Goal: Task Accomplishment & Management: Manage account settings

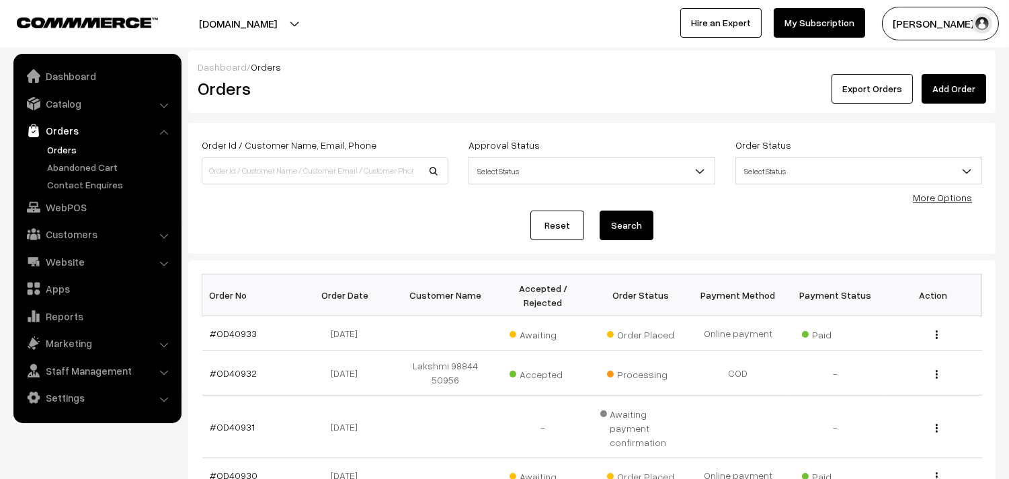
click at [69, 147] on link "Orders" at bounding box center [110, 149] width 133 height 14
click at [239, 327] on link "#OD40933" at bounding box center [233, 332] width 47 height 11
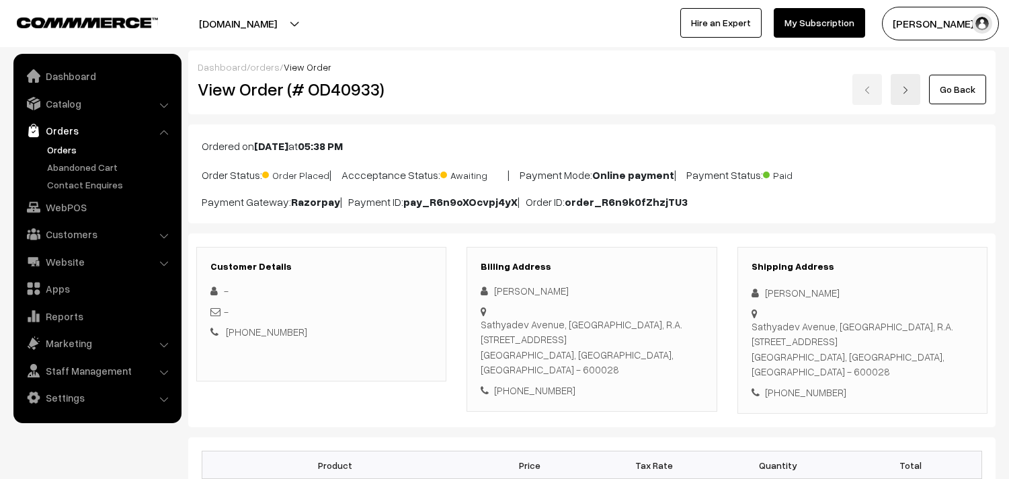
scroll to position [149, 0]
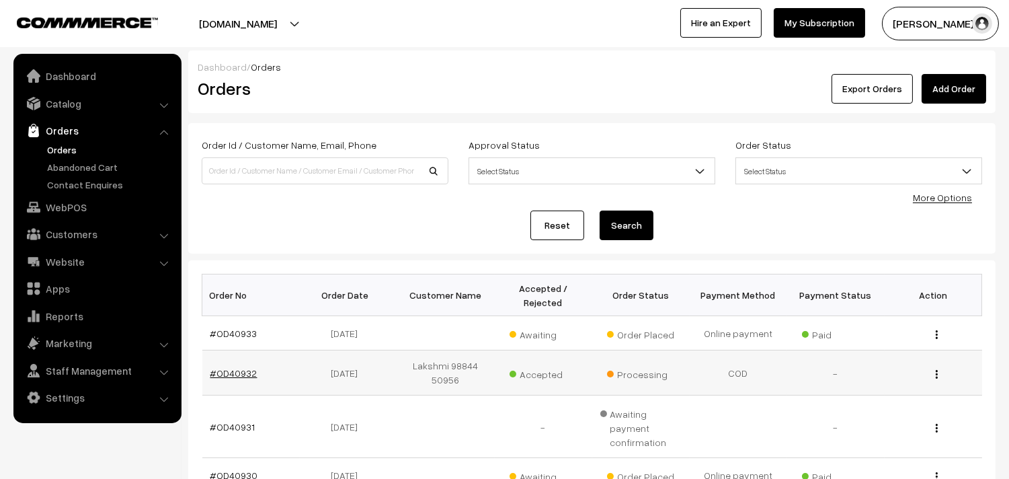
click at [231, 370] on link "#OD40932" at bounding box center [233, 372] width 47 height 11
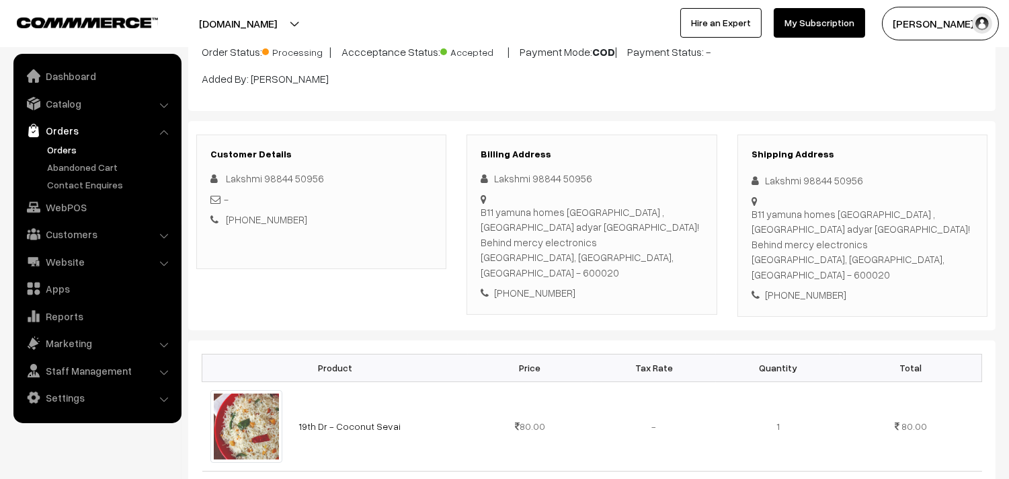
scroll to position [224, 0]
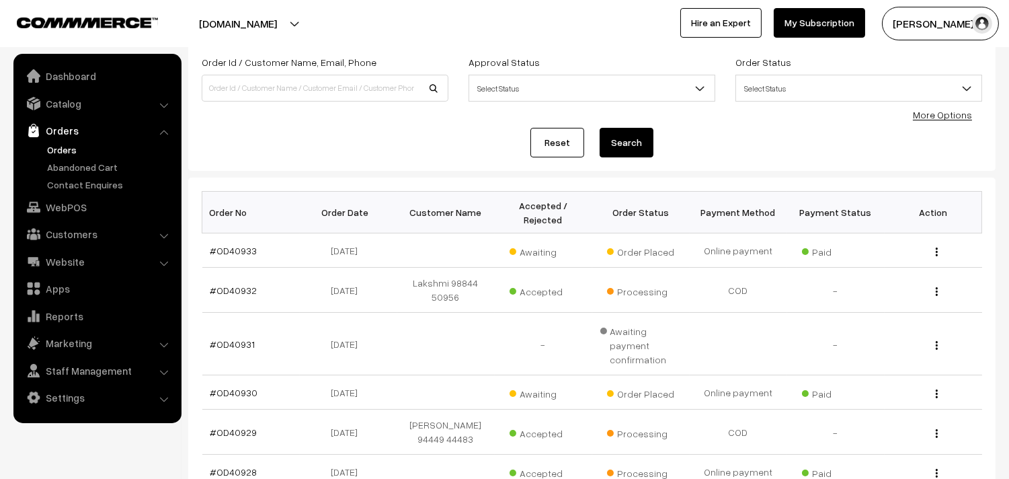
scroll to position [149, 0]
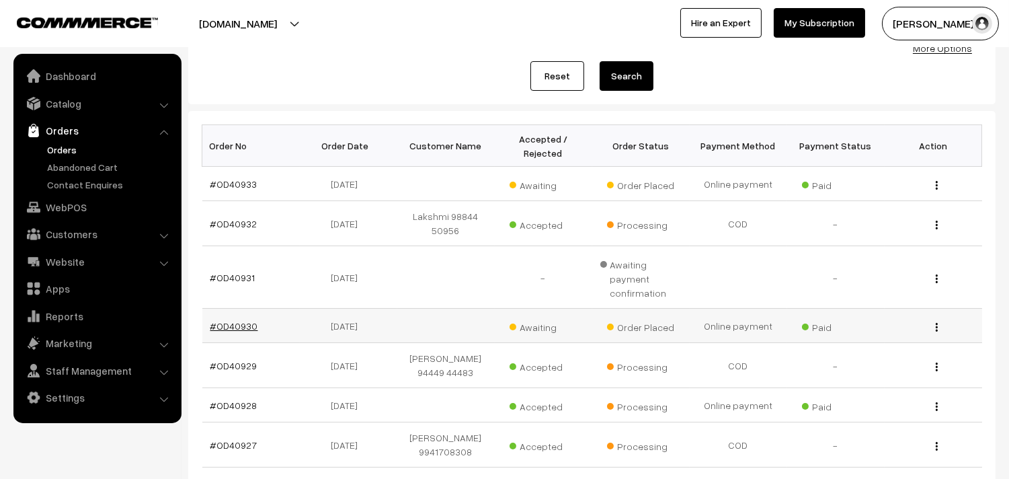
click at [224, 320] on link "#OD40930" at bounding box center [234, 325] width 48 height 11
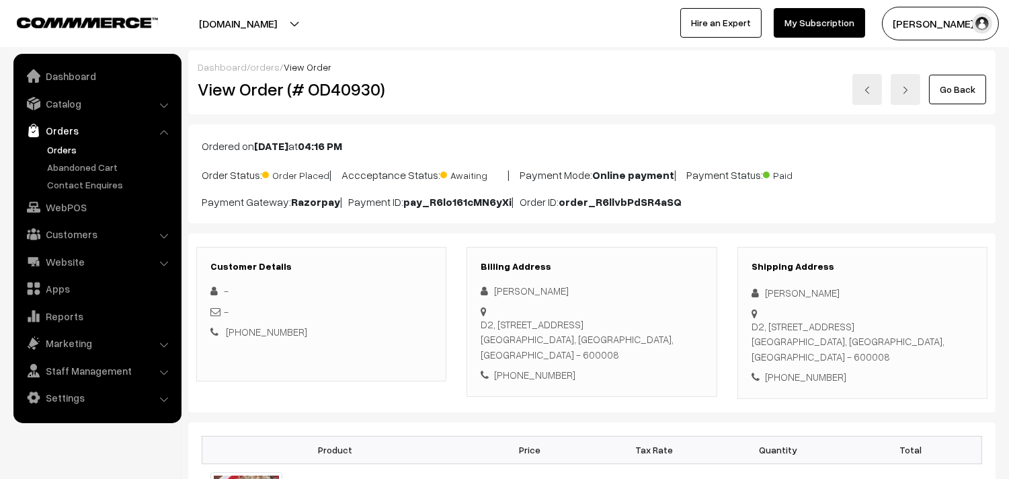
click at [971, 95] on link "Go Back" at bounding box center [957, 90] width 57 height 30
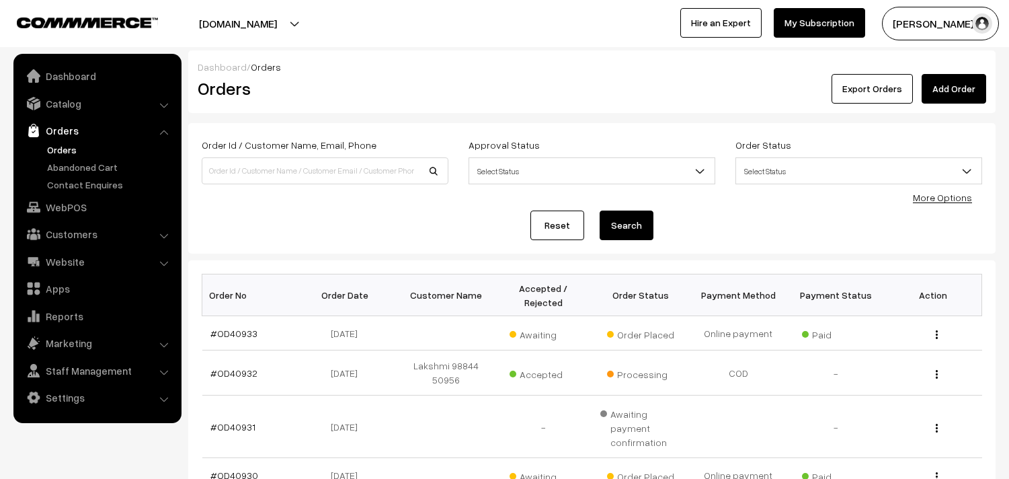
scroll to position [224, 0]
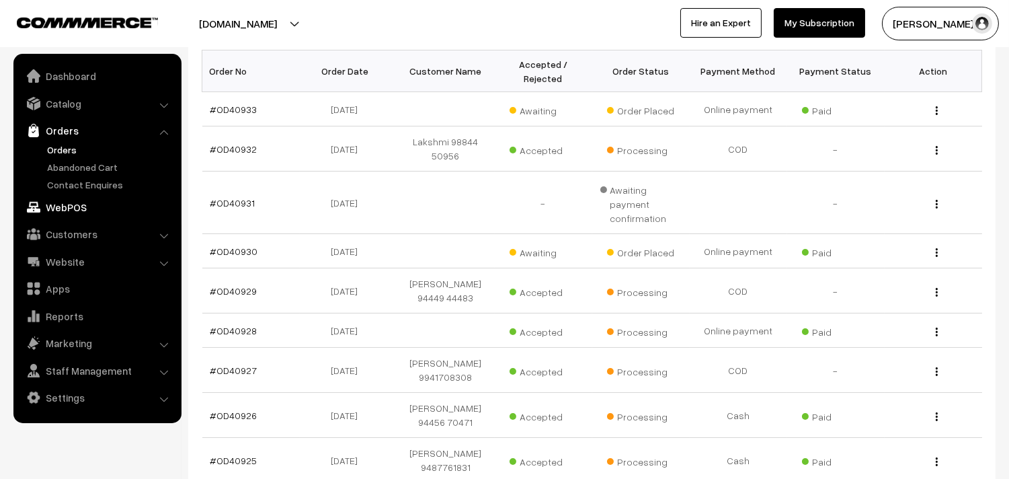
click at [83, 200] on link "WebPOS" at bounding box center [97, 207] width 160 height 24
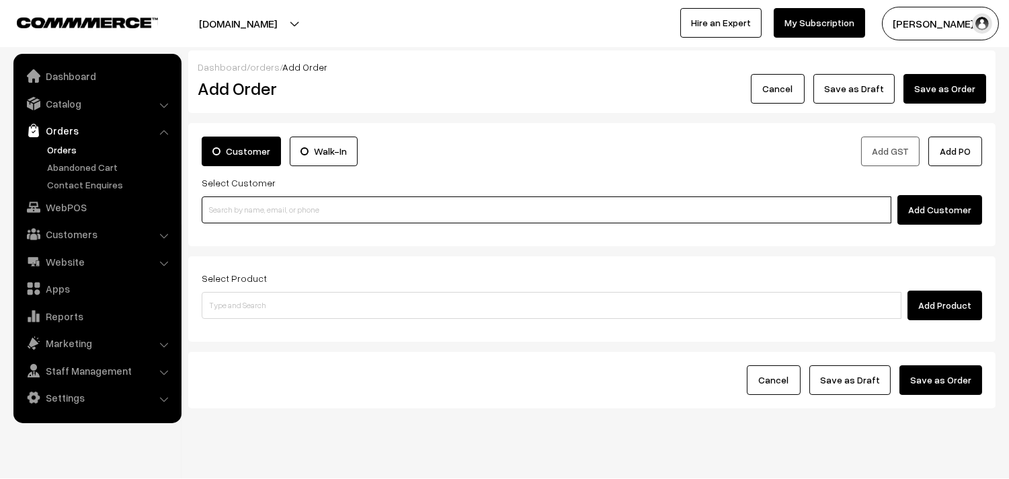
click at [264, 204] on input at bounding box center [547, 209] width 690 height 27
paste input "93983 84775"
click at [231, 203] on input "93983 84775" at bounding box center [547, 209] width 690 height 27
type input "93983 84775"
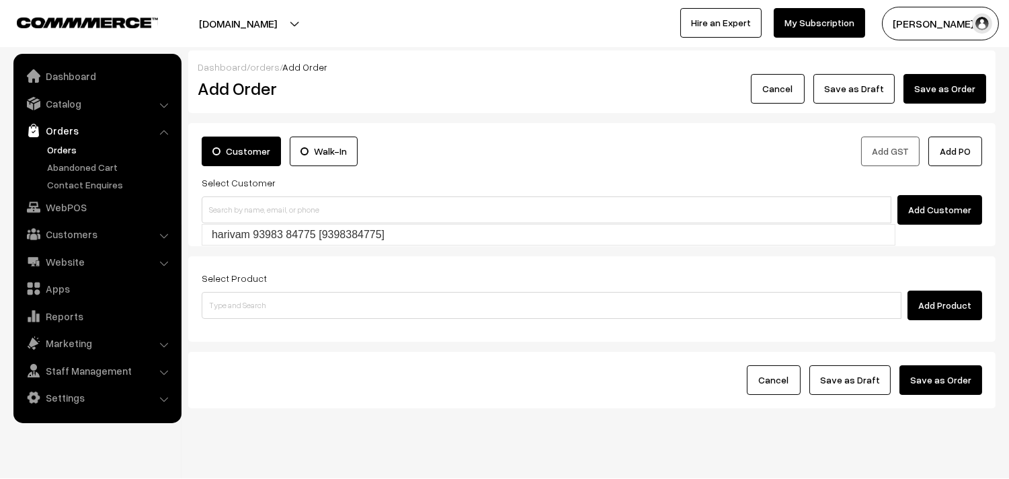
click at [240, 246] on div "Customer Walk-In Add GST Add PO Select Customer Add Customer" at bounding box center [591, 184] width 807 height 123
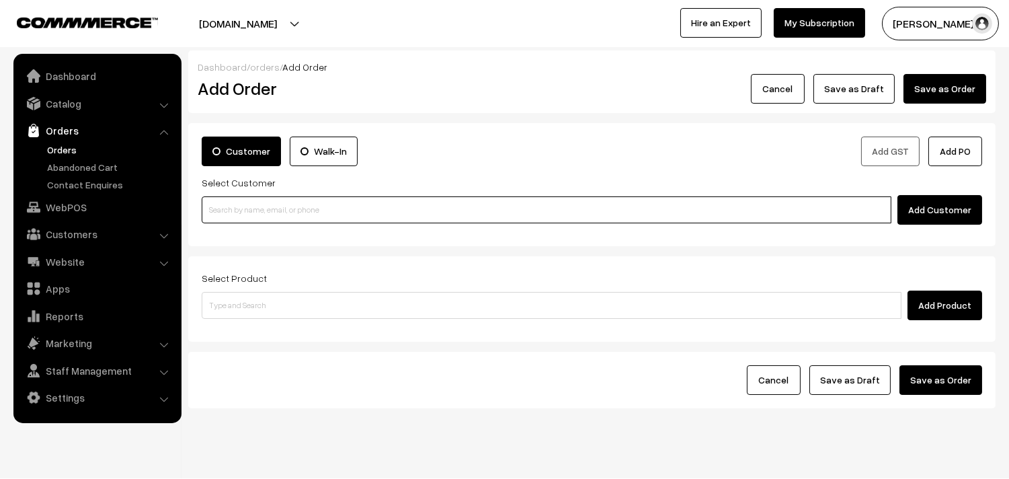
click at [243, 213] on input at bounding box center [547, 209] width 690 height 27
paste input "93983 84775"
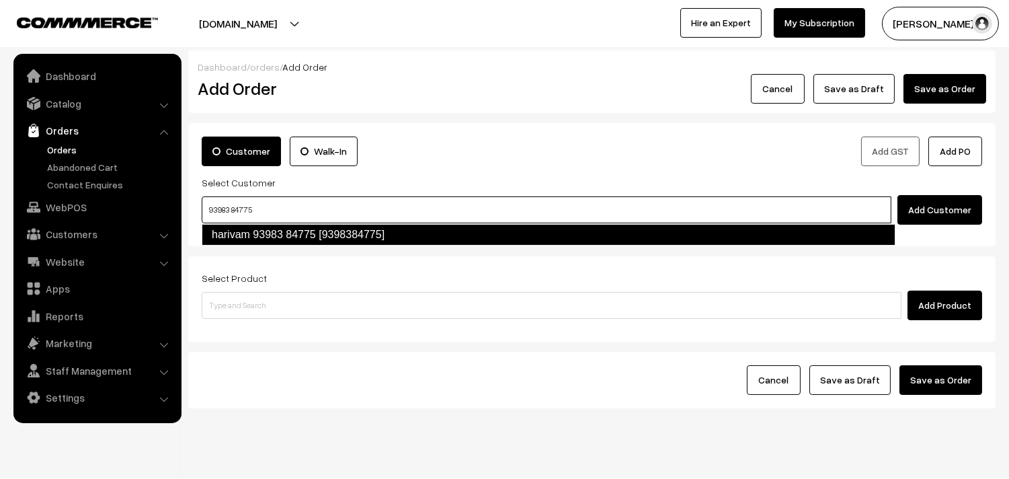
click at [241, 235] on link "harivam 93983 84775 [9398384775]" at bounding box center [549, 235] width 694 height 22
type input "93983 84775"
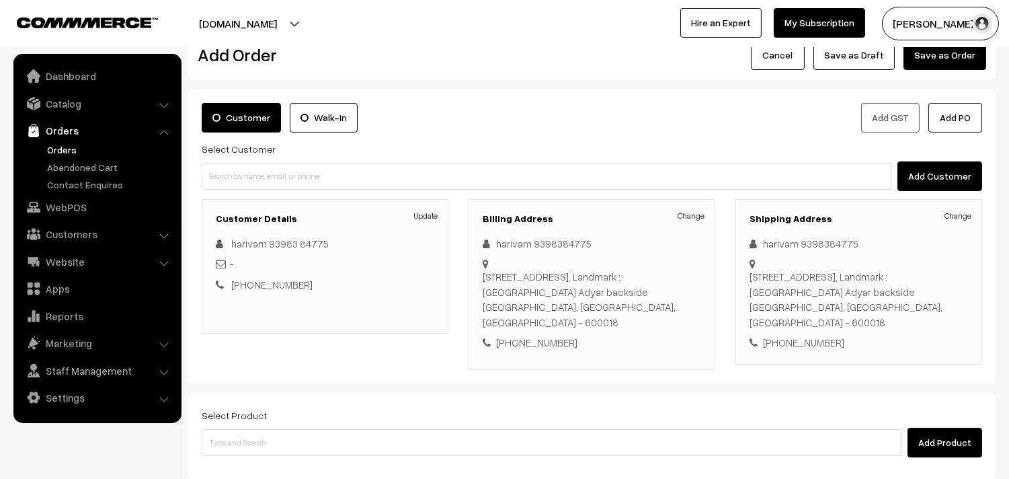
scroll to position [75, 0]
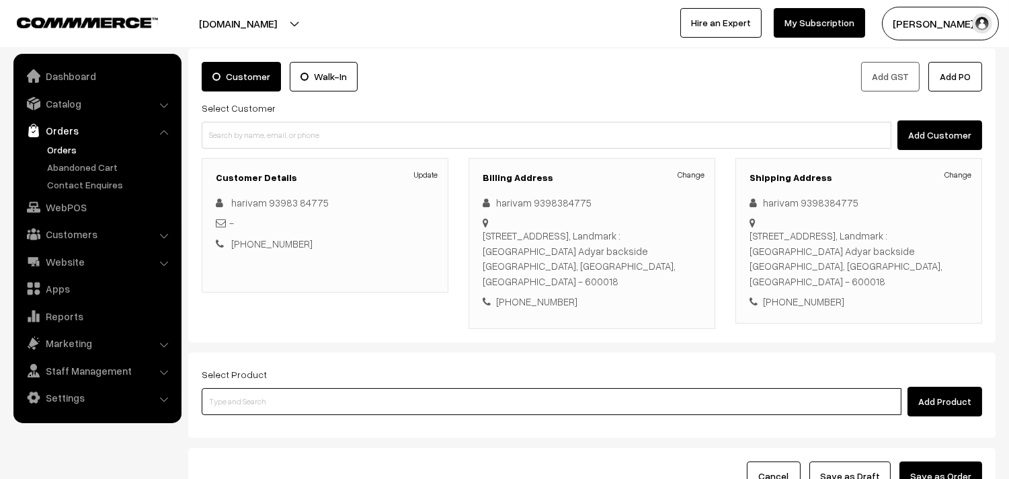
drag, startPoint x: 265, startPoint y: 384, endPoint x: 297, endPoint y: 327, distance: 65.3
click at [271, 388] on input at bounding box center [552, 401] width 700 height 27
type input "ghee dos"
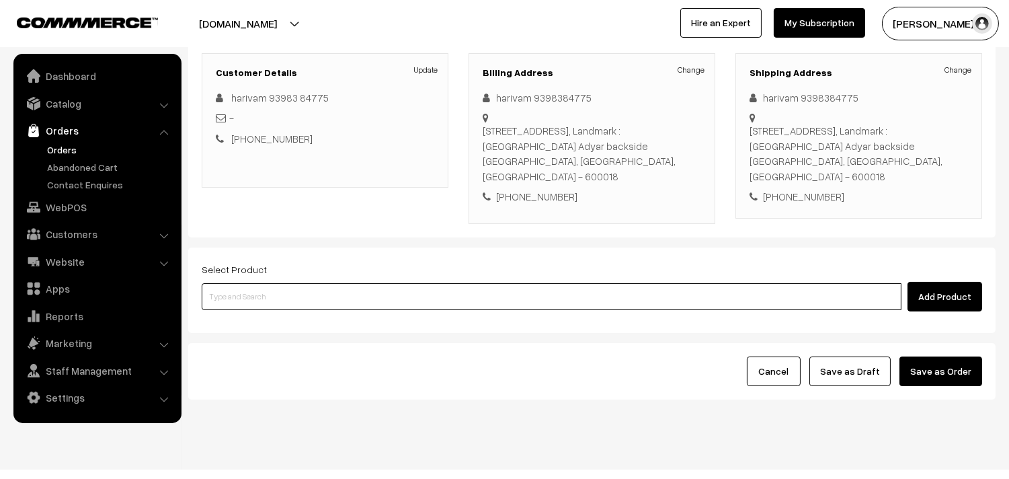
scroll to position [183, 0]
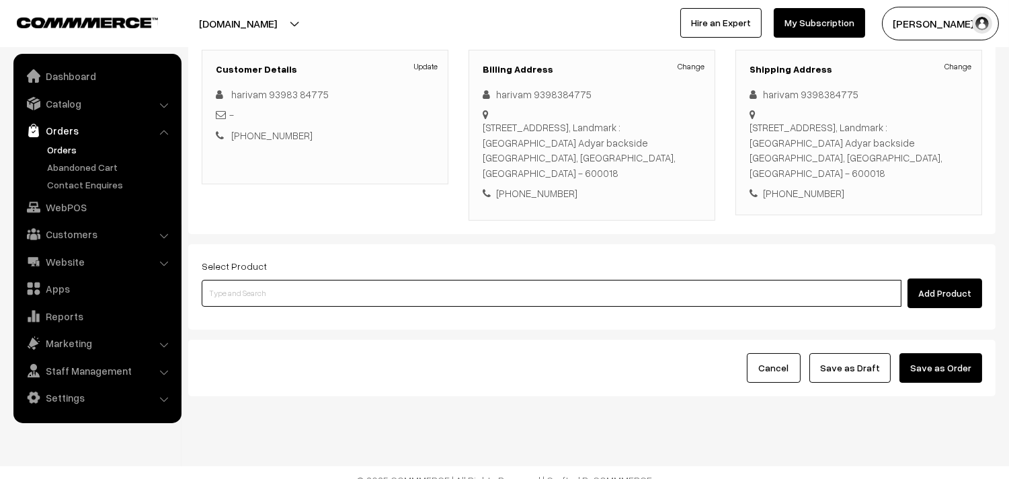
drag, startPoint x: 289, startPoint y: 276, endPoint x: 288, endPoint y: 259, distance: 16.2
click at [289, 280] on input at bounding box center [552, 293] width 700 height 27
type input "ghee"
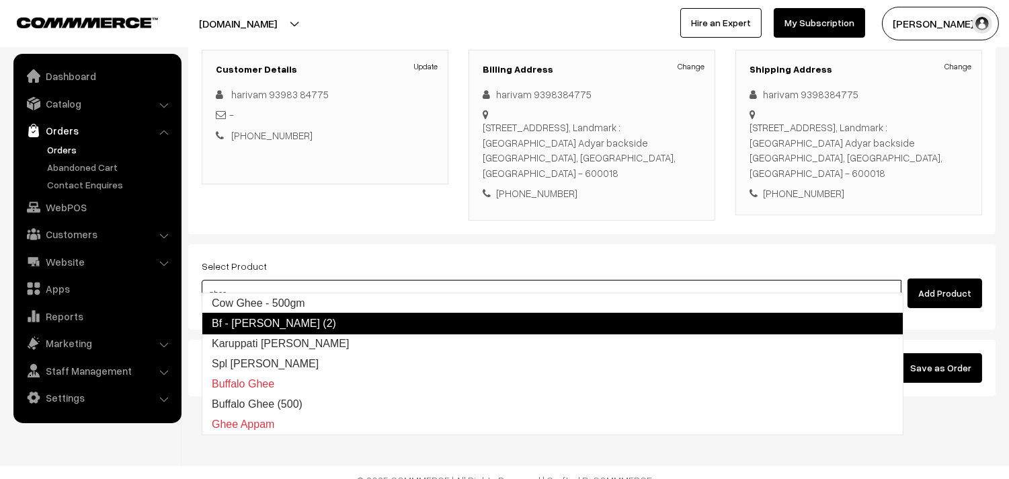
drag, startPoint x: 278, startPoint y: 321, endPoint x: 268, endPoint y: 298, distance: 25.6
click at [278, 323] on link "Bf - Ghee Dosa (2)" at bounding box center [553, 324] width 702 height 22
click at [272, 282] on input at bounding box center [552, 293] width 700 height 27
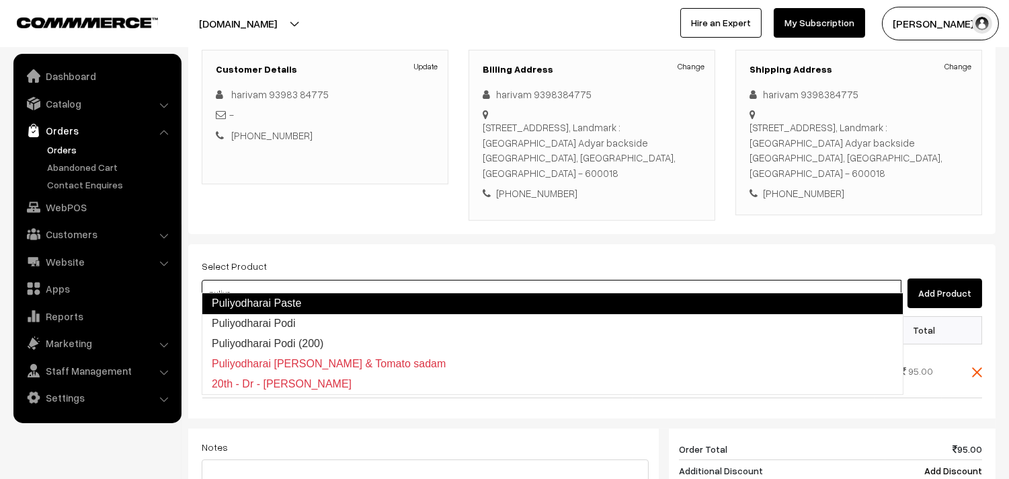
click at [283, 284] on input "puliyo" at bounding box center [552, 293] width 700 height 27
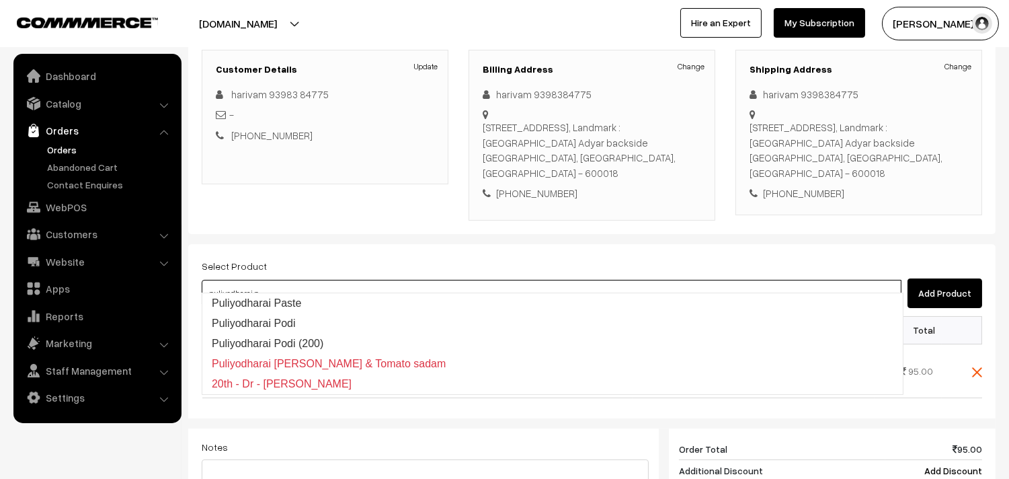
type input "puliyodharai pa"
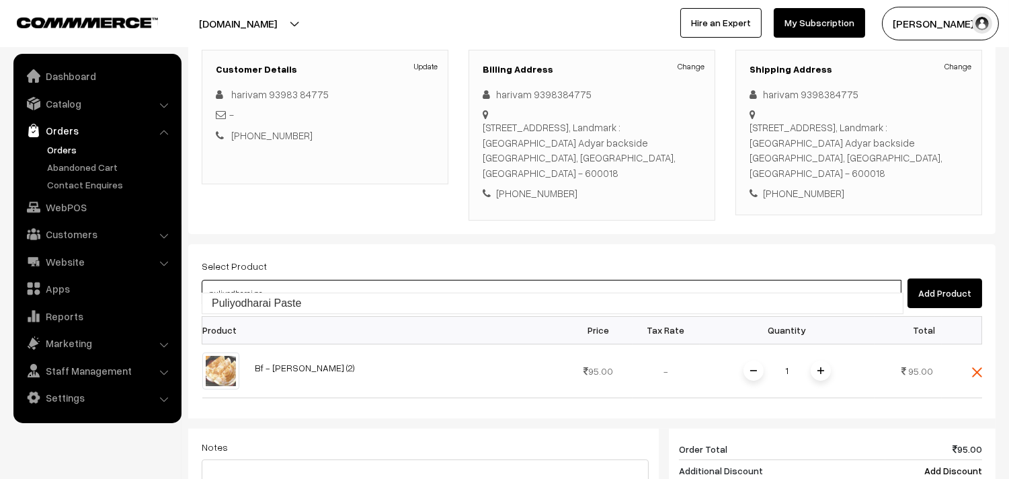
click at [265, 304] on link "Puliyodharai Paste" at bounding box center [552, 303] width 700 height 20
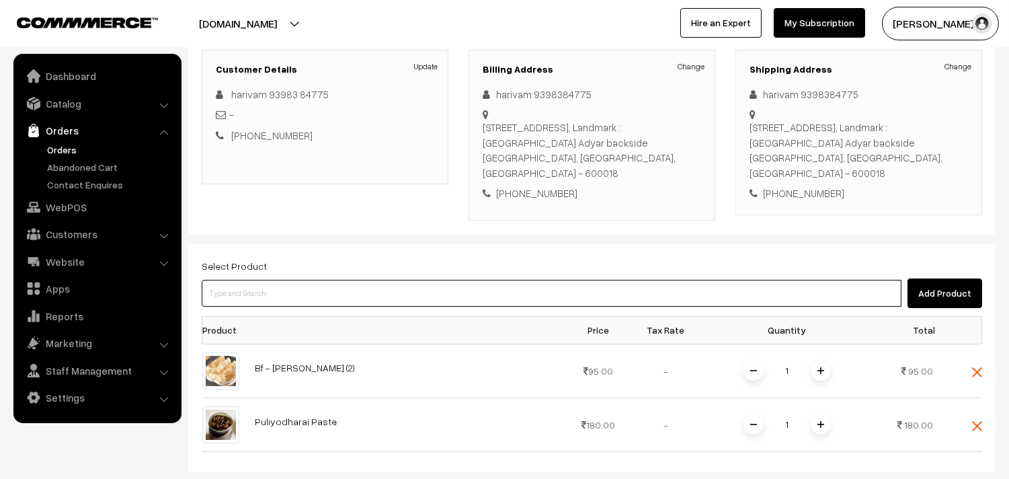
click at [269, 280] on input at bounding box center [552, 293] width 700 height 27
type input "goun"
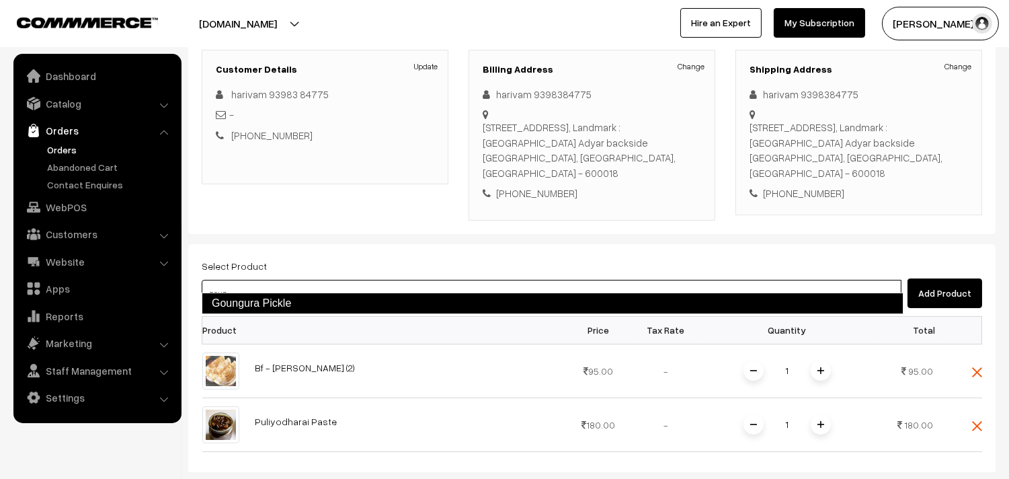
click at [270, 298] on link "Goungura Pickle" at bounding box center [553, 303] width 702 height 22
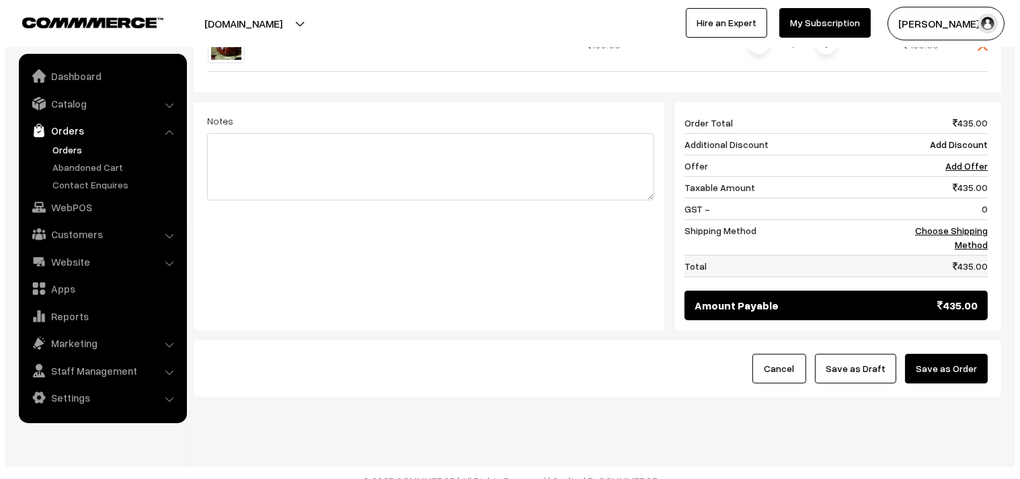
scroll to position [618, 0]
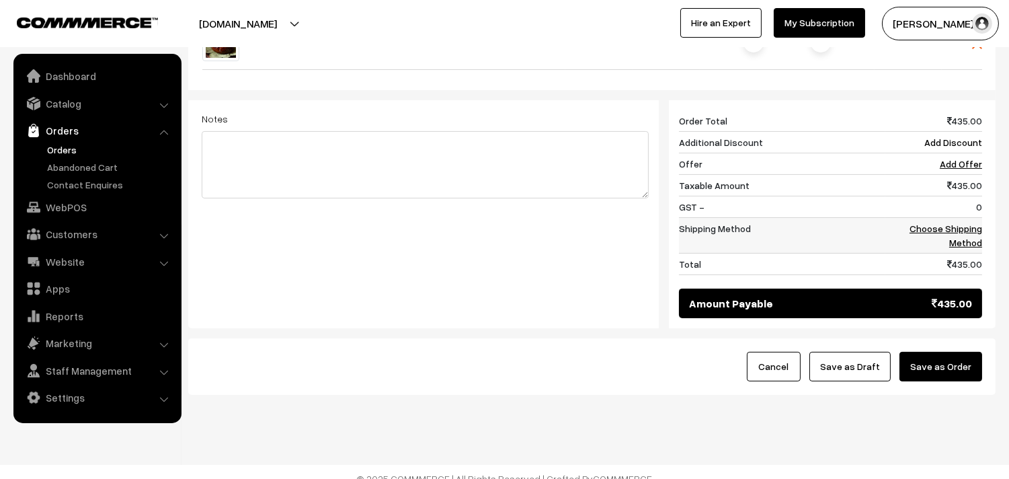
click at [976, 224] on link "Choose Shipping Method" at bounding box center [945, 235] width 73 height 26
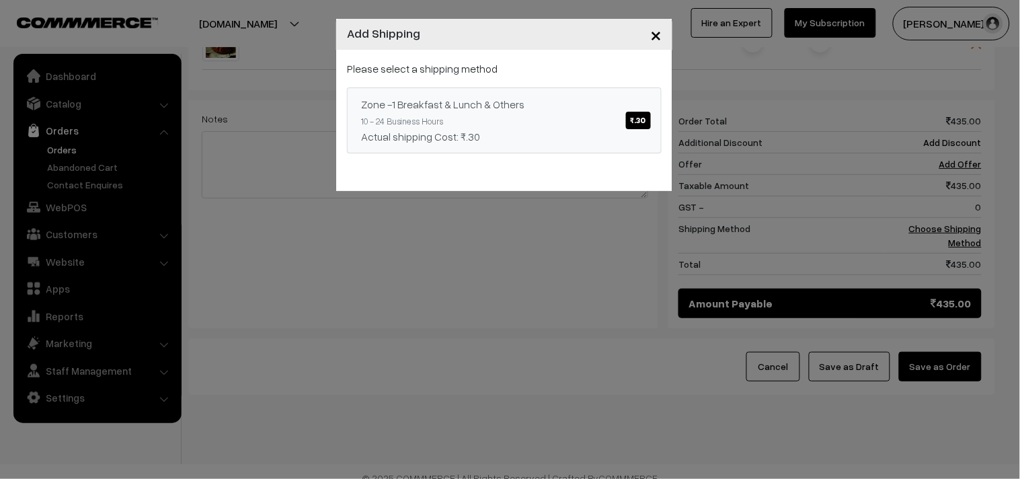
click at [649, 122] on span "₹.30" at bounding box center [638, 120] width 25 height 17
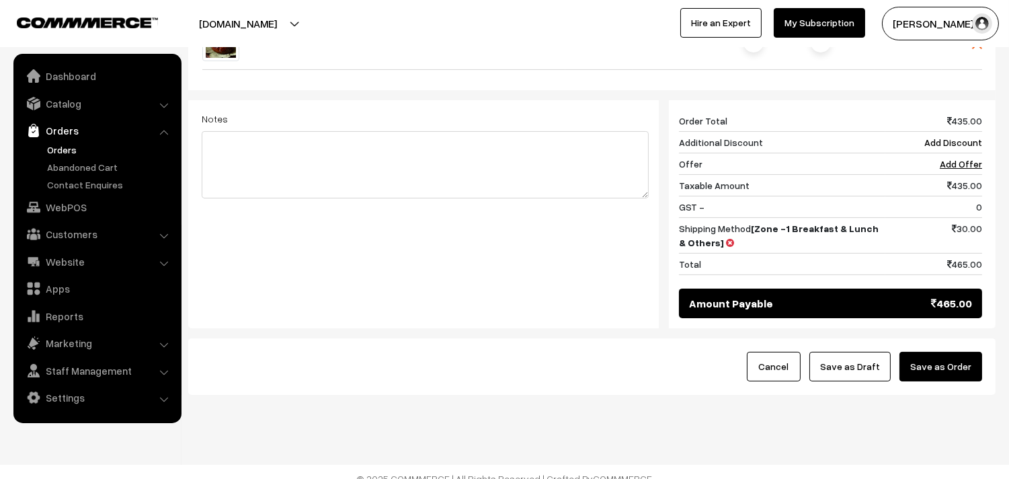
click at [956, 364] on button "Save as Order" at bounding box center [940, 367] width 83 height 30
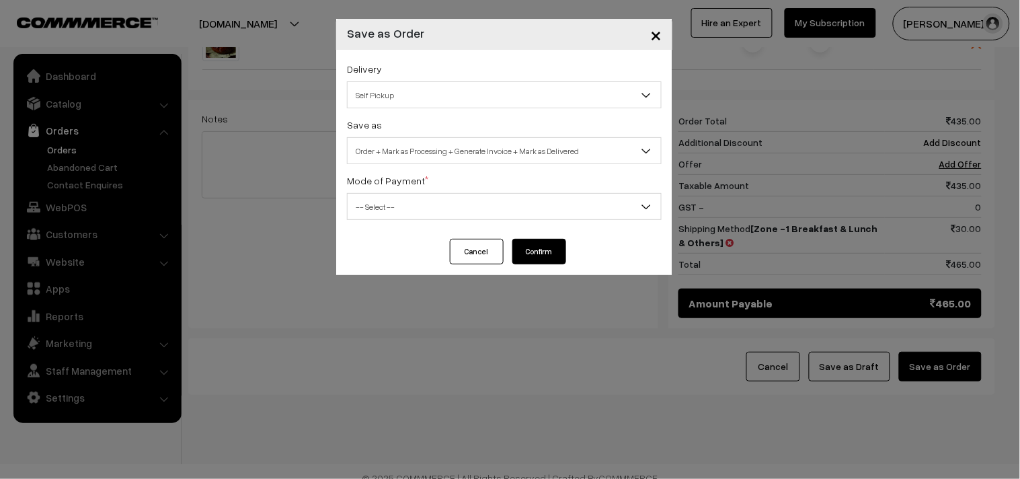
click at [392, 101] on span "Self Pickup" at bounding box center [503, 95] width 313 height 24
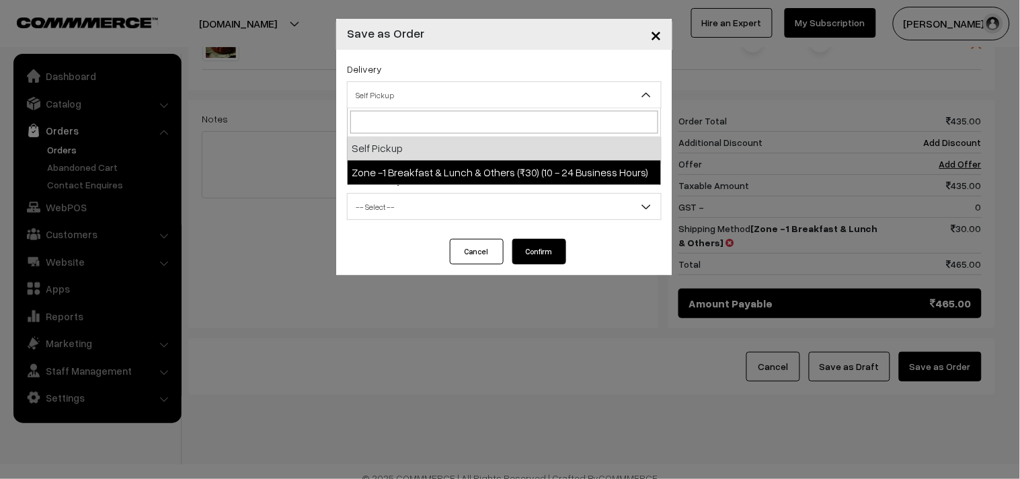
drag, startPoint x: 418, startPoint y: 155, endPoint x: 419, endPoint y: 165, distance: 10.8
select select "ZON1"
select select "3"
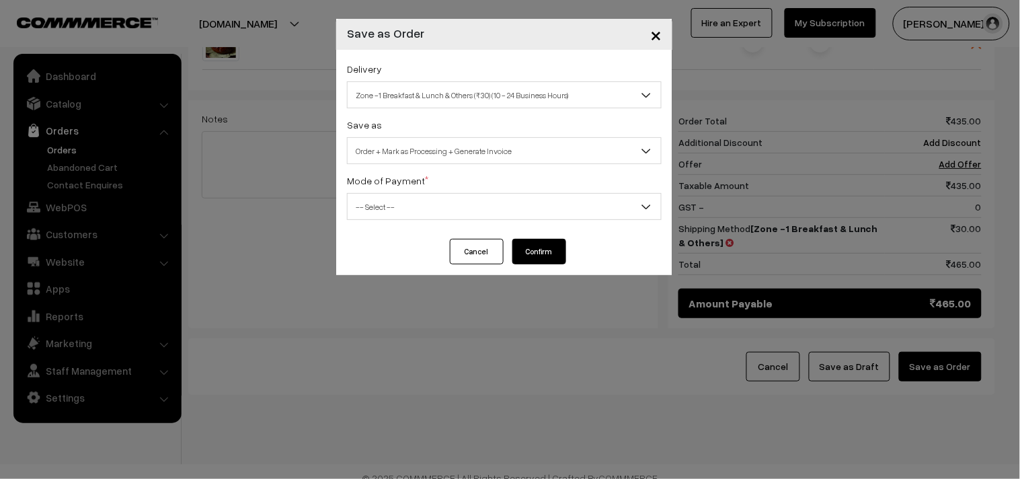
click at [448, 152] on span "Order + Mark as Processing + Generate Invoice" at bounding box center [503, 151] width 313 height 24
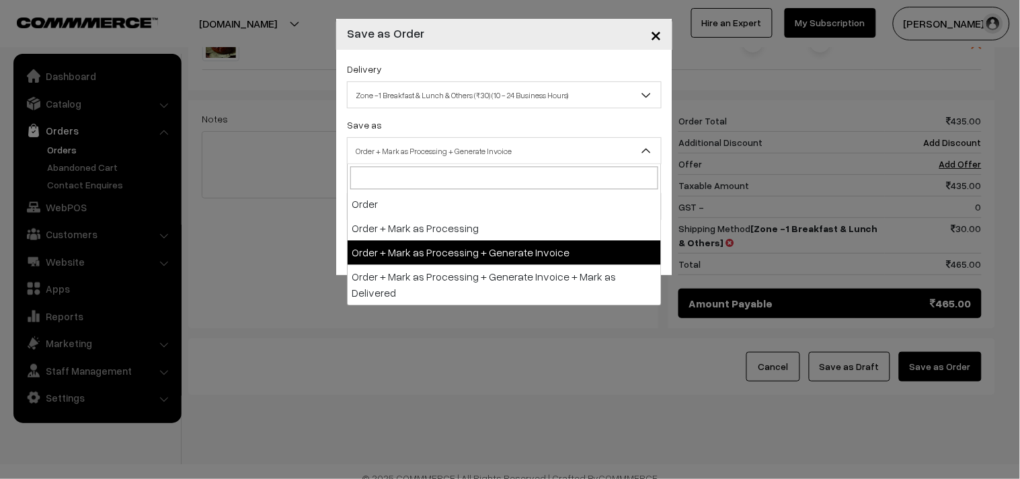
drag, startPoint x: 458, startPoint y: 250, endPoint x: 409, endPoint y: 209, distance: 64.5
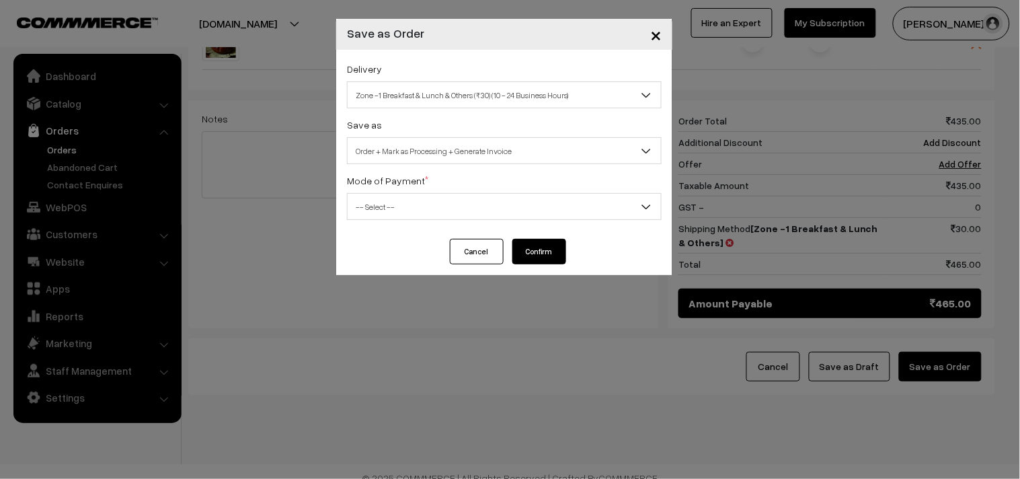
click at [397, 199] on span "-- Select --" at bounding box center [503, 207] width 313 height 24
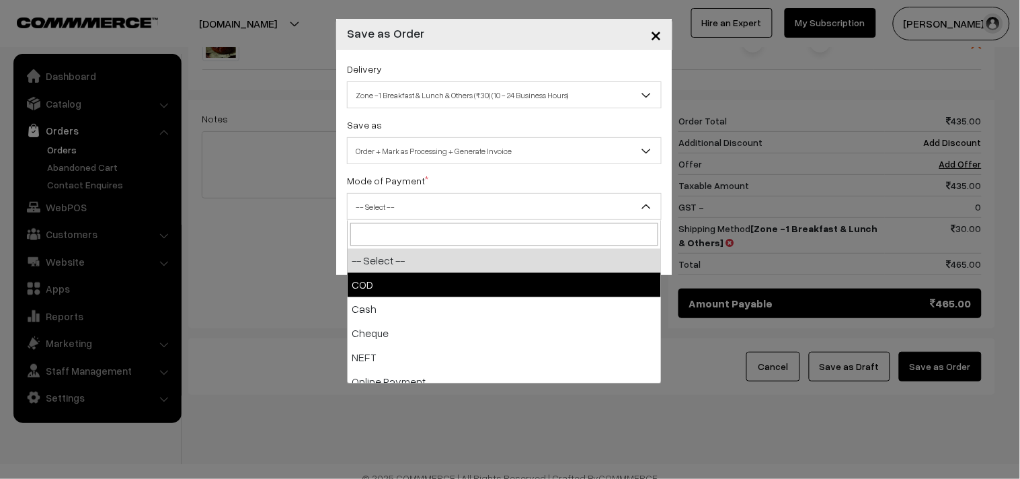
select select "1"
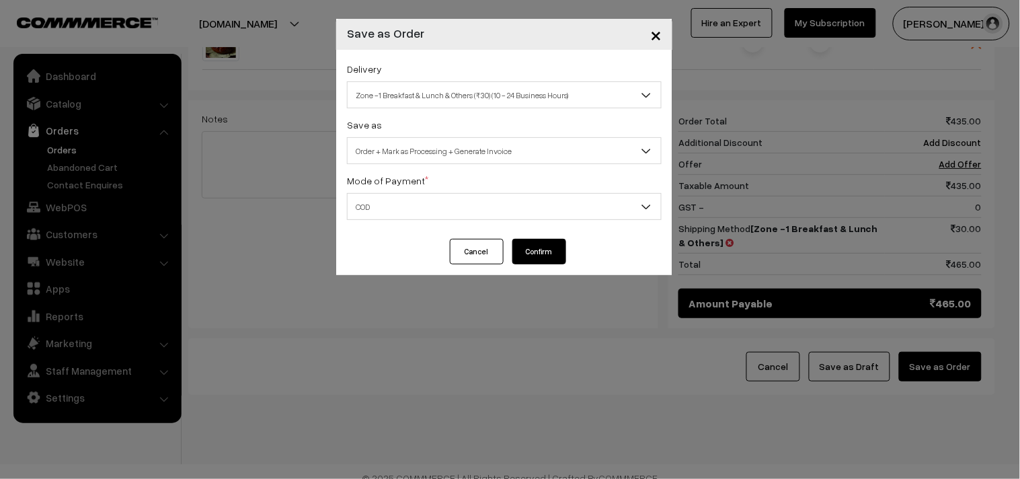
click at [545, 251] on button "Confirm" at bounding box center [539, 252] width 54 height 26
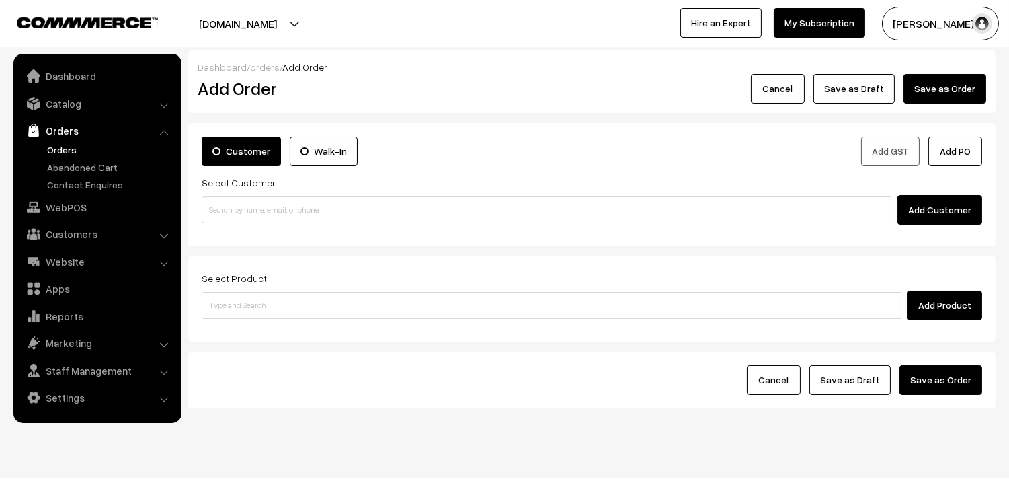
click at [59, 146] on link "Orders" at bounding box center [110, 149] width 133 height 14
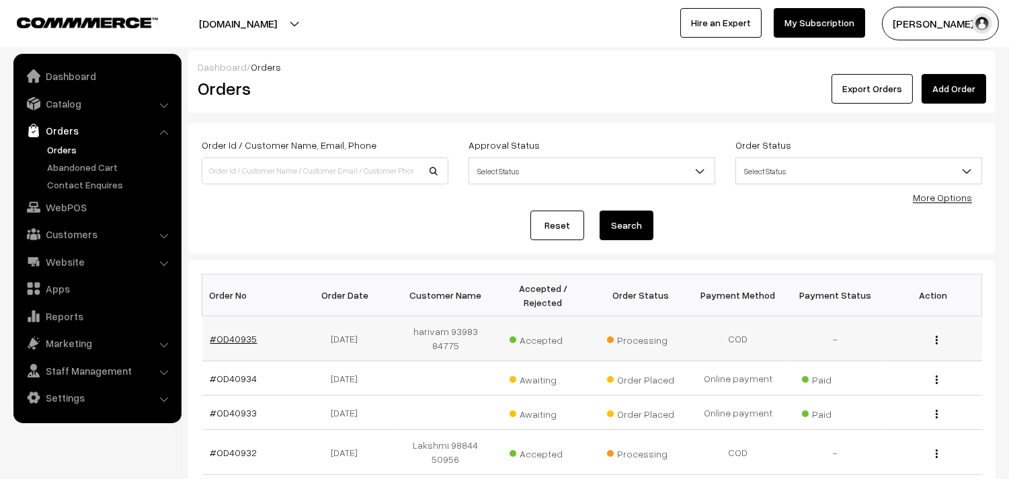
click at [241, 333] on link "#OD40935" at bounding box center [233, 338] width 47 height 11
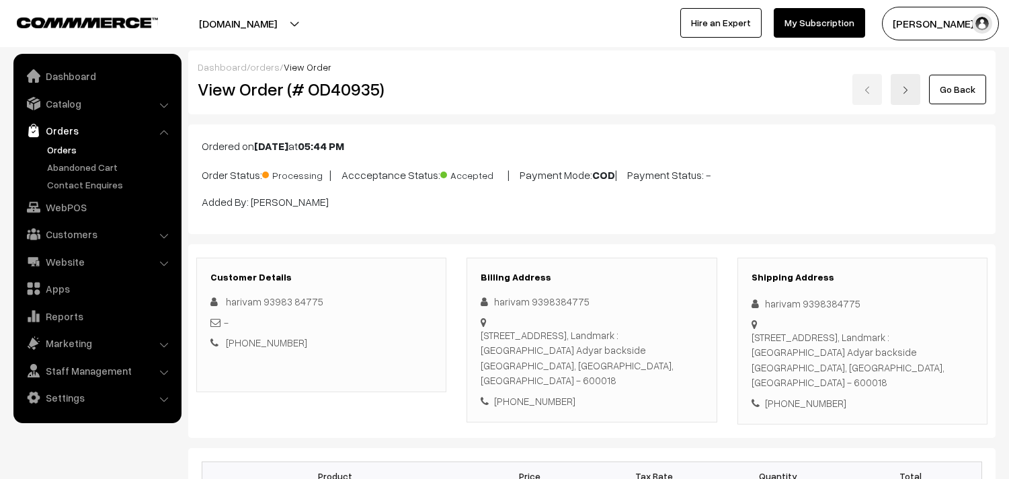
click at [422, 95] on h2 "View Order (# OD40935)" at bounding box center [322, 89] width 249 height 21
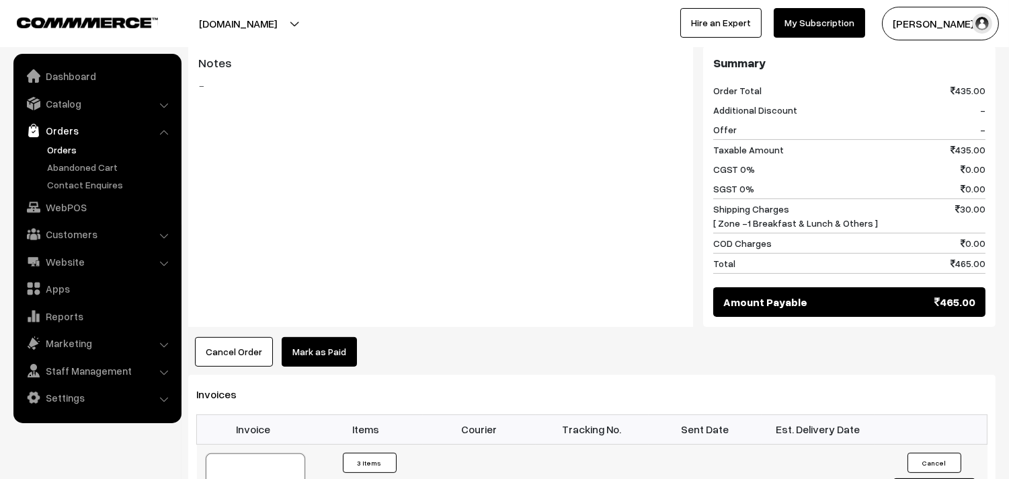
scroll to position [821, 0]
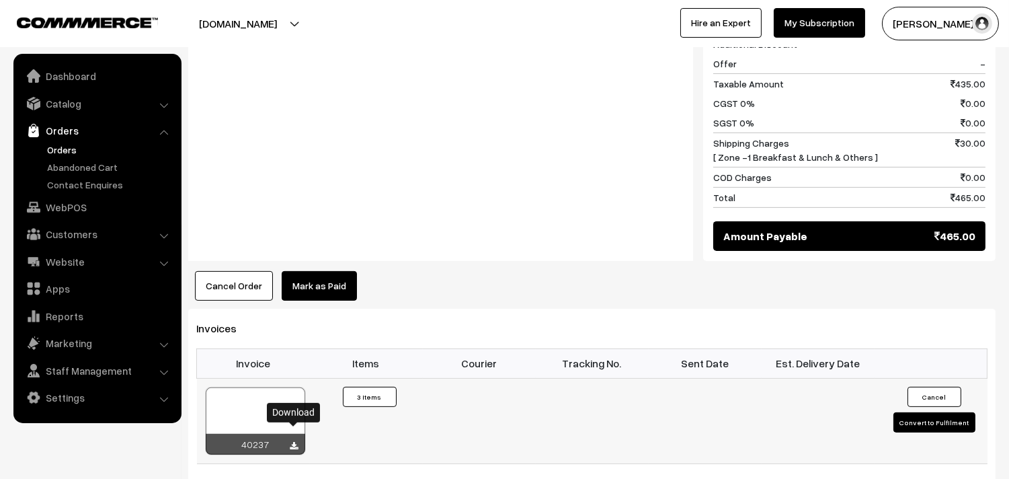
click at [292, 442] on icon at bounding box center [294, 446] width 8 height 9
click at [67, 142] on link "Orders" at bounding box center [110, 149] width 133 height 14
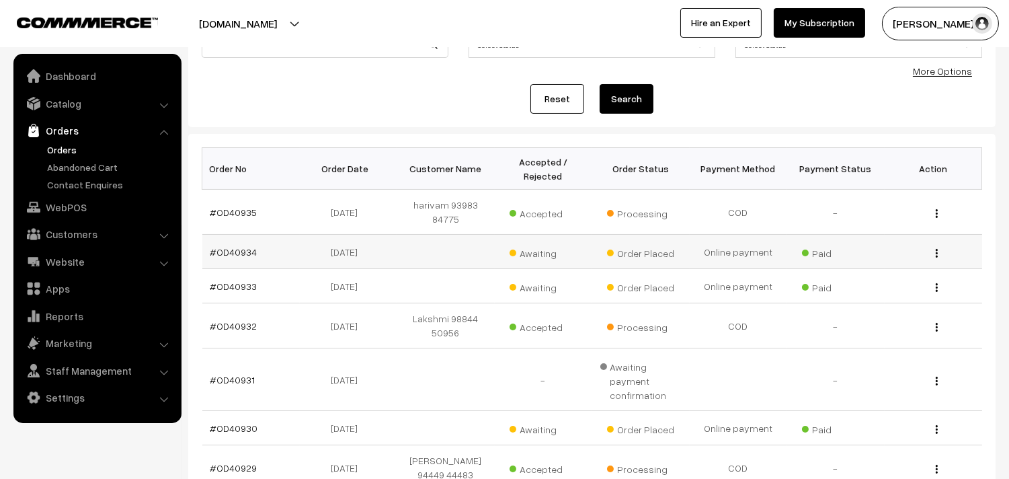
scroll to position [149, 0]
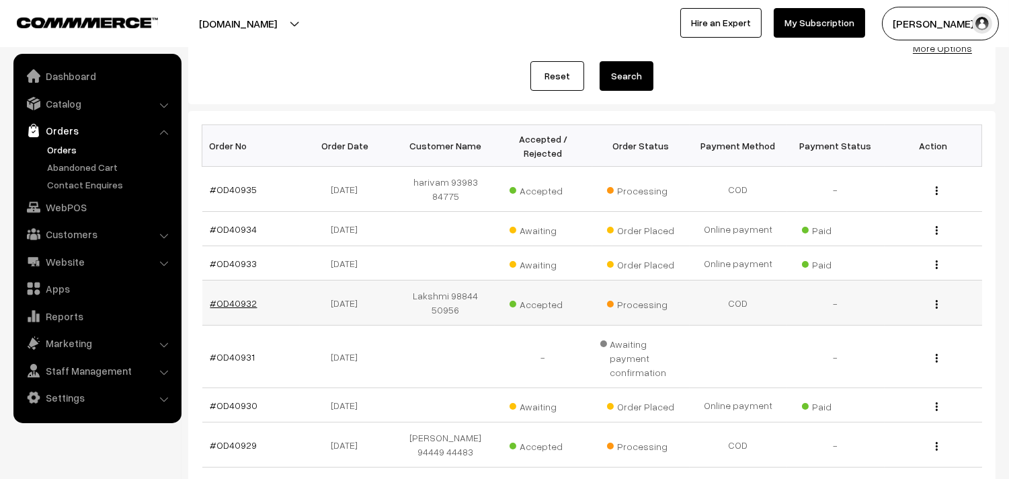
click at [245, 299] on link "#OD40932" at bounding box center [233, 302] width 47 height 11
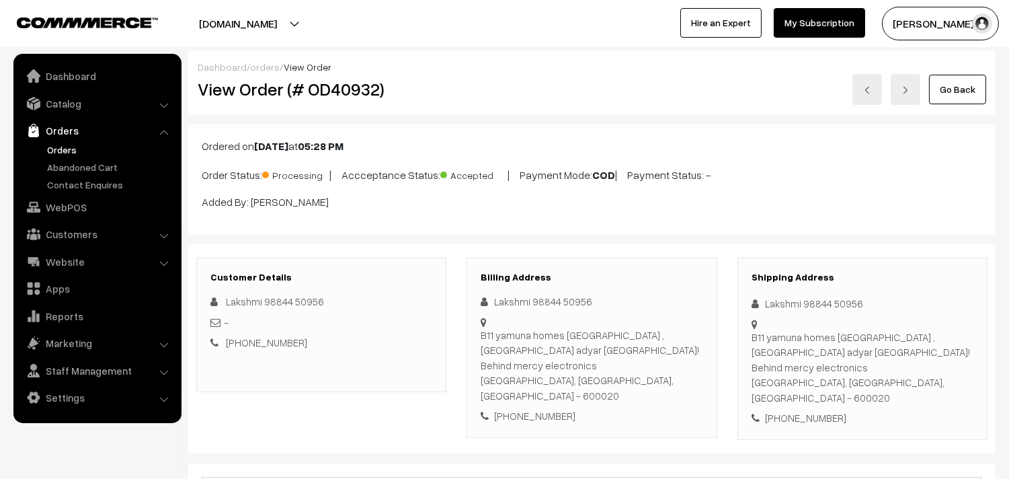
scroll to position [224, 0]
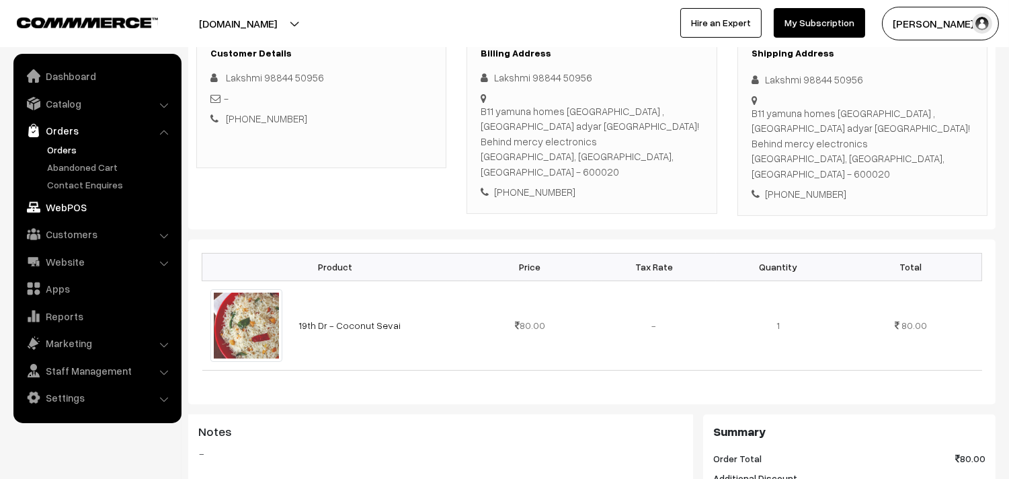
click at [67, 202] on link "WebPOS" at bounding box center [97, 207] width 160 height 24
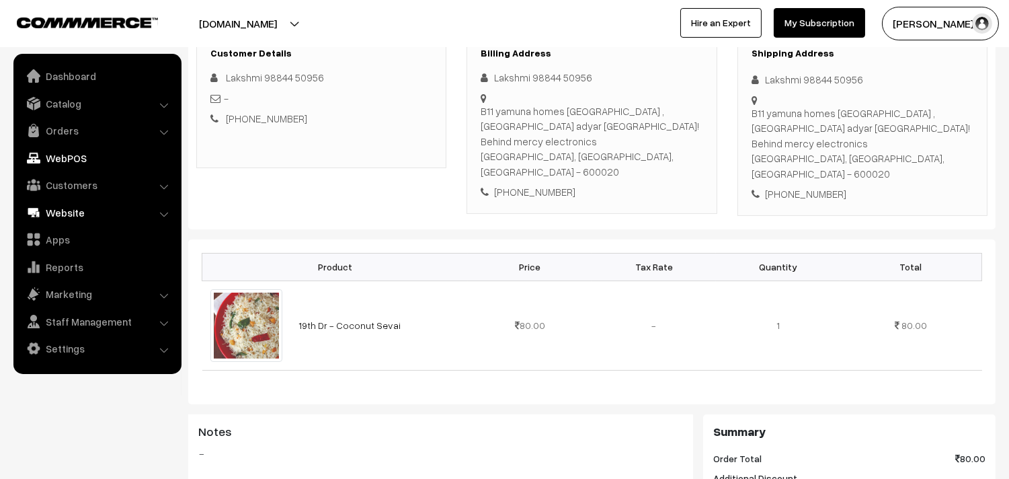
click at [77, 205] on link "Website" at bounding box center [97, 212] width 160 height 24
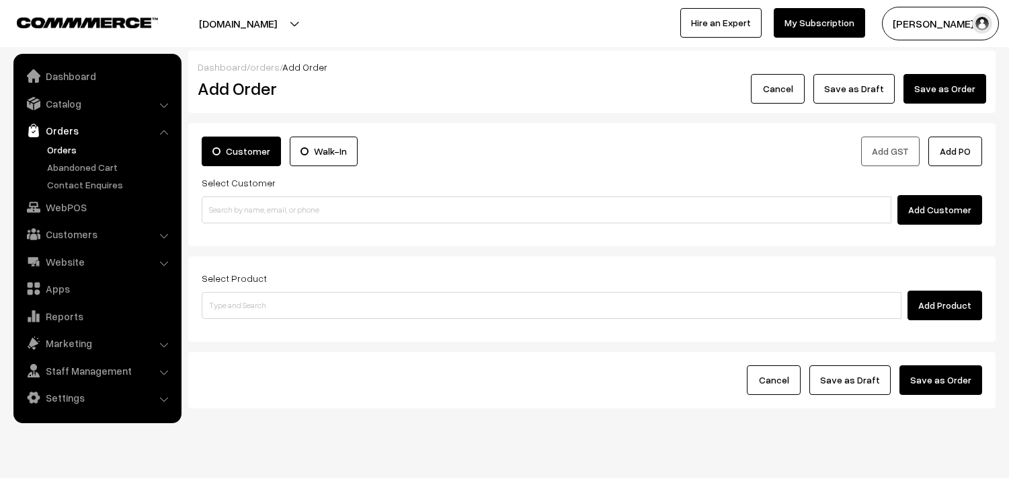
click at [245, 210] on input at bounding box center [547, 209] width 690 height 27
click at [233, 200] on input "94443 56220" at bounding box center [547, 209] width 690 height 27
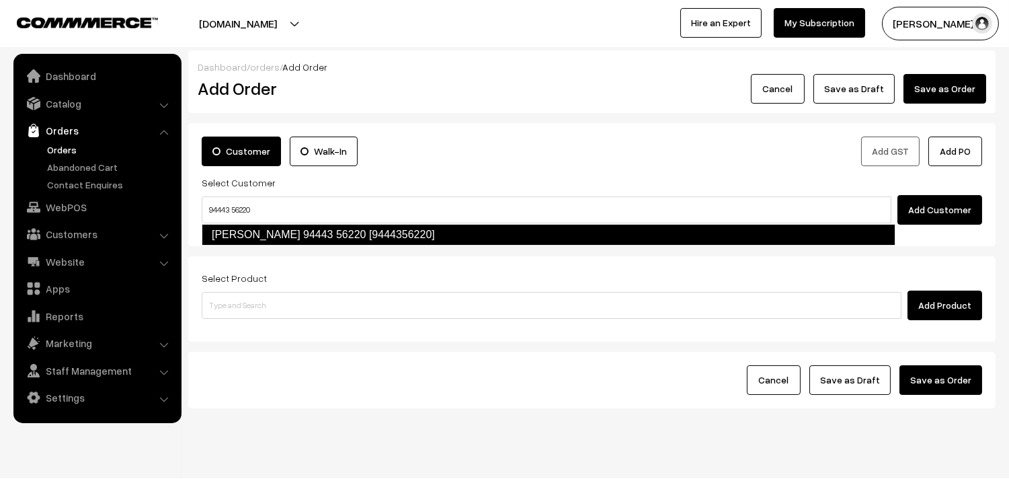
click at [237, 236] on link "[PERSON_NAME] 94443 56220 [9444356220]" at bounding box center [549, 235] width 694 height 22
type input "94443 56220"
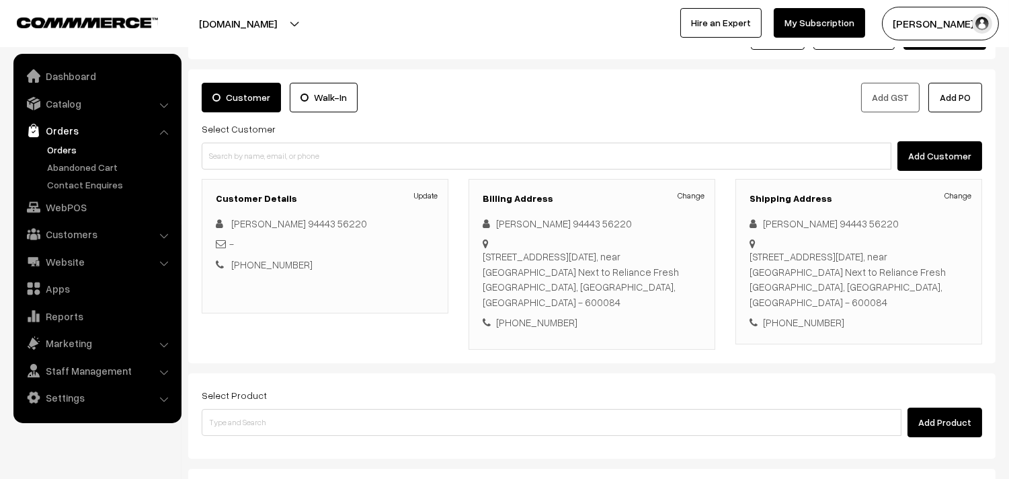
scroll to position [75, 0]
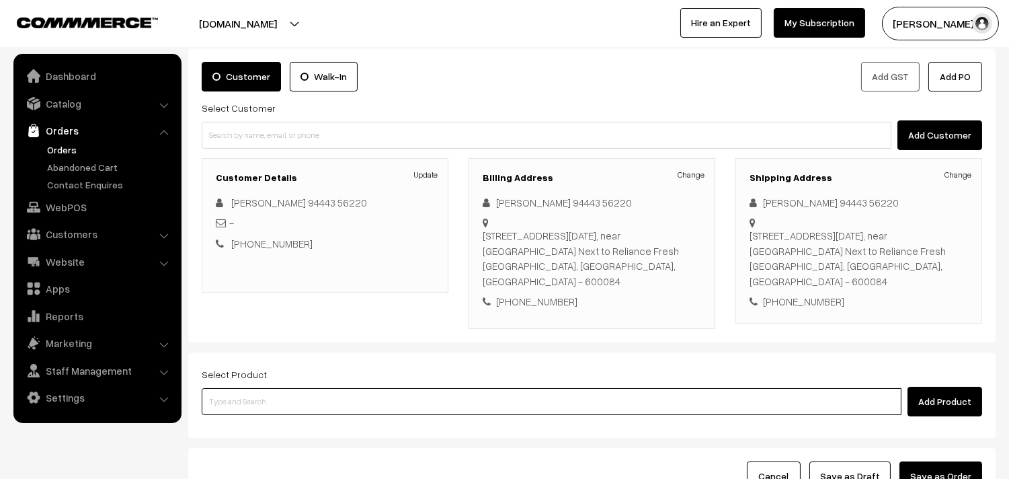
click at [249, 394] on input at bounding box center [552, 401] width 700 height 27
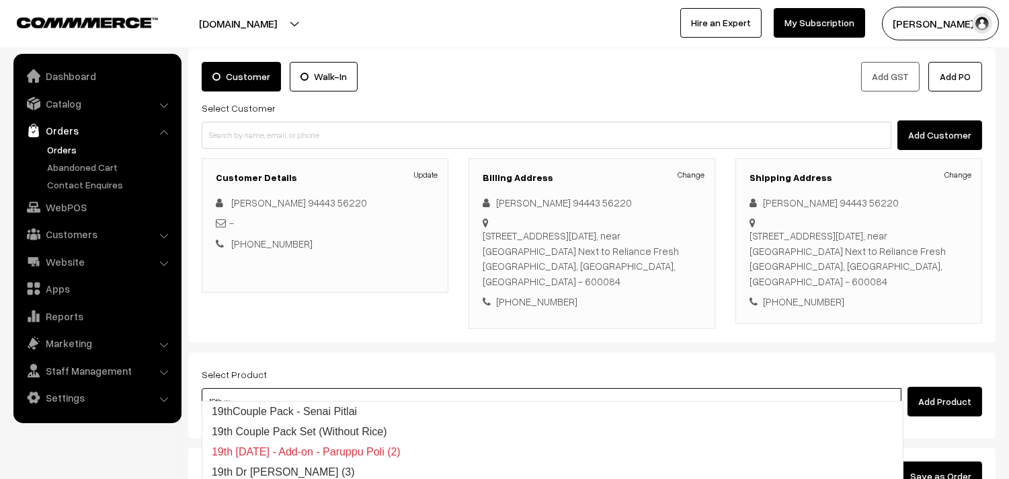
type input "19th wi"
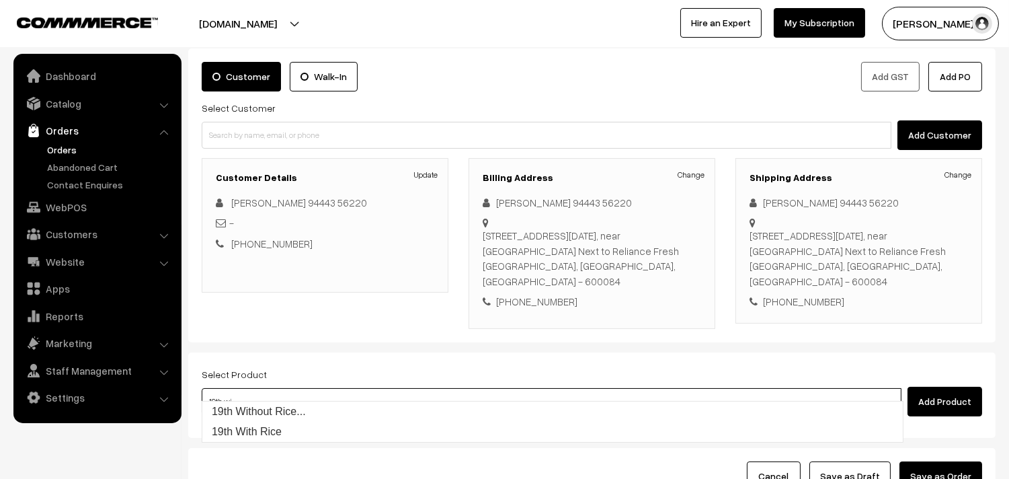
click at [315, 401] on ul "19th Without Rice... 19th With Rice" at bounding box center [553, 422] width 702 height 42
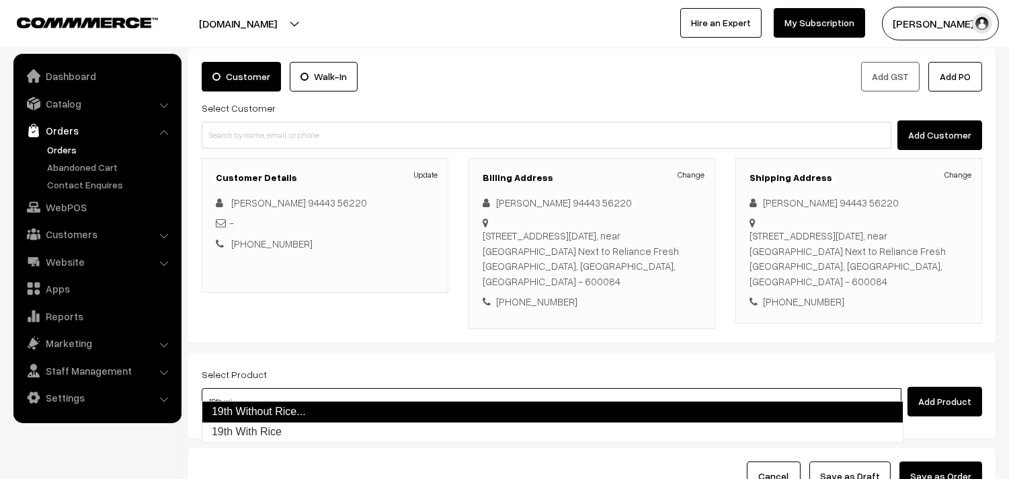
click at [315, 406] on link "19th Without Rice..." at bounding box center [553, 412] width 702 height 22
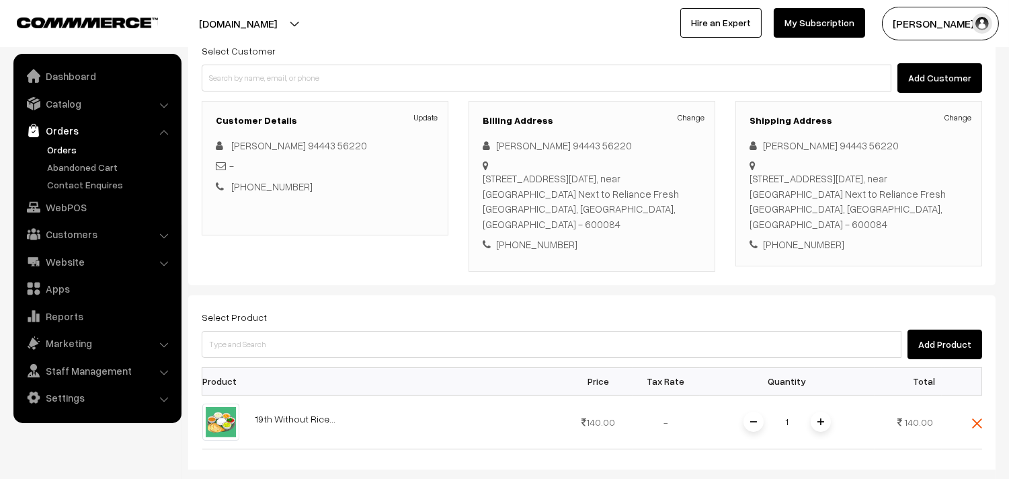
scroll to position [224, 0]
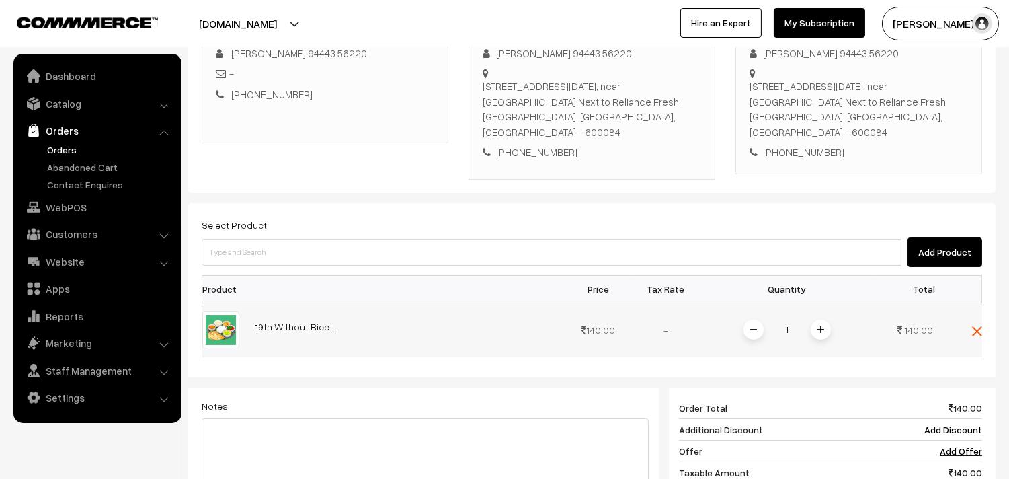
click at [816, 319] on span at bounding box center [821, 329] width 20 height 20
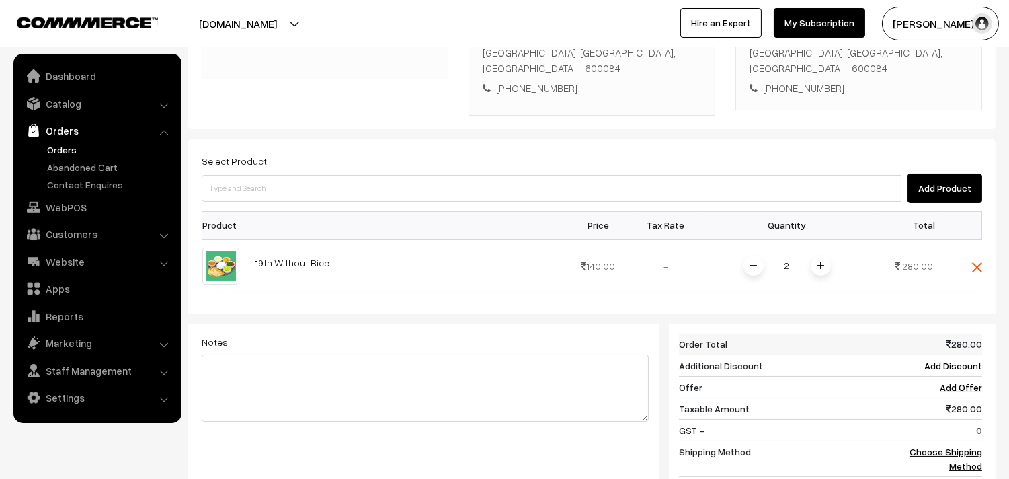
scroll to position [373, 0]
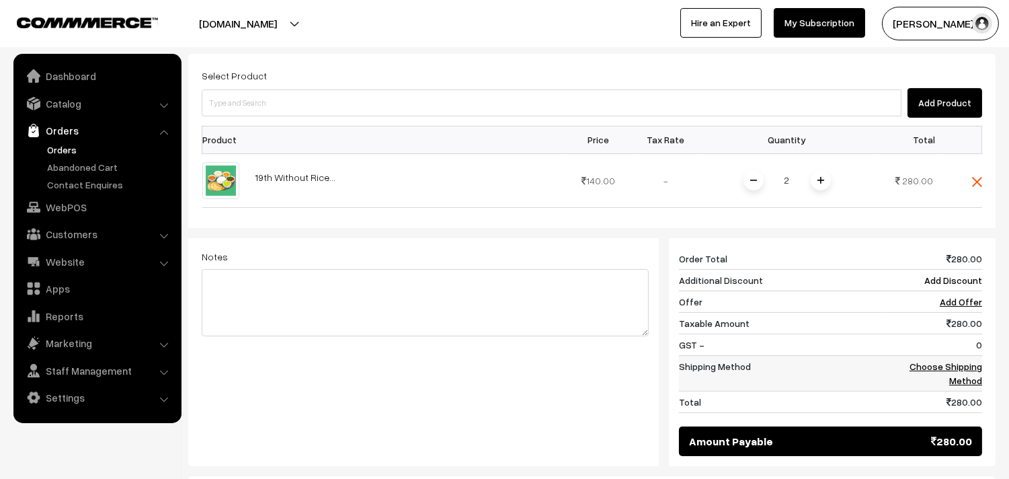
click at [956, 359] on td "Choose Shipping Method" at bounding box center [933, 373] width 97 height 36
click at [931, 360] on link "Choose Shipping Method" at bounding box center [945, 373] width 73 height 26
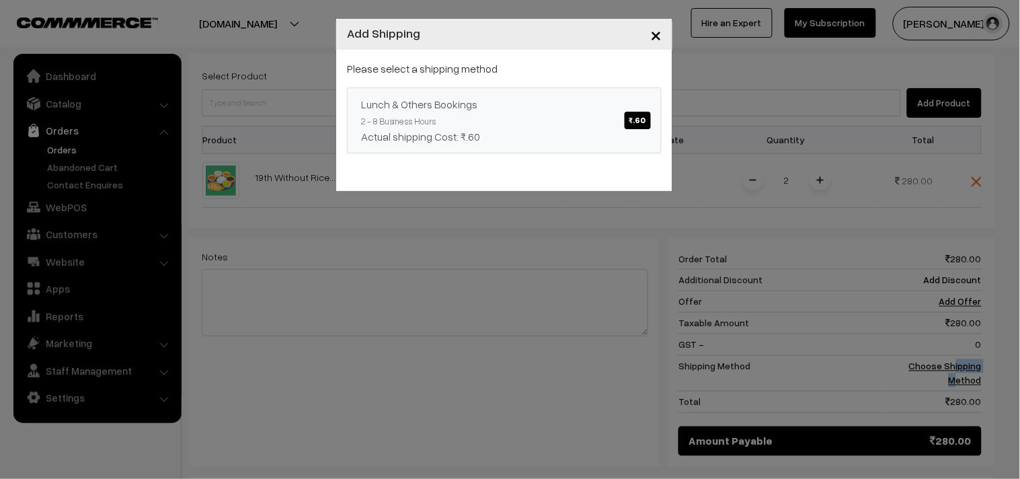
click at [571, 104] on div "Lunch & Others Bookings ₹.60" at bounding box center [504, 104] width 286 height 16
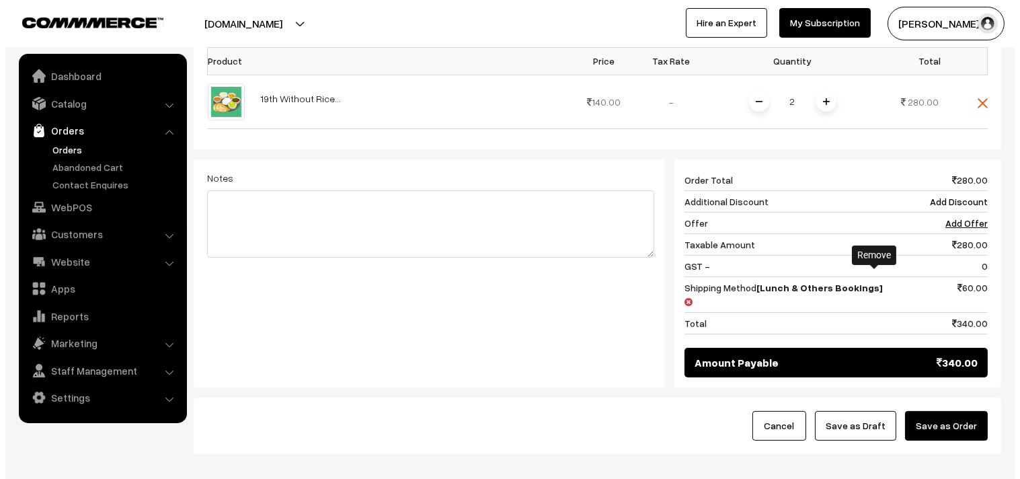
scroll to position [496, 0]
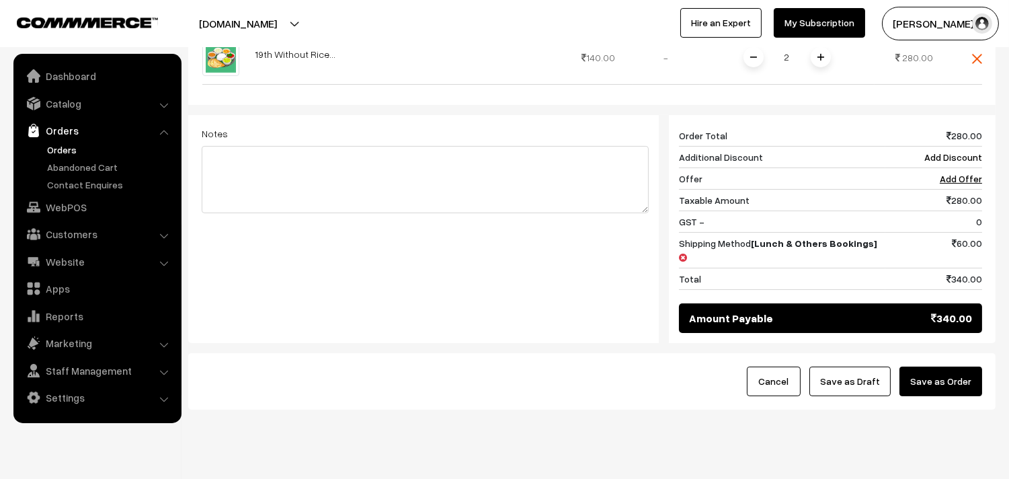
click at [924, 366] on button "Save as Order" at bounding box center [940, 381] width 83 height 30
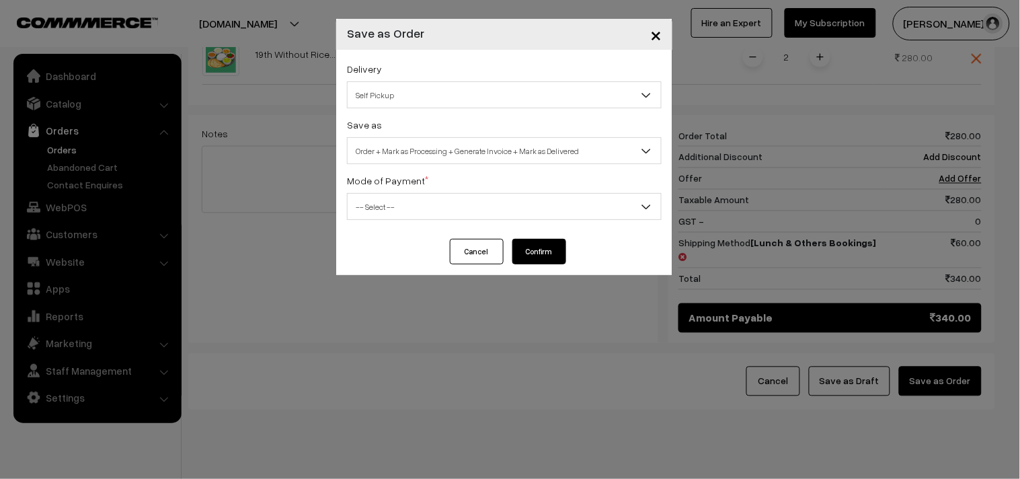
click at [404, 93] on span "Self Pickup" at bounding box center [503, 95] width 313 height 24
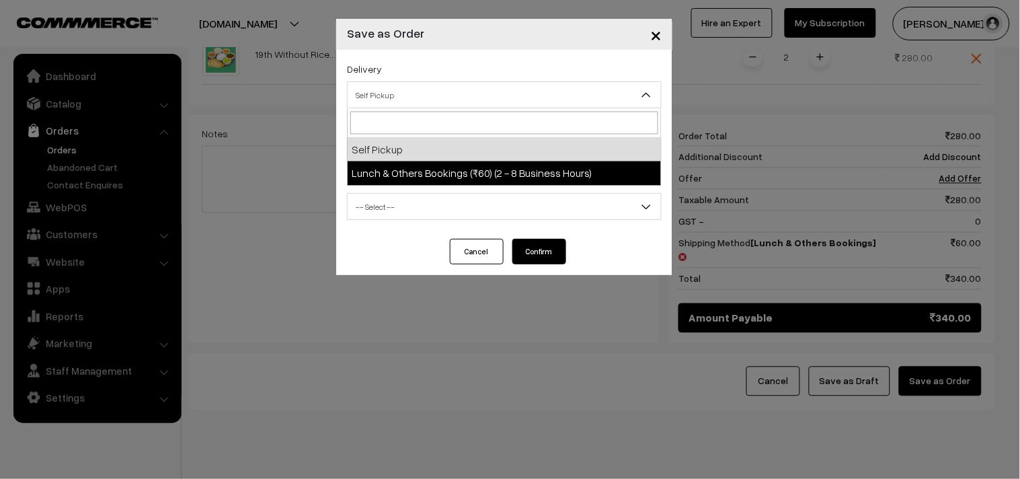
drag, startPoint x: 414, startPoint y: 163, endPoint x: 419, endPoint y: 157, distance: 7.7
select select "LOB3"
select select "3"
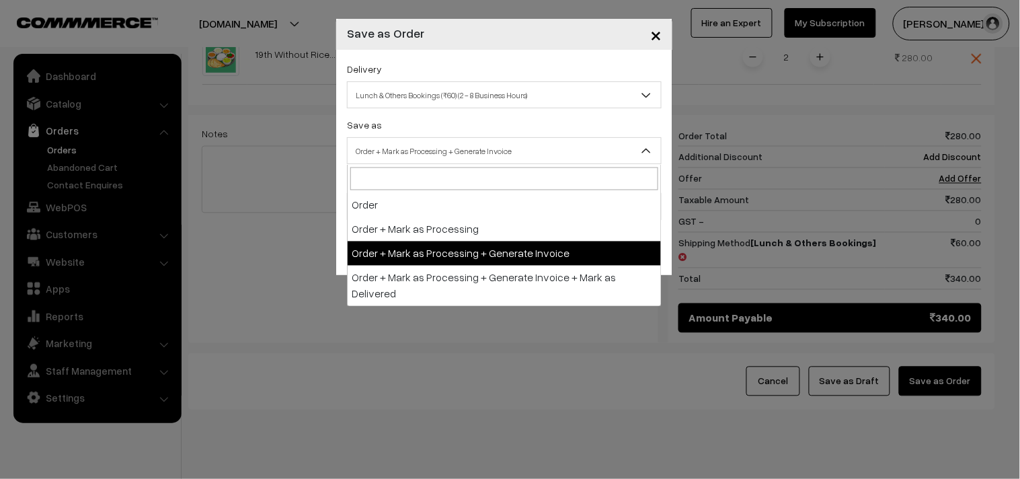
click at [420, 157] on span "Order + Mark as Processing + Generate Invoice" at bounding box center [503, 151] width 313 height 24
drag, startPoint x: 461, startPoint y: 254, endPoint x: 368, endPoint y: 215, distance: 100.6
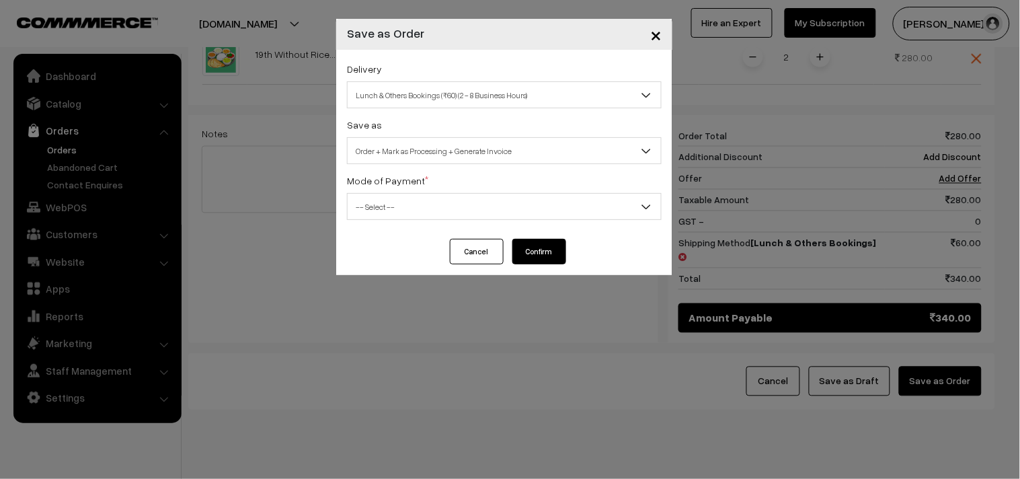
click at [370, 215] on span "-- Select --" at bounding box center [503, 207] width 313 height 24
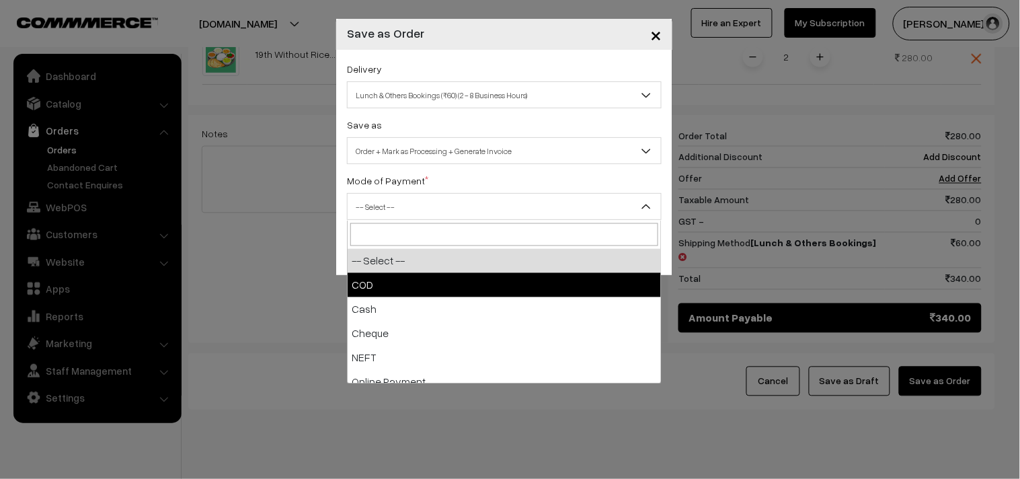
select select "1"
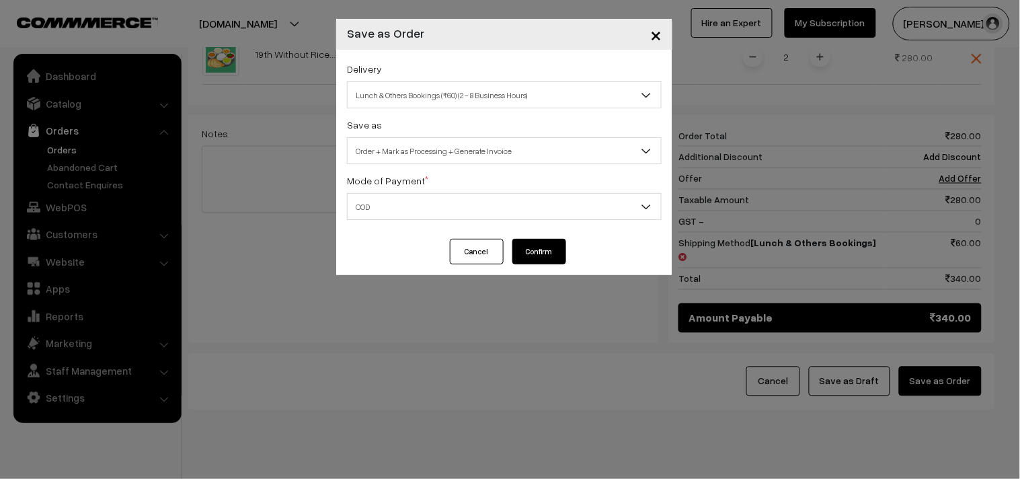
click at [542, 263] on button "Confirm" at bounding box center [539, 252] width 54 height 26
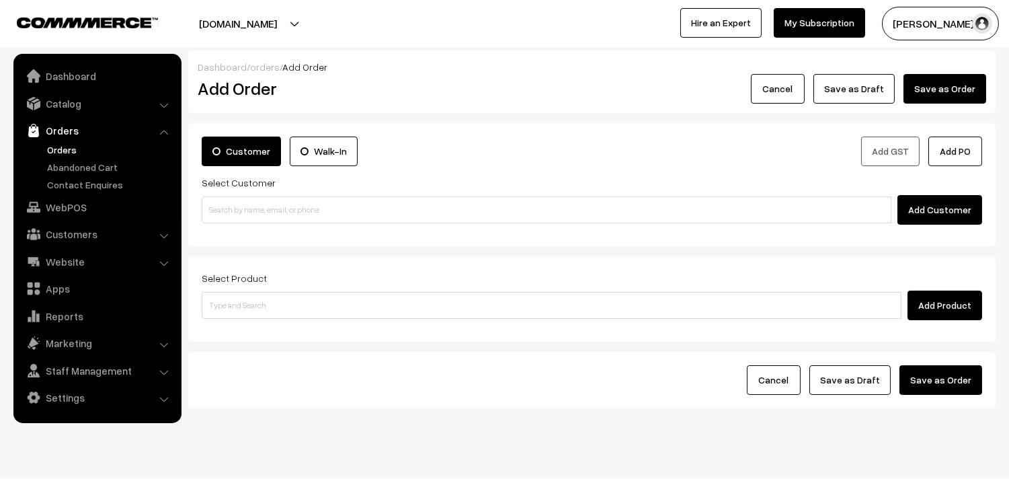
click at [65, 145] on link "Orders" at bounding box center [110, 149] width 133 height 14
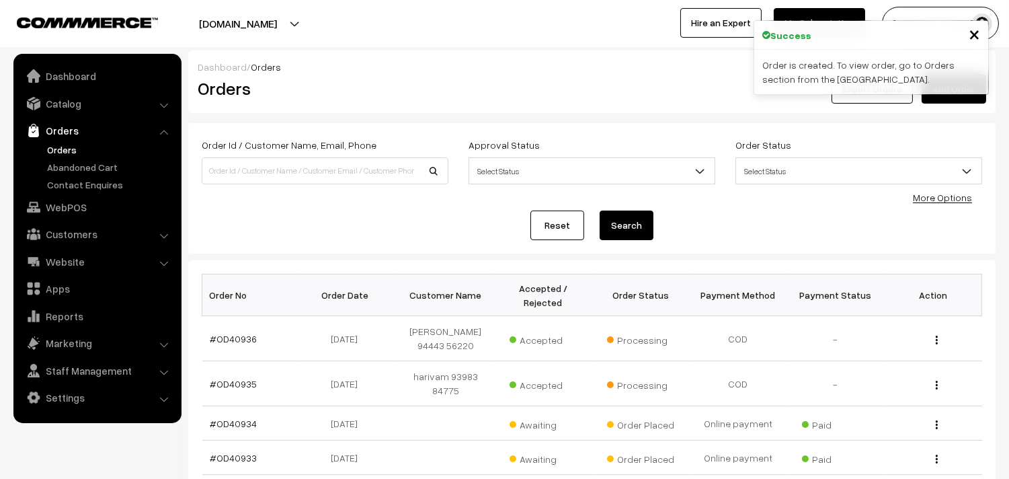
click at [242, 337] on link "#OD40936" at bounding box center [233, 338] width 47 height 11
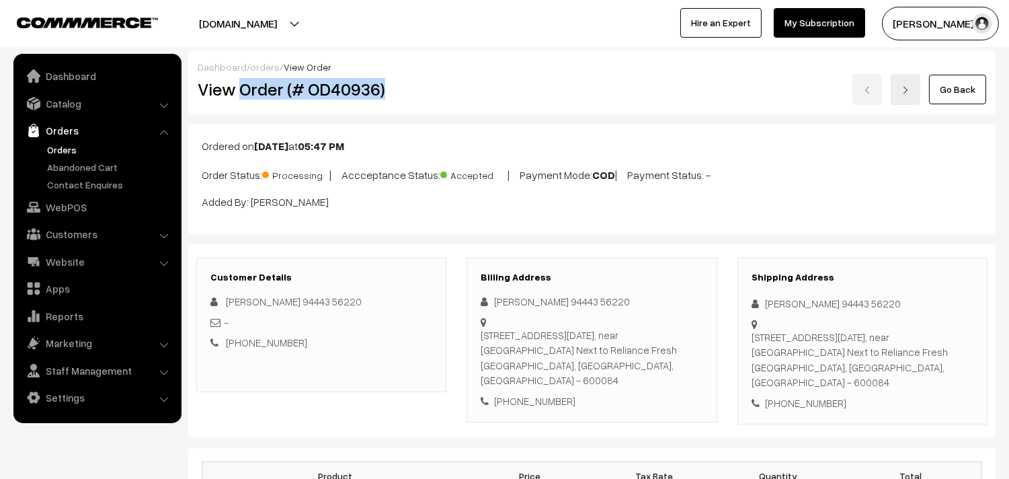
drag, startPoint x: 240, startPoint y: 85, endPoint x: 398, endPoint y: 374, distance: 328.8
click at [415, 95] on h2 "View Order (# OD40936)" at bounding box center [322, 89] width 249 height 21
copy h2 "Order (# OD40936)"
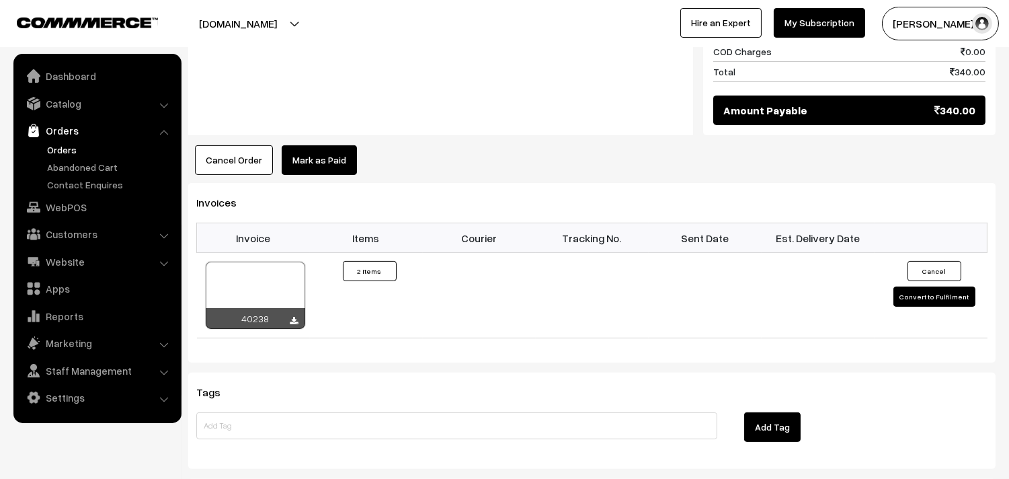
scroll to position [821, 0]
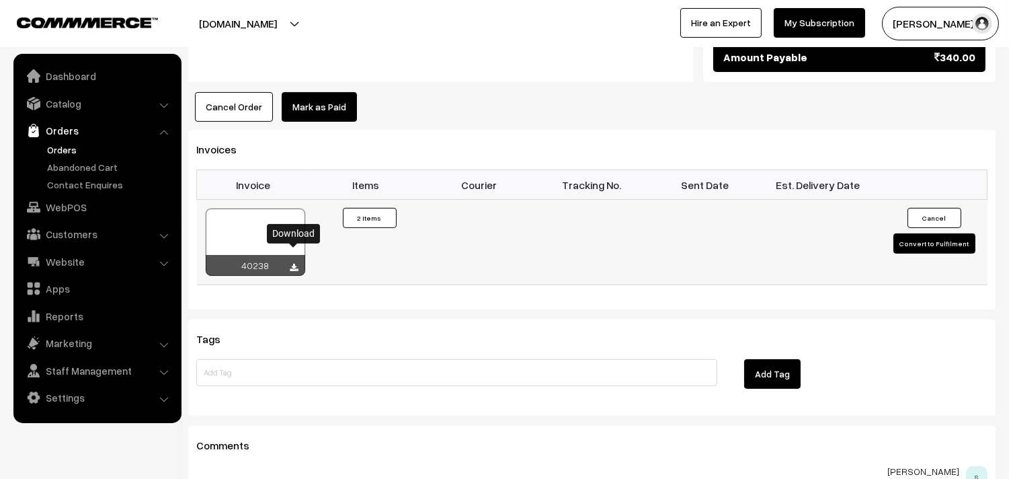
click at [292, 263] on icon at bounding box center [294, 267] width 8 height 9
click at [50, 202] on link "WebPOS" at bounding box center [97, 207] width 160 height 24
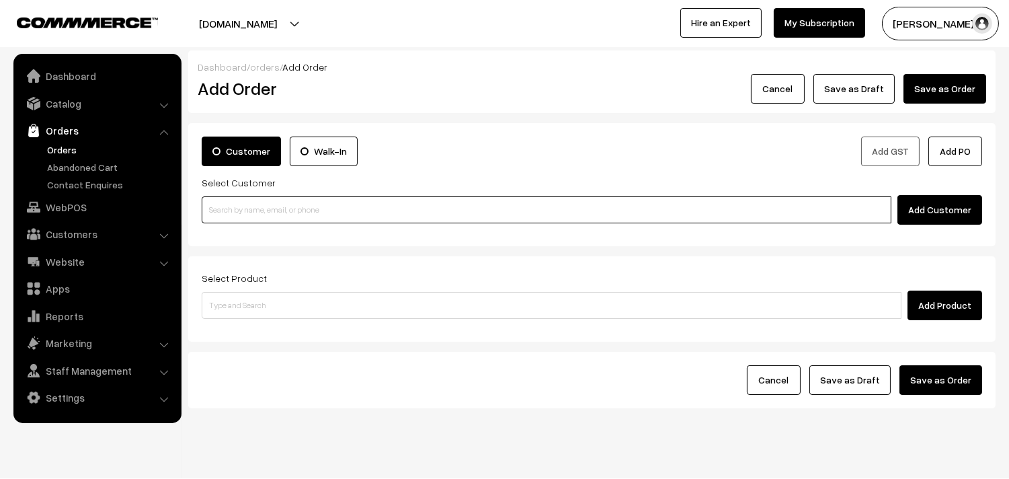
click at [321, 216] on input at bounding box center [547, 209] width 690 height 27
paste input "91235 31833"
click at [230, 204] on input "91235 31833" at bounding box center [547, 209] width 690 height 27
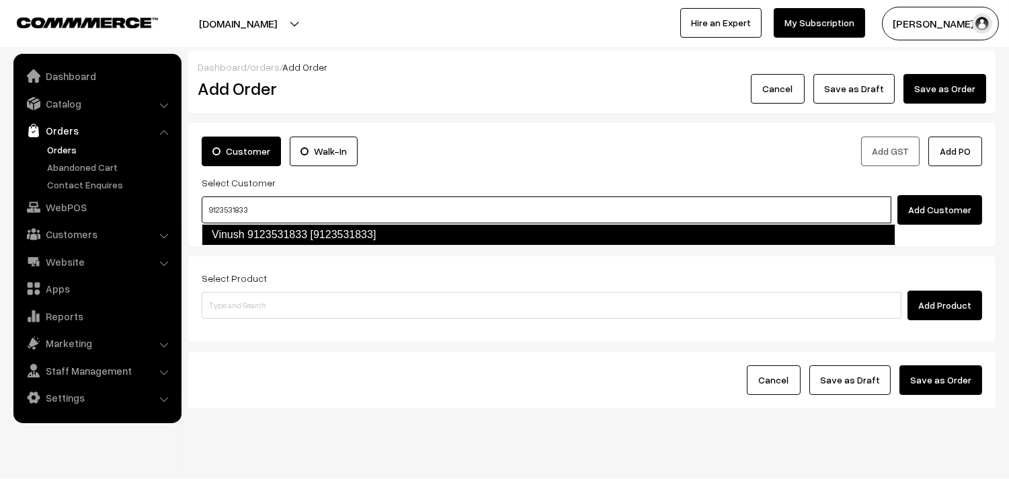
click at [245, 233] on link "Vinush 9123531833 [9123531833]" at bounding box center [549, 235] width 694 height 22
type input "9123531833"
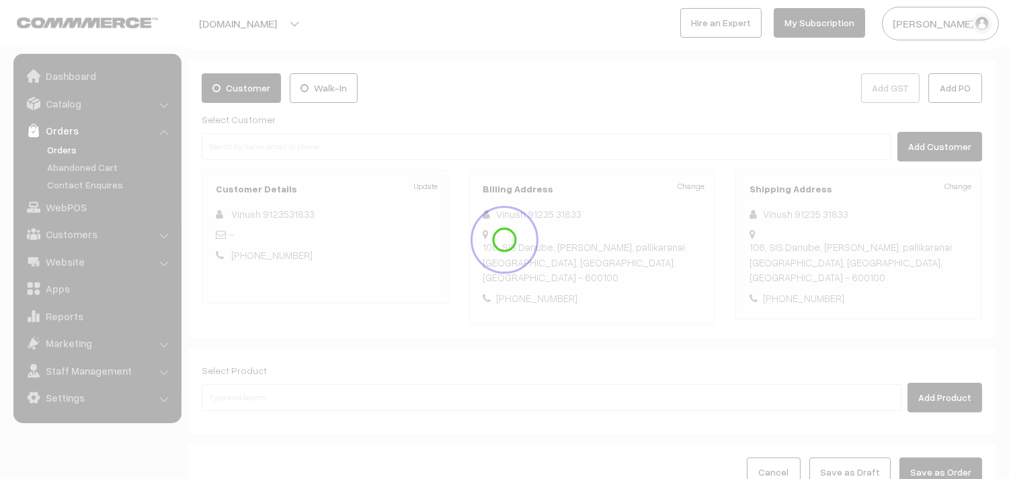
scroll to position [149, 0]
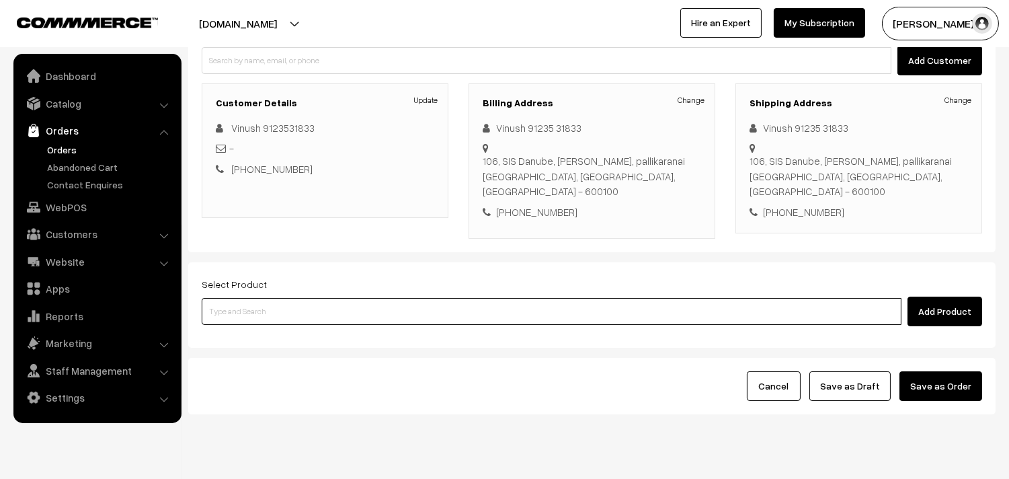
drag, startPoint x: 270, startPoint y: 299, endPoint x: 272, endPoint y: 284, distance: 14.8
click at [272, 298] on input at bounding box center [552, 311] width 700 height 27
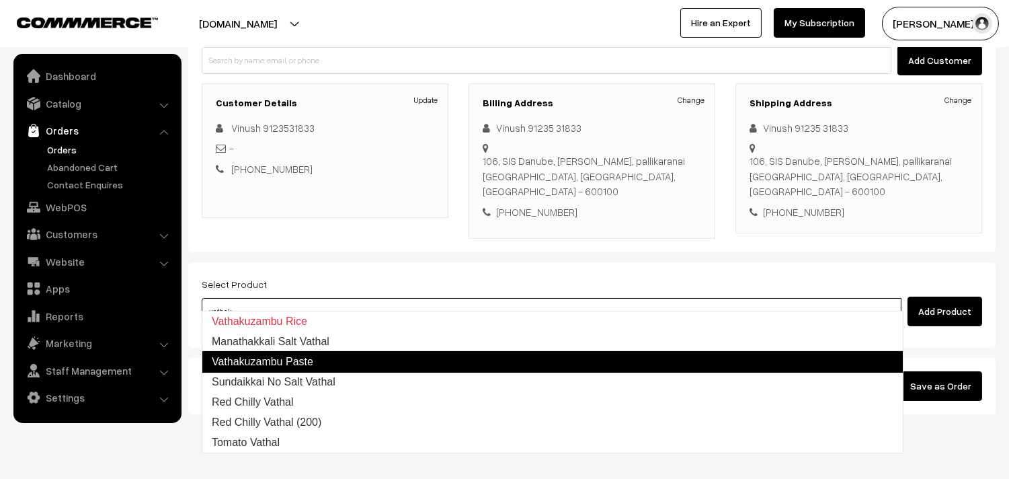
type input "vathaku"
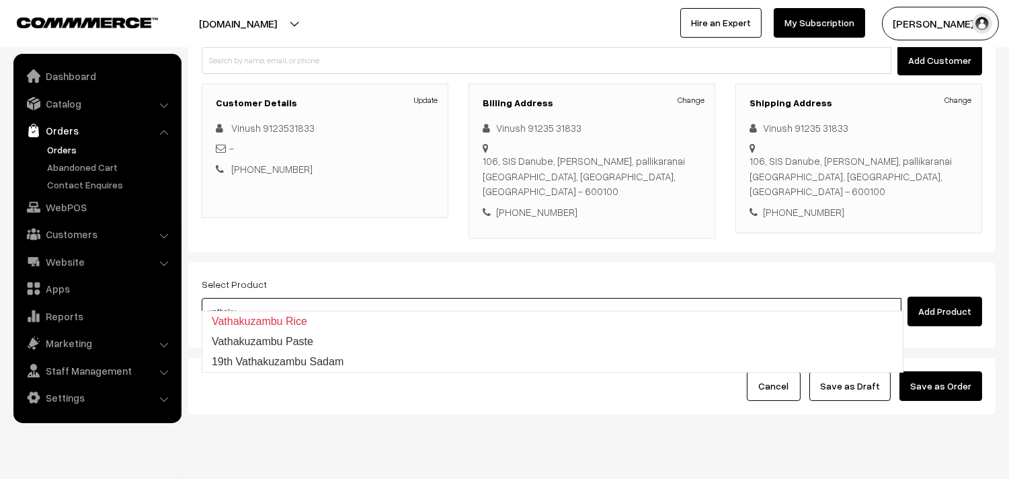
click at [313, 360] on link "19th Vathakuzambu Sadam" at bounding box center [552, 362] width 700 height 20
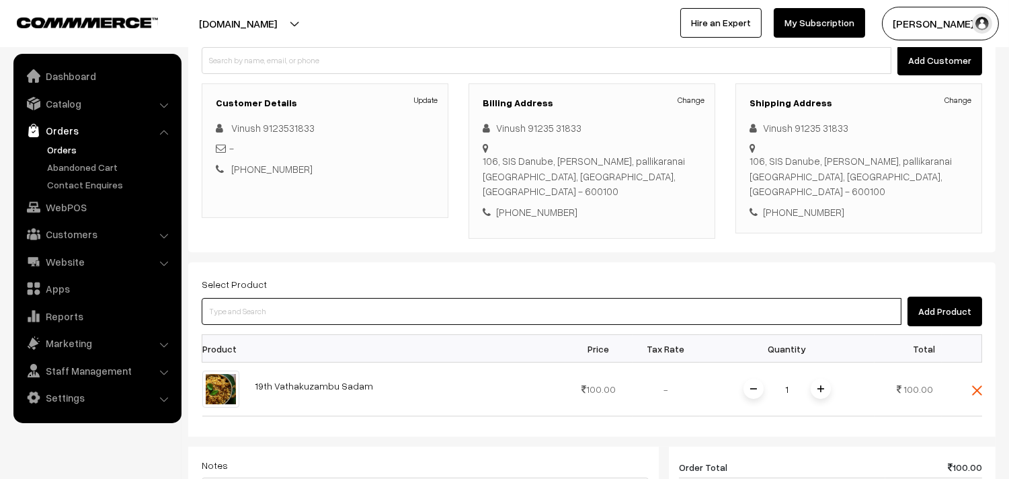
click at [290, 298] on input at bounding box center [552, 311] width 700 height 27
type input "vella see"
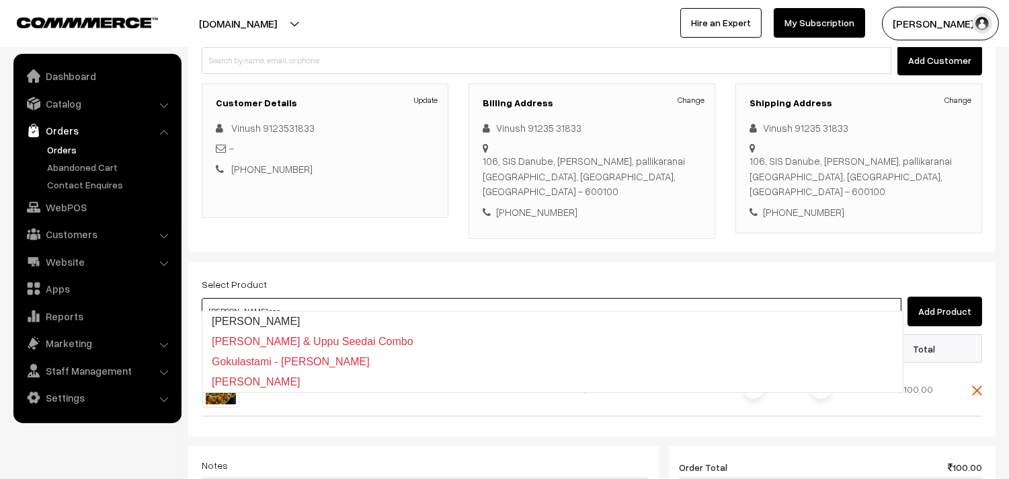
click at [276, 314] on link "Vella Seedai" at bounding box center [552, 321] width 700 height 20
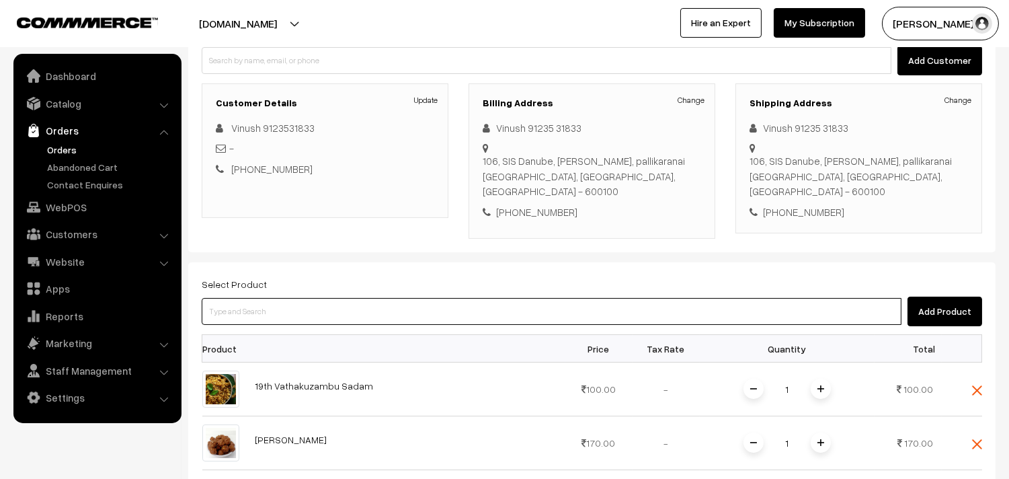
click at [266, 306] on input at bounding box center [552, 311] width 700 height 27
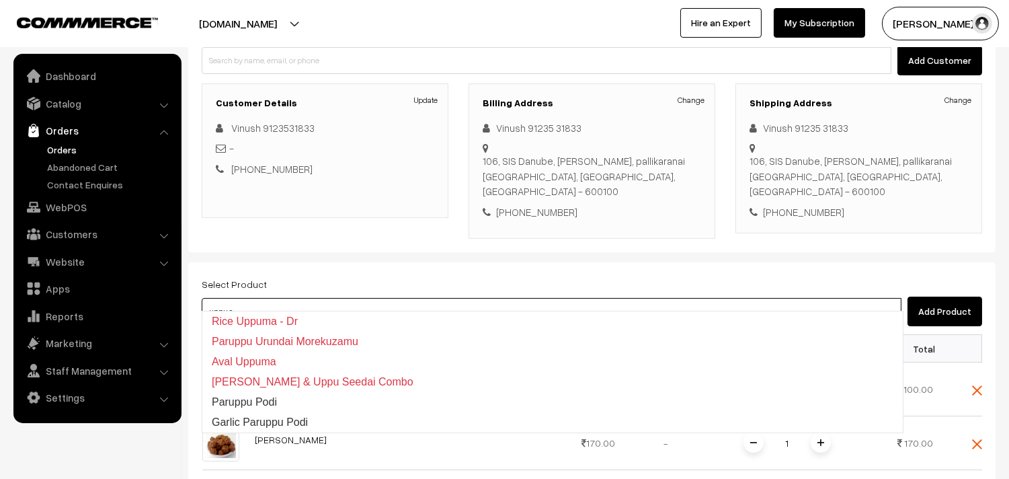
type input "uppu se"
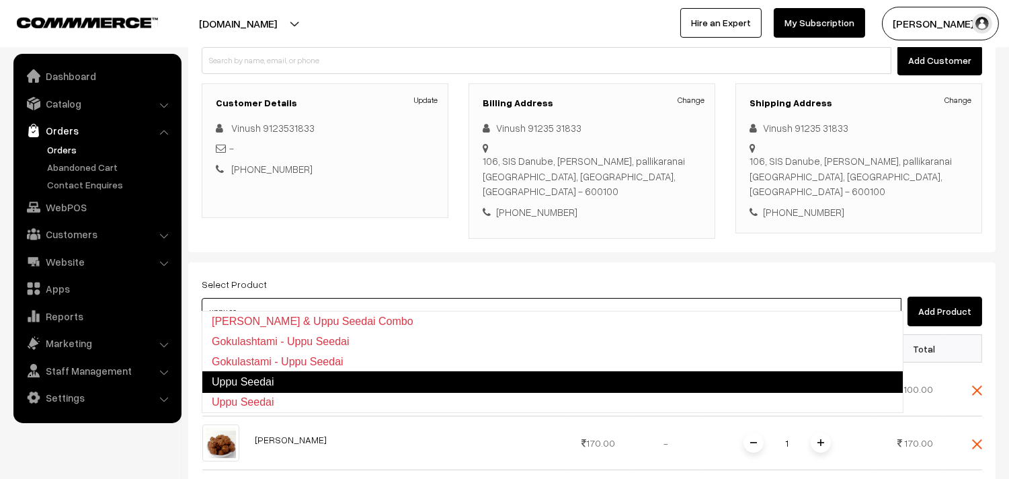
click at [267, 378] on link "Uppu Seedai" at bounding box center [553, 382] width 702 height 22
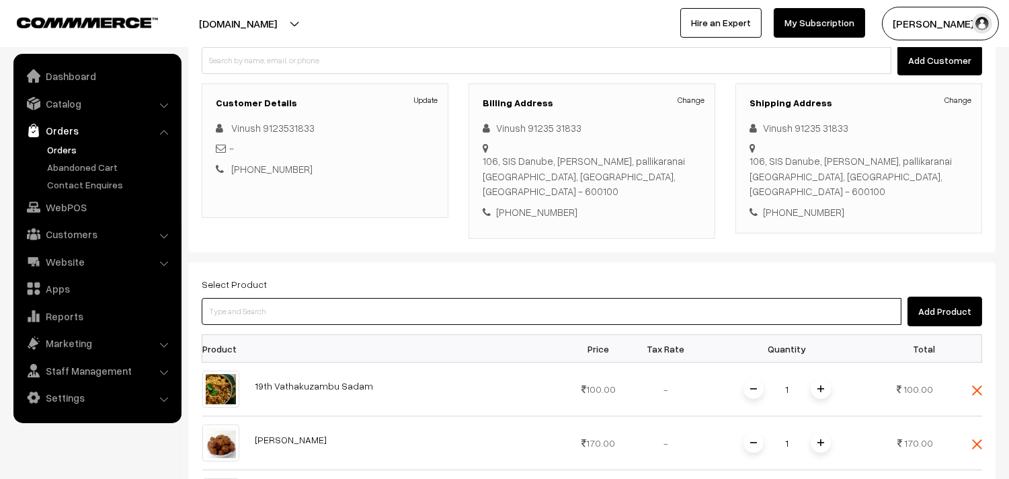
click at [245, 299] on input at bounding box center [552, 311] width 700 height 27
type input "athira"
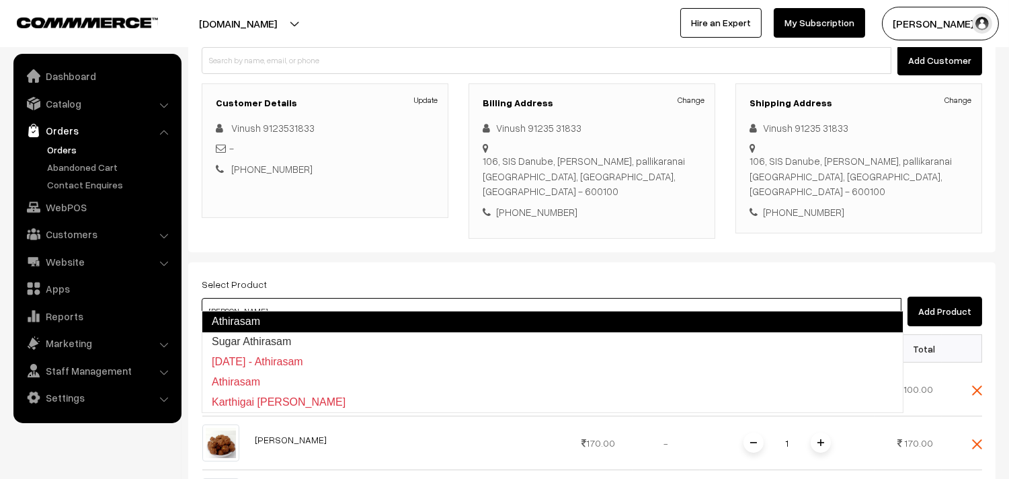
click at [251, 320] on link "Athirasam" at bounding box center [553, 322] width 702 height 22
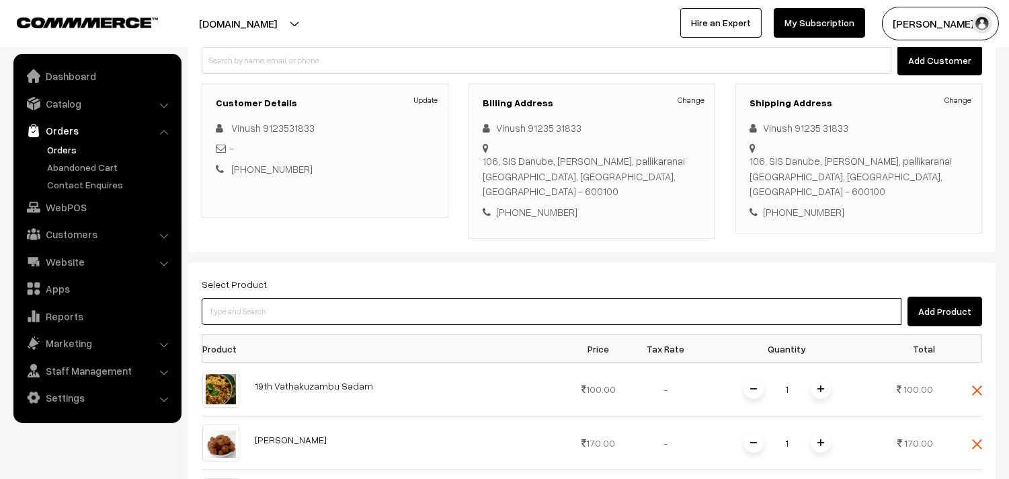
click at [276, 298] on input at bounding box center [552, 311] width 700 height 27
type input "aval mix"
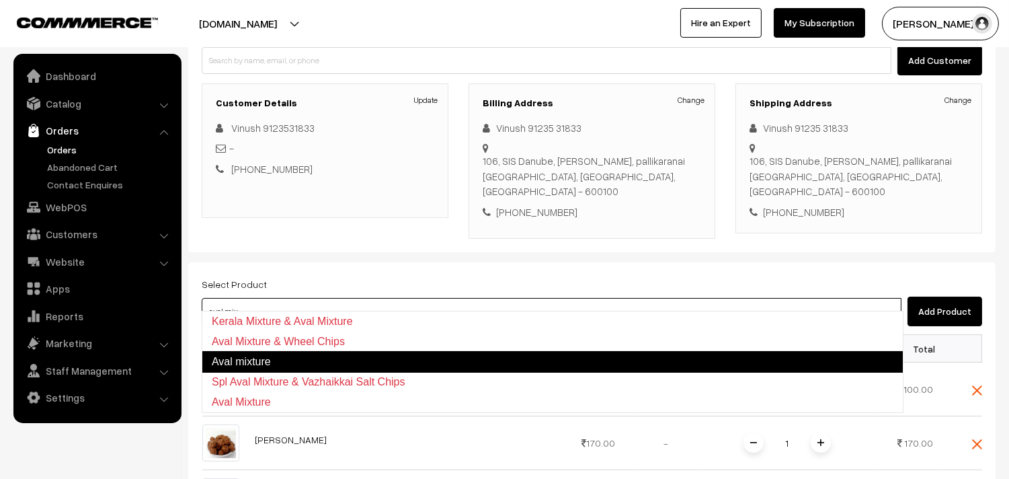
click at [278, 352] on link "Aval mixture" at bounding box center [553, 362] width 702 height 22
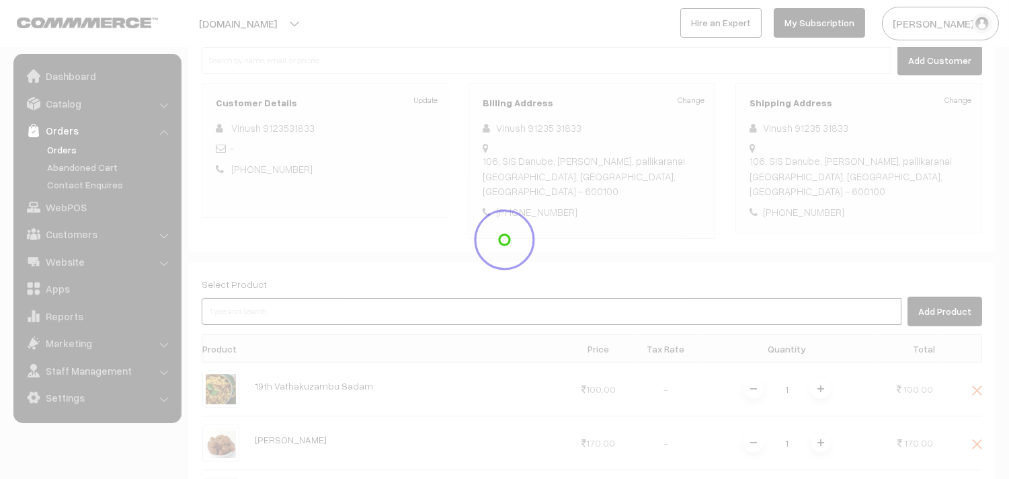
click at [257, 299] on input at bounding box center [552, 311] width 700 height 27
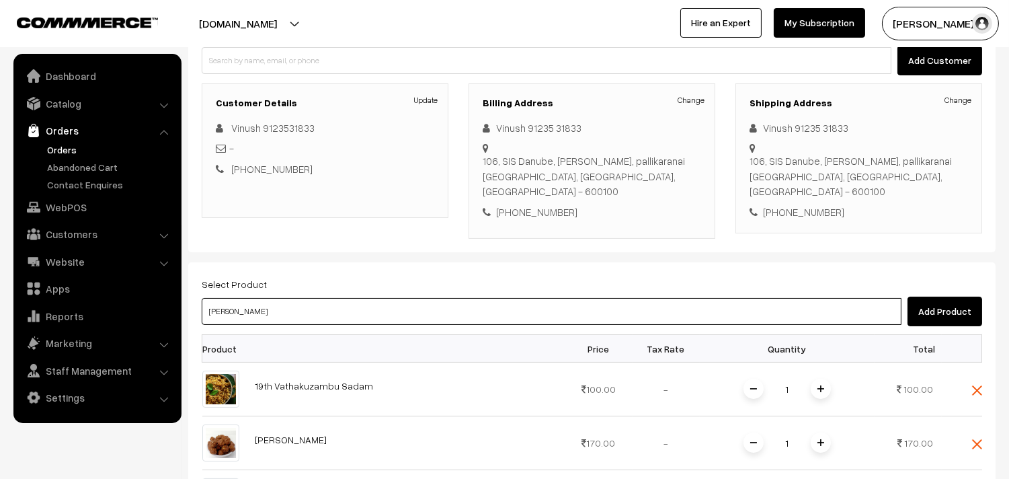
type input "kai mu"
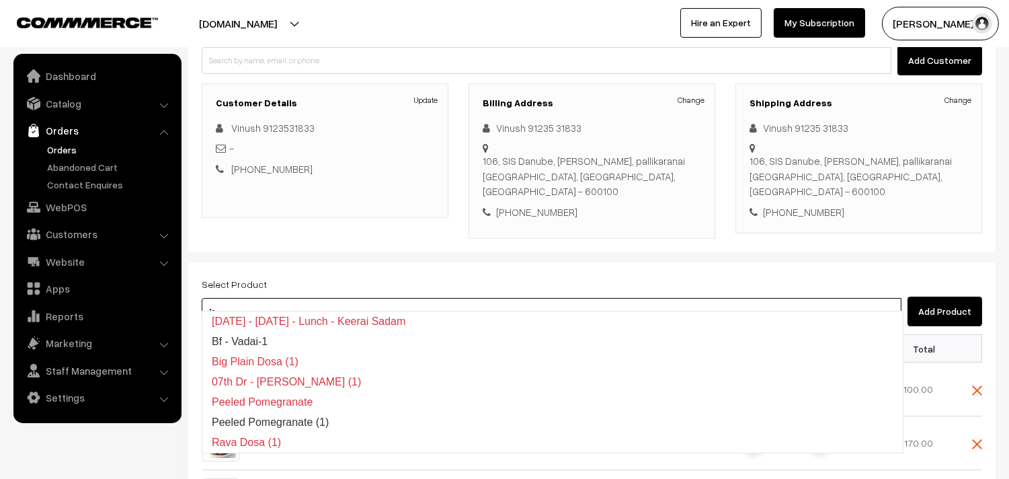
type input "1"
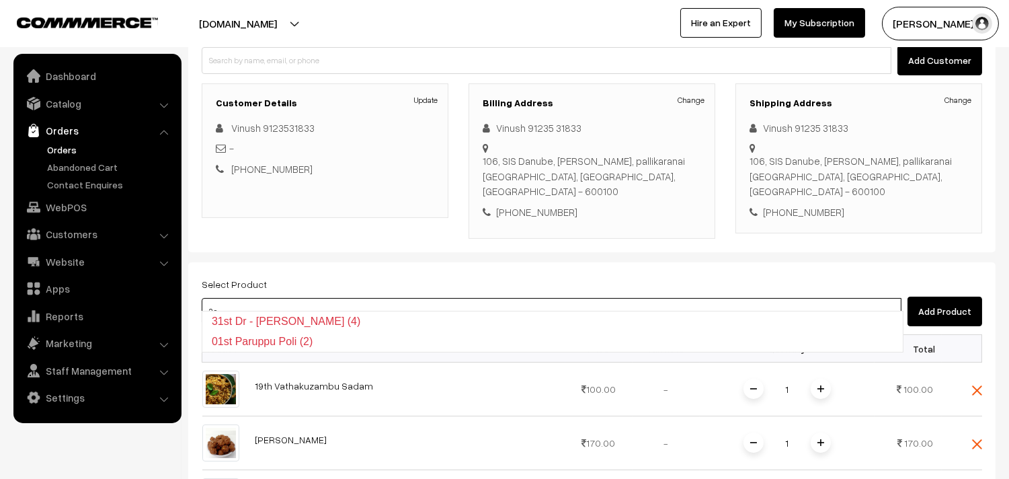
type input "2 su"
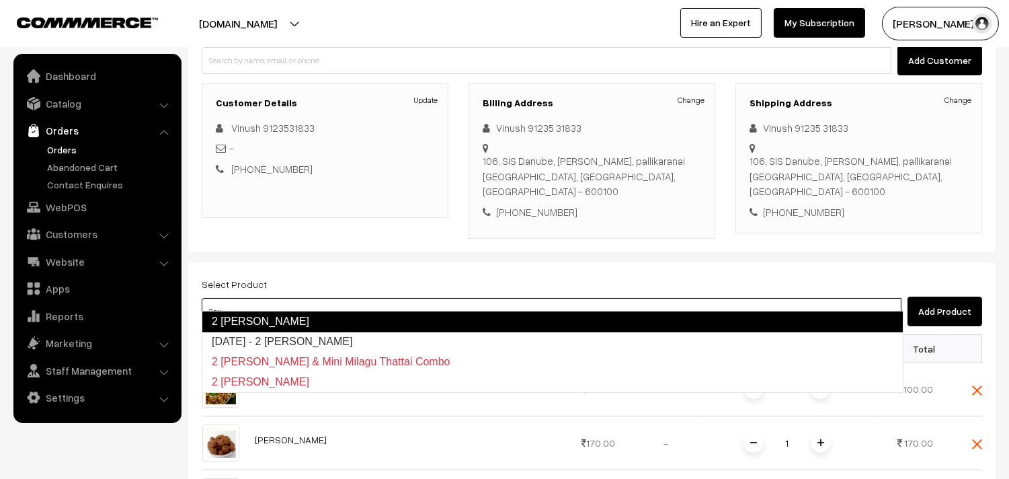
click at [254, 315] on link "2 Suttu Murukku" at bounding box center [553, 322] width 702 height 22
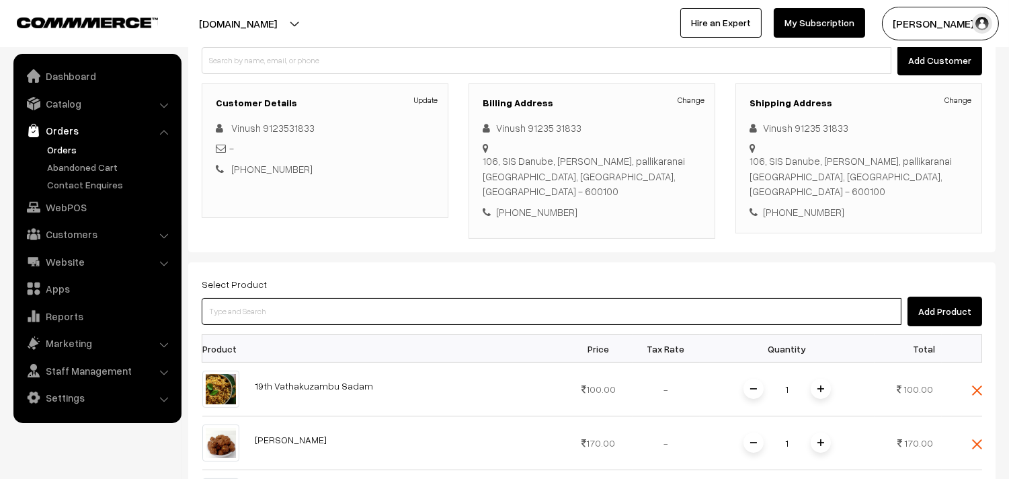
click at [257, 298] on input at bounding box center [552, 311] width 700 height 27
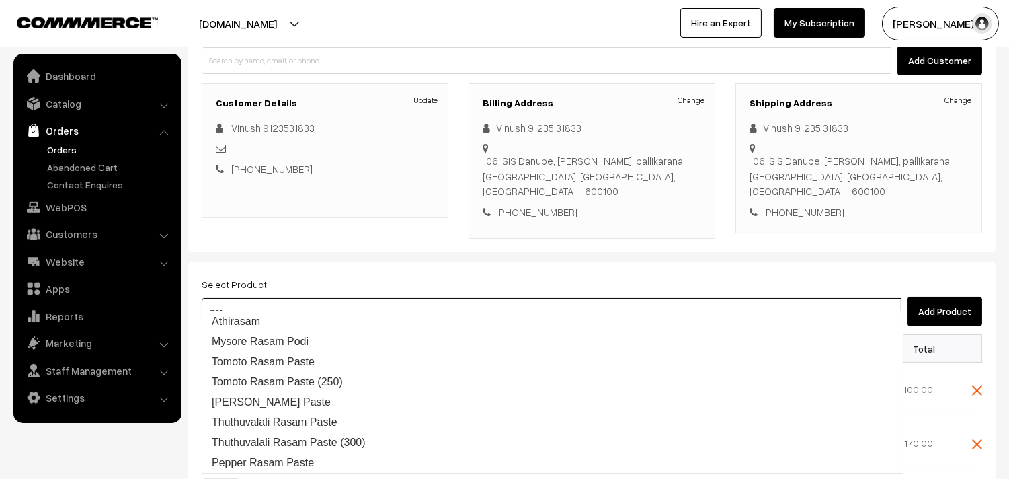
type input "rasav"
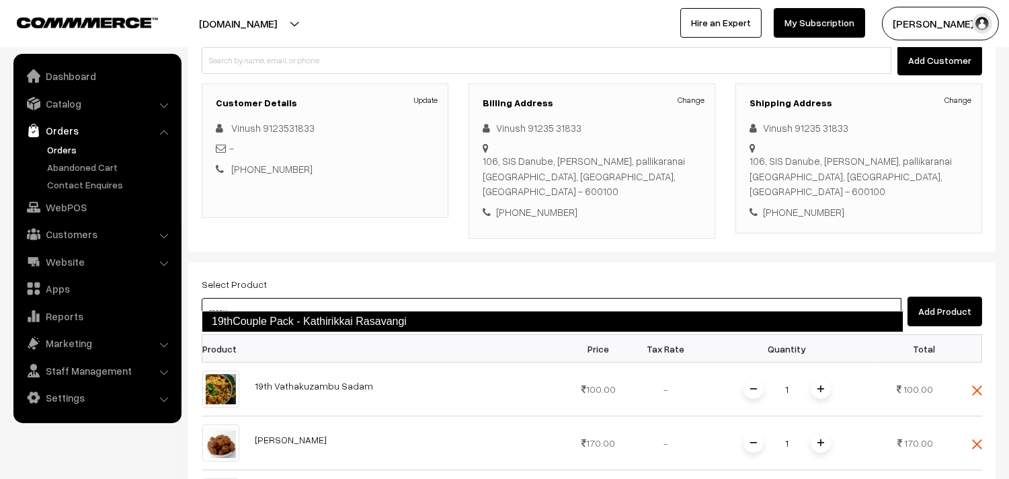
click at [276, 323] on link "19thCouple Pack - Kathirikkai Rasavangi" at bounding box center [553, 322] width 702 height 22
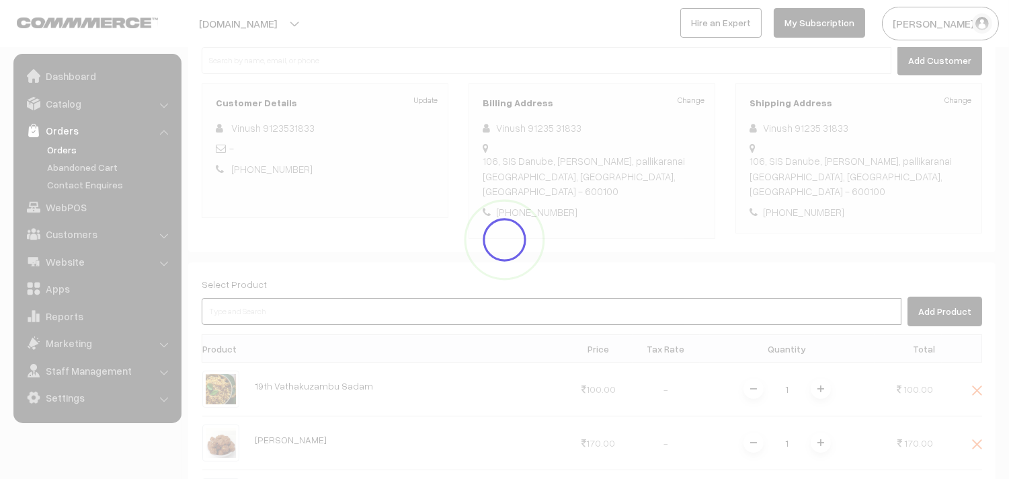
click at [269, 298] on input at bounding box center [552, 311] width 700 height 27
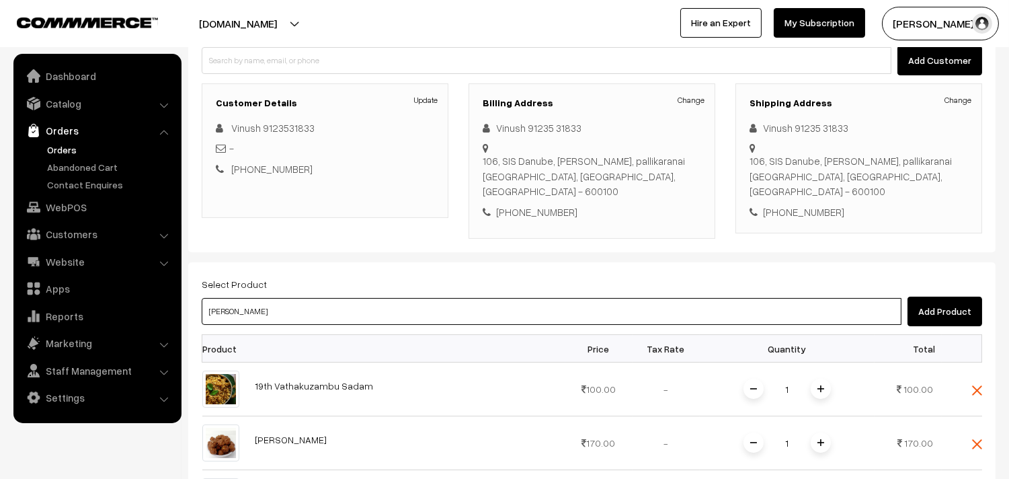
type input "pitlai"
click at [313, 313] on link "19thCouple Pack - Senai Pitlai" at bounding box center [552, 321] width 700 height 20
click at [294, 300] on input at bounding box center [552, 311] width 700 height 27
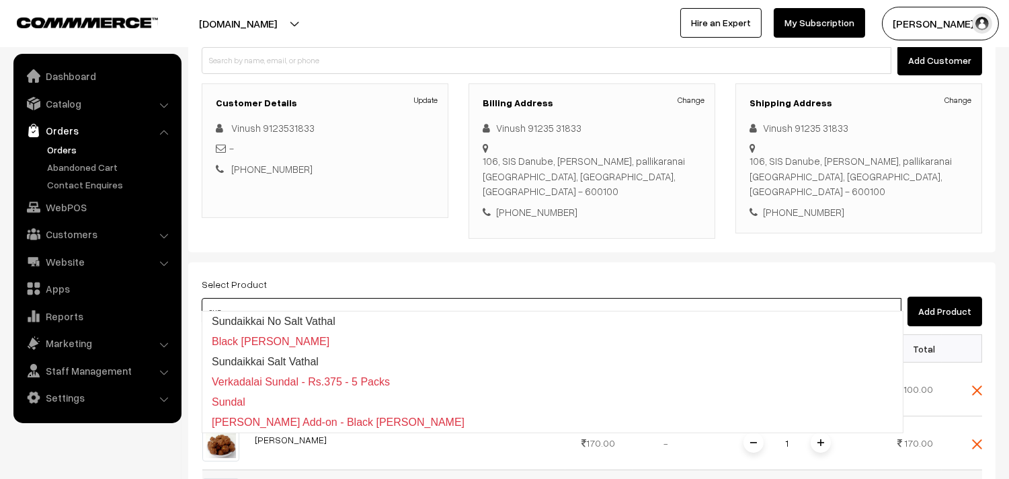
type input "sun"
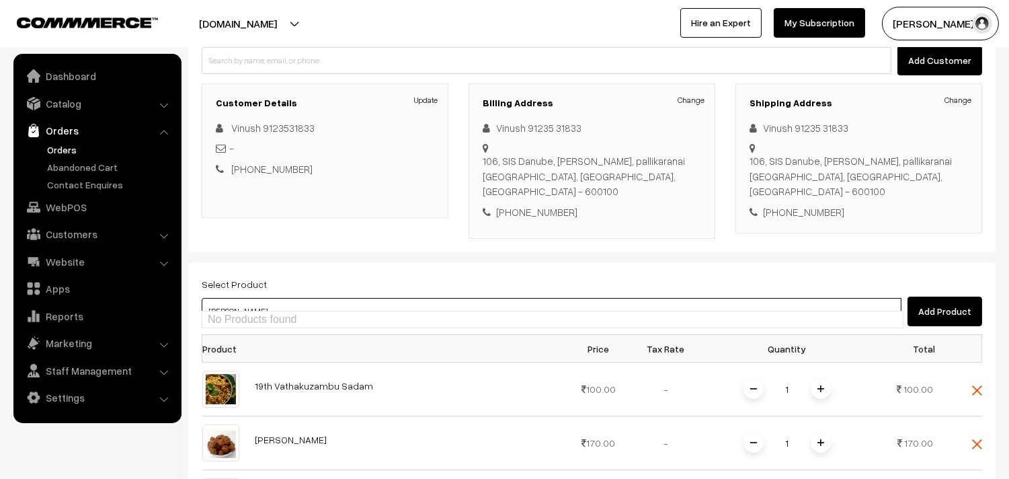
type input "sunda"
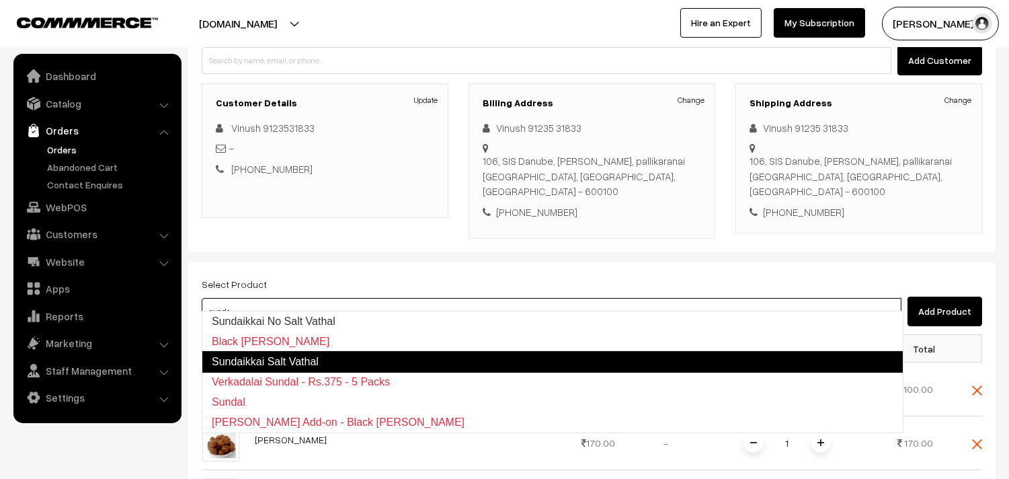
click at [305, 355] on link "Sundaikkai Salt Vathal" at bounding box center [553, 362] width 702 height 22
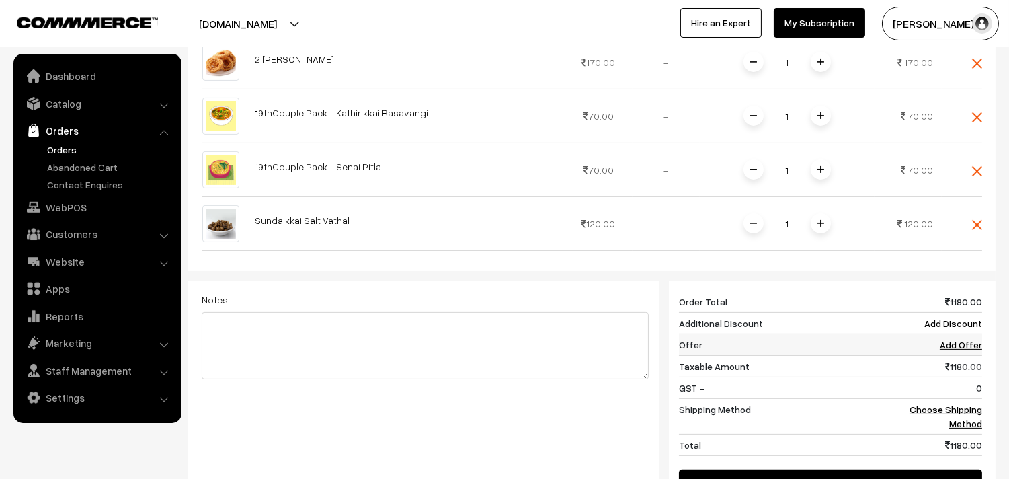
scroll to position [747, 0]
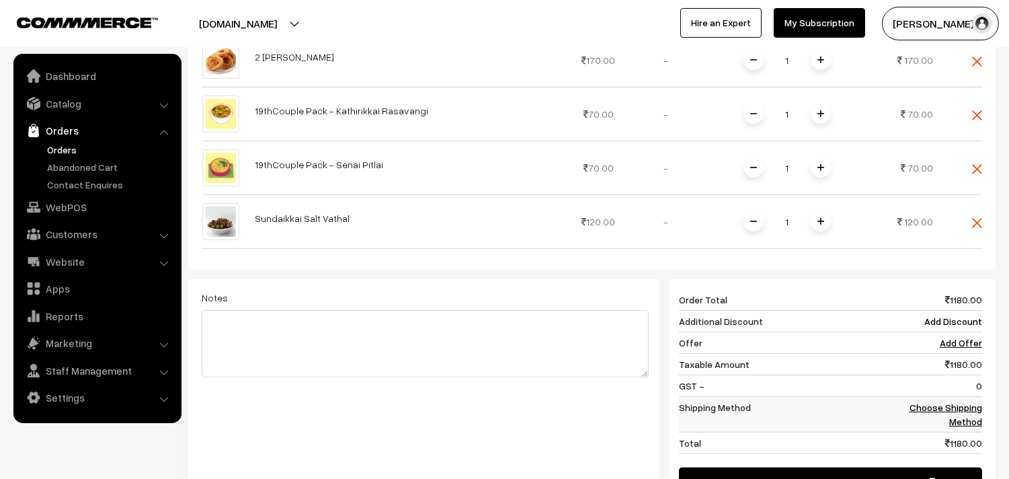
click at [943, 401] on link "Choose Shipping Method" at bounding box center [945, 414] width 73 height 26
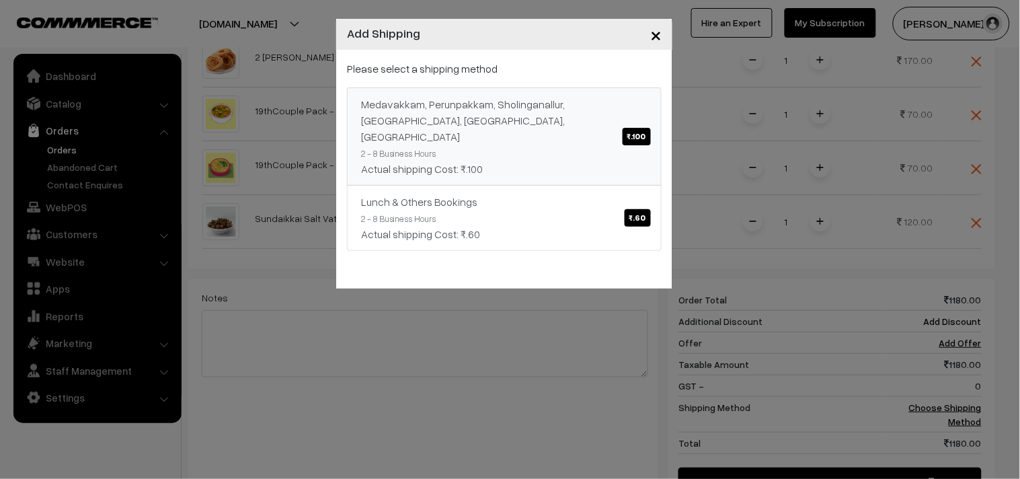
click at [628, 131] on span "₹.100" at bounding box center [636, 136] width 28 height 17
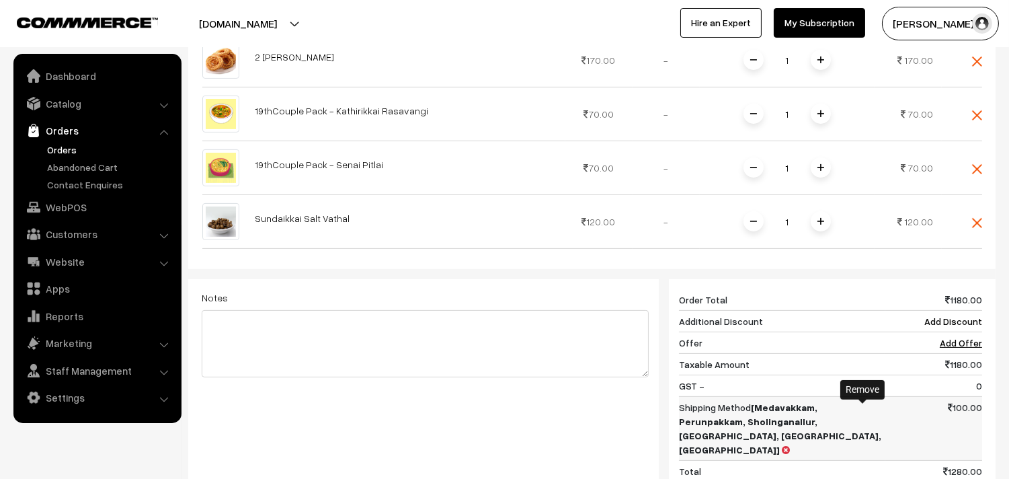
click at [790, 445] on icon at bounding box center [786, 449] width 8 height 9
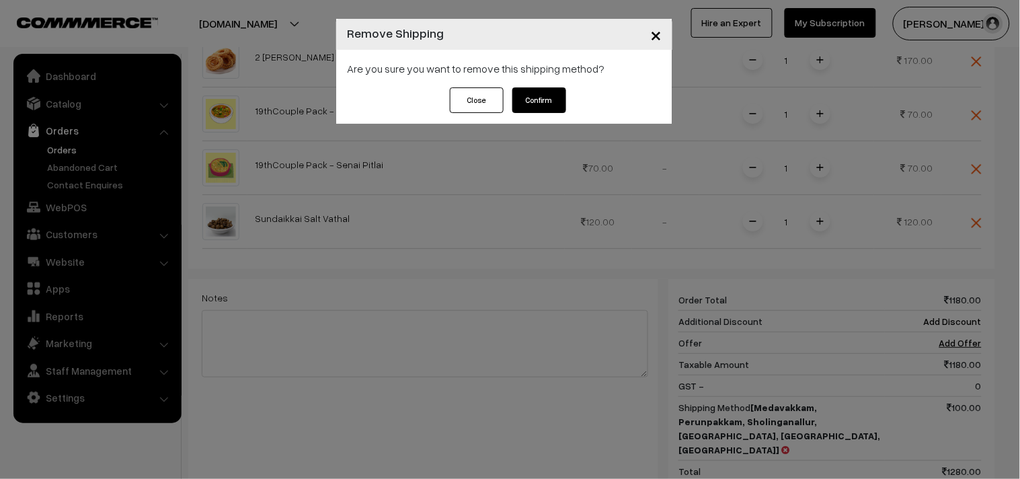
click at [555, 105] on button "Confirm" at bounding box center [539, 100] width 54 height 26
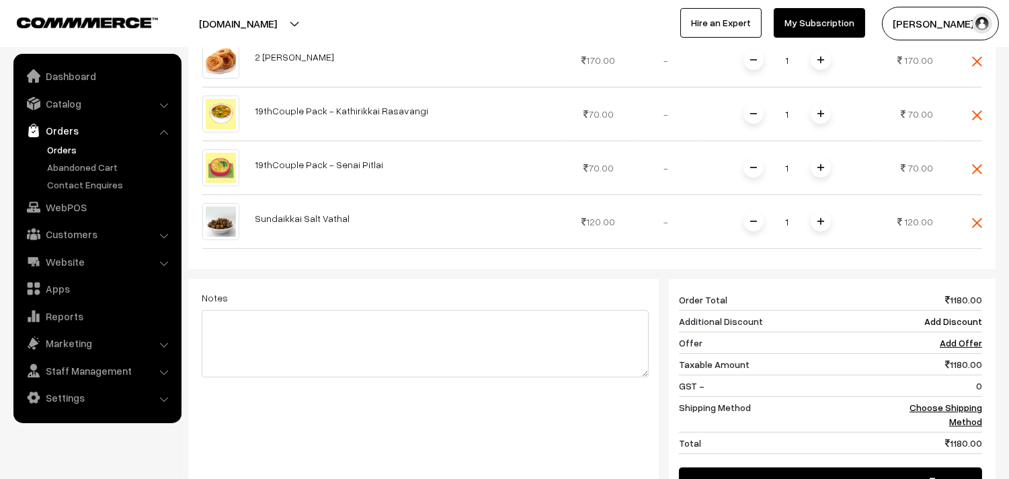
scroll to position [896, 0]
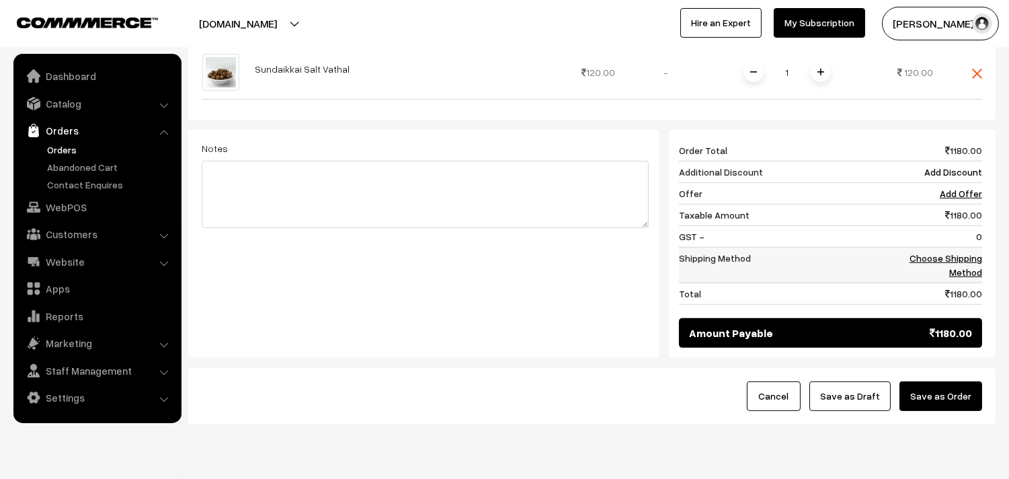
click at [949, 252] on link "Choose Shipping Method" at bounding box center [945, 265] width 73 height 26
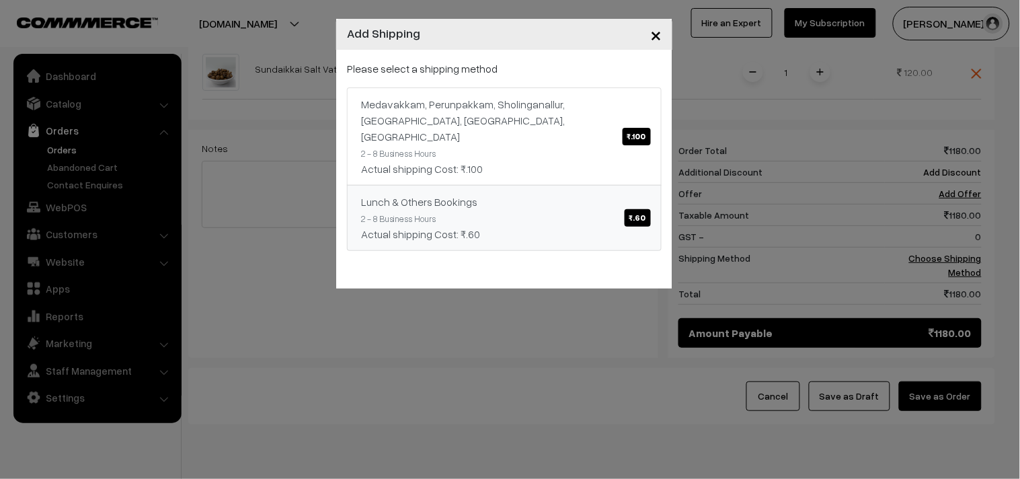
click at [522, 206] on link "Lunch & Others Bookings ₹.60 2 - 8 Business Hours Actual shipping Cost: ₹.60" at bounding box center [504, 218] width 315 height 66
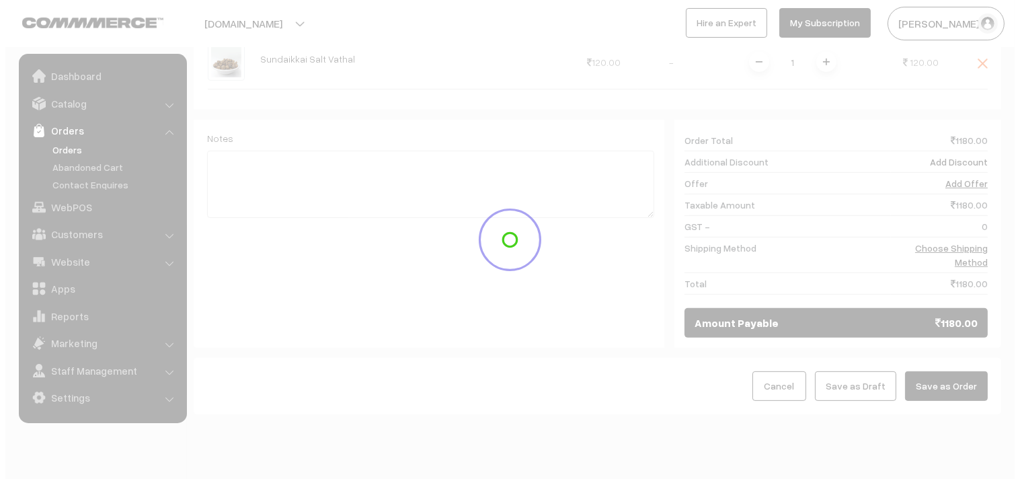
scroll to position [912, 0]
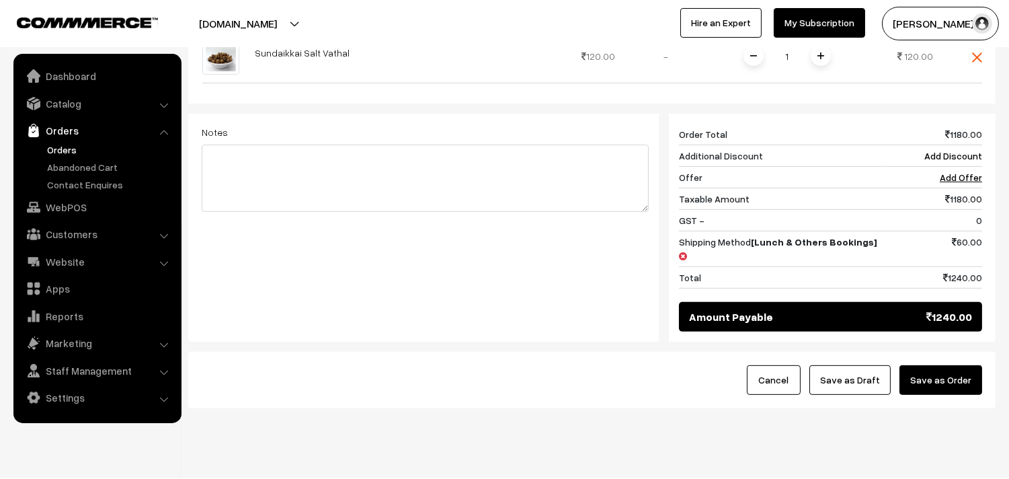
click at [940, 365] on button "Save as Order" at bounding box center [940, 380] width 83 height 30
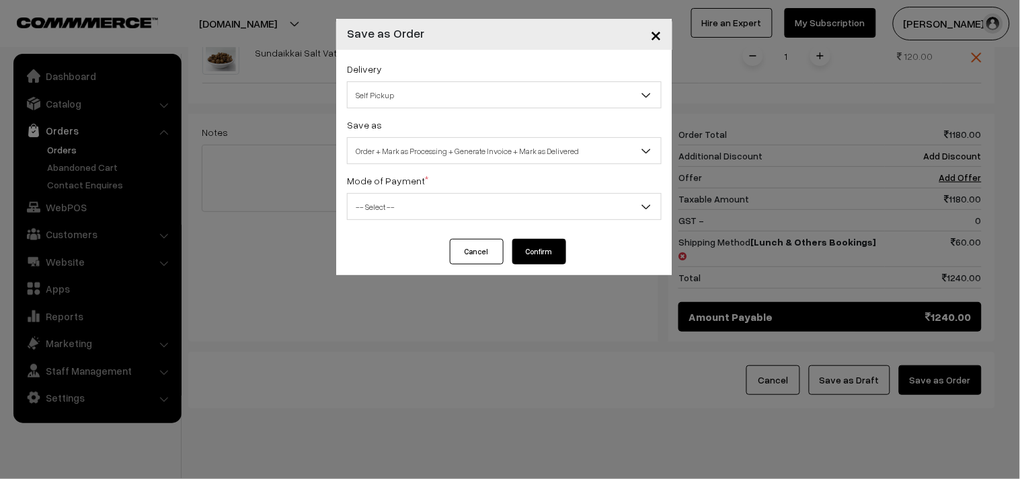
click at [399, 85] on span "Self Pickup" at bounding box center [503, 95] width 313 height 24
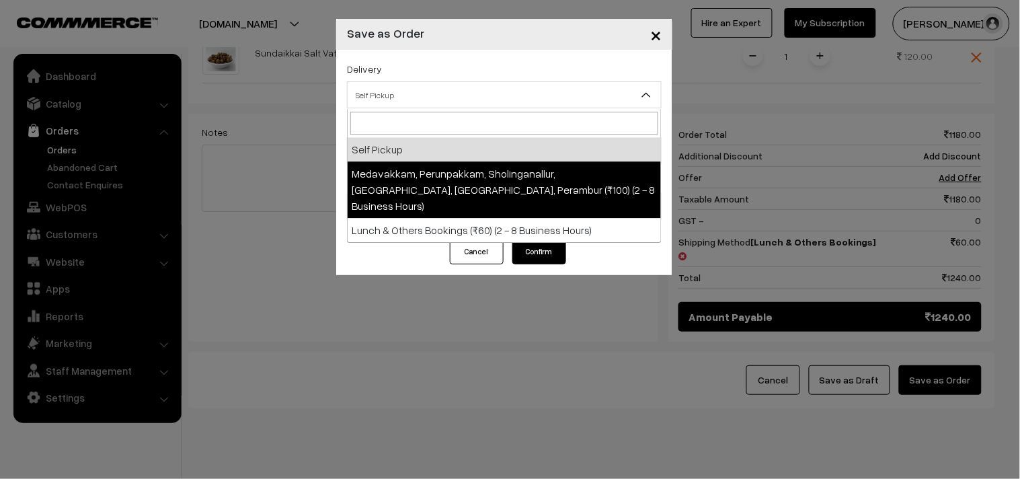
select select "LOB5"
select select "3"
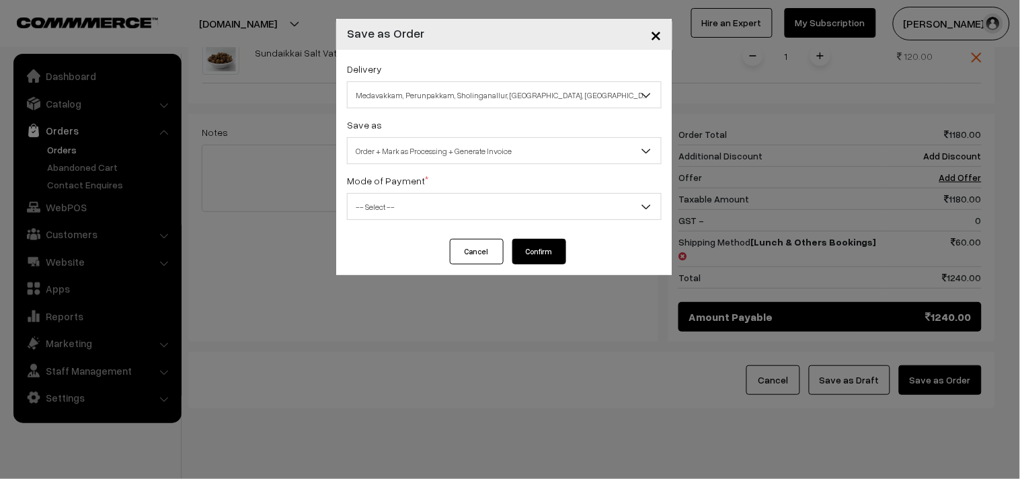
click at [424, 146] on span "Order + Mark as Processing + Generate Invoice" at bounding box center [503, 151] width 313 height 24
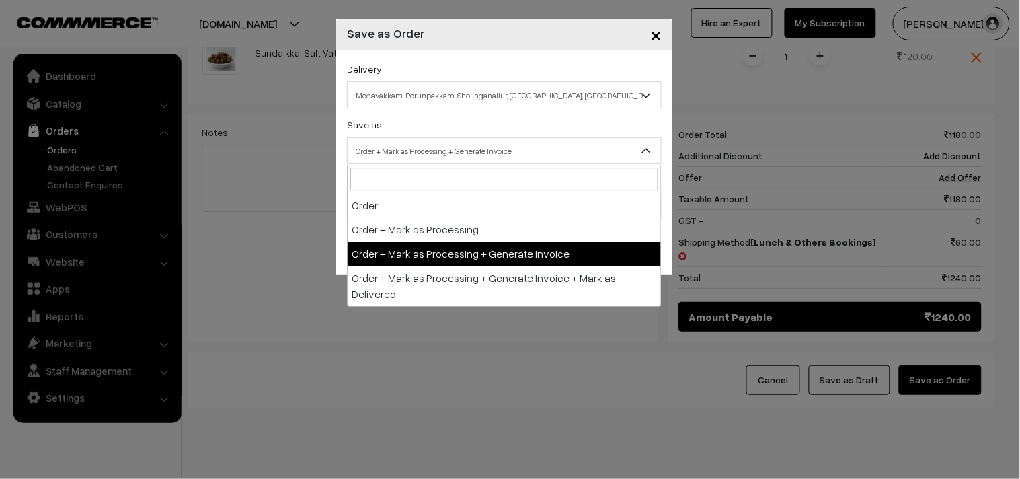
click at [414, 102] on span "Medavakkam, Perunpakkam, Sholinganallur, seliyur, Kirattur, Perambur (₹100) (2 …" at bounding box center [503, 95] width 313 height 24
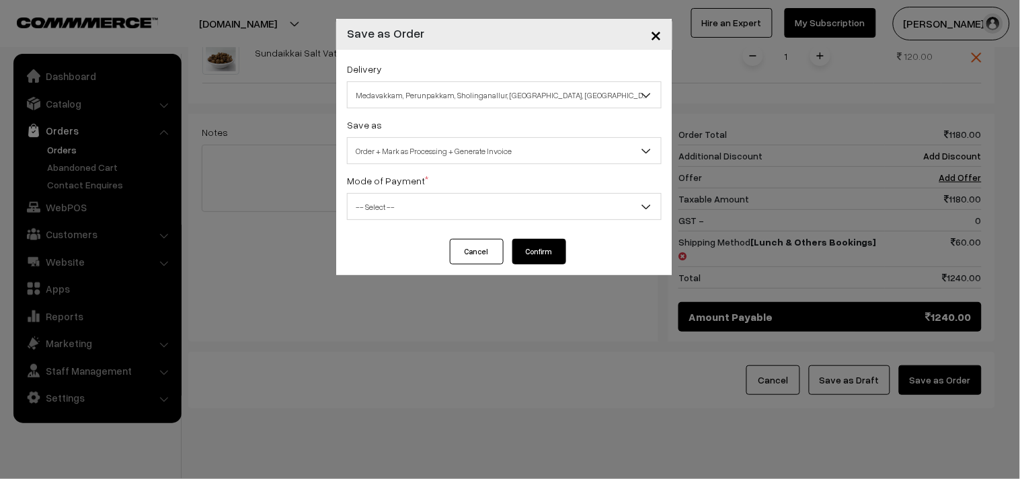
click at [414, 102] on span "Medavakkam, Perunpakkam, Sholinganallur, seliyur, Kirattur, Perambur (₹100) (2 …" at bounding box center [503, 95] width 313 height 24
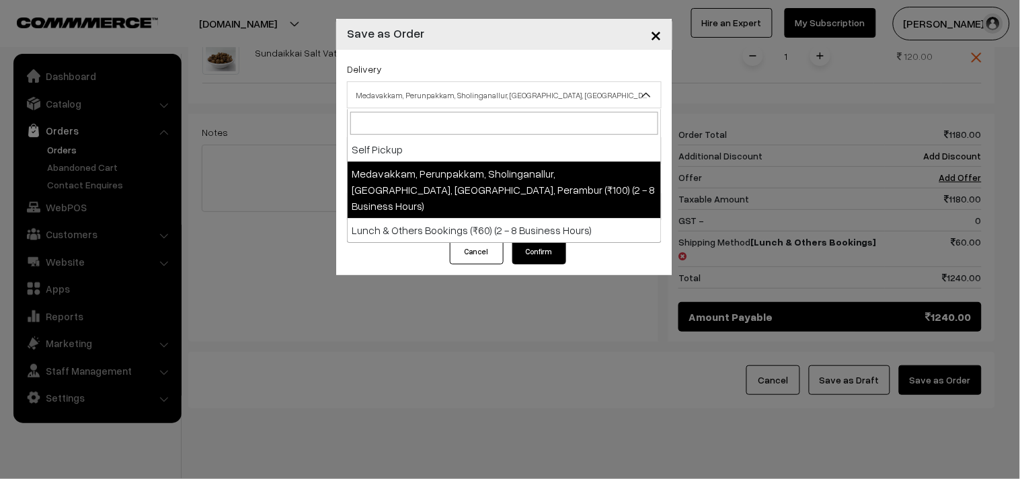
click at [415, 99] on span "Medavakkam, Perunpakkam, Sholinganallur, seliyur, Kirattur, Perambur (₹100) (2 …" at bounding box center [503, 95] width 313 height 24
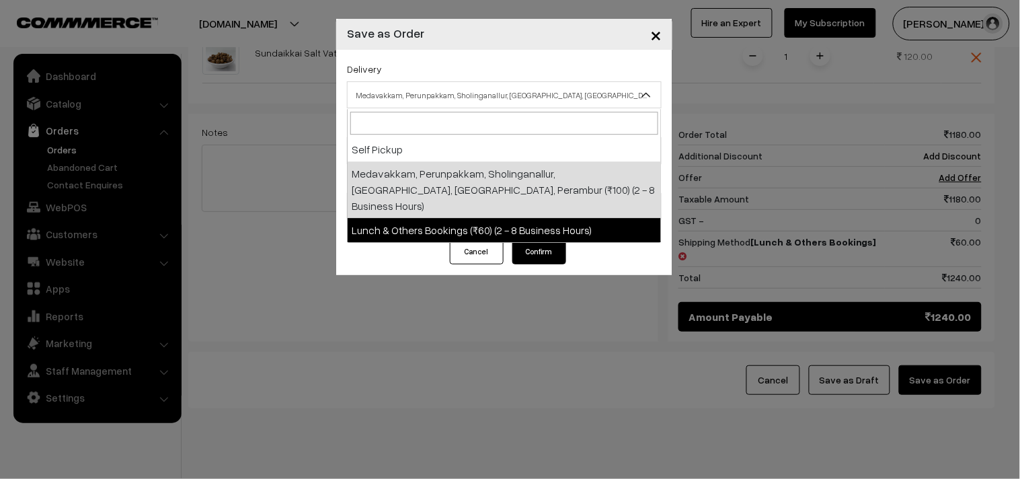
select select "LOB3"
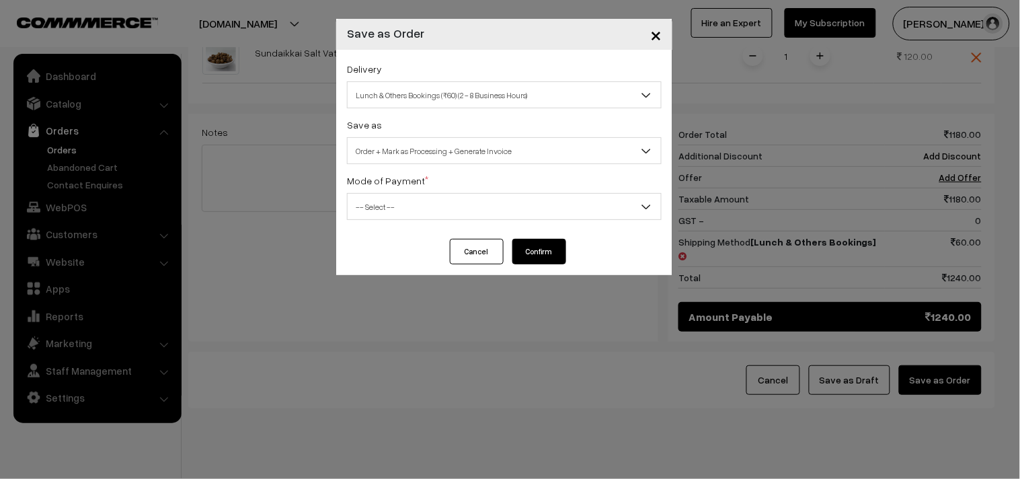
click at [407, 155] on span "Order + Mark as Processing + Generate Invoice" at bounding box center [503, 151] width 313 height 24
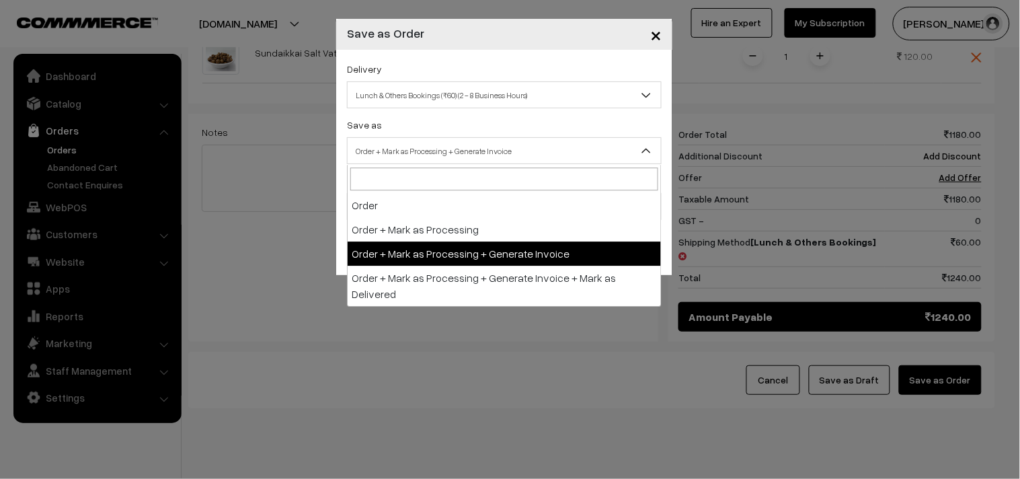
drag, startPoint x: 423, startPoint y: 246, endPoint x: 407, endPoint y: 222, distance: 28.9
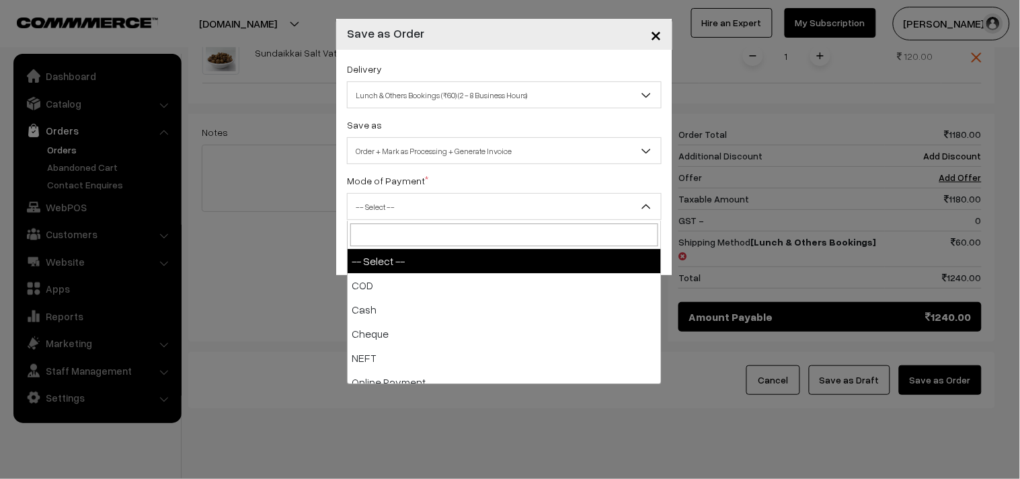
click at [391, 200] on span "-- Select --" at bounding box center [503, 207] width 313 height 24
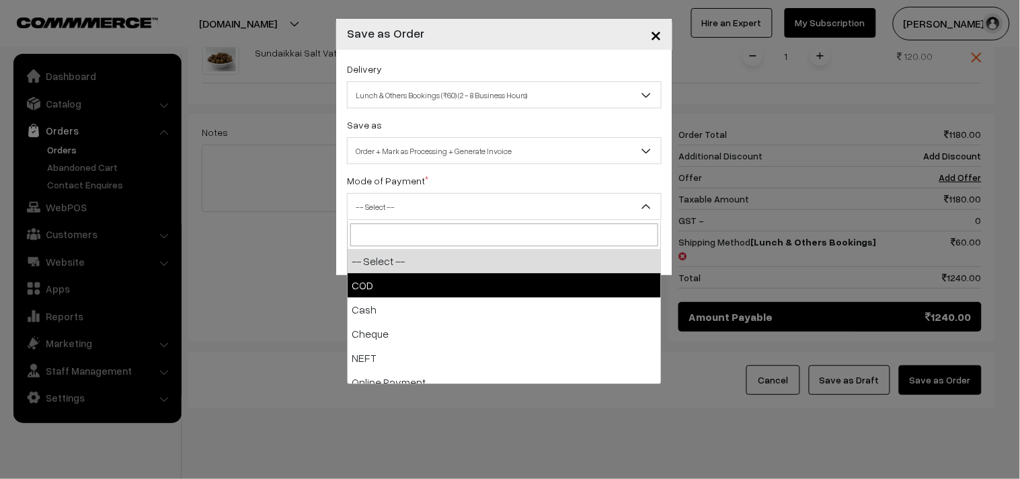
select select "1"
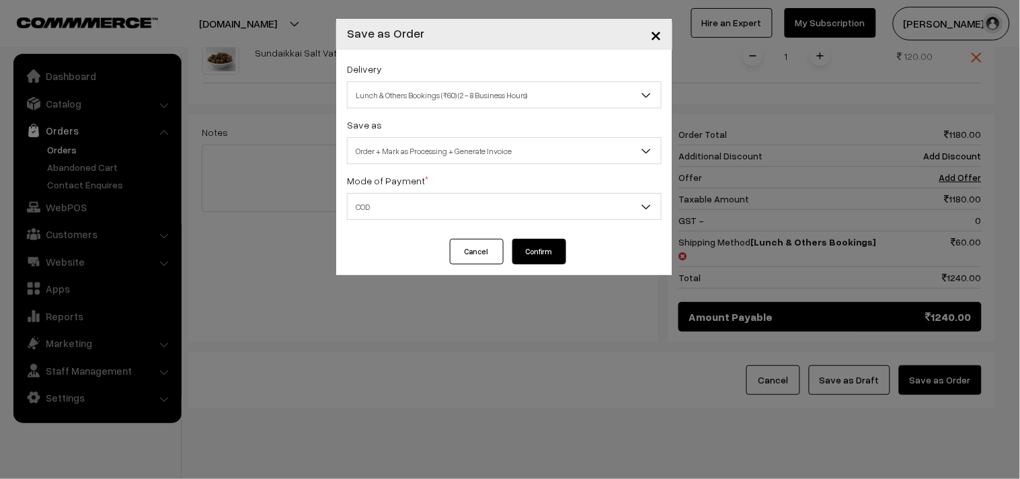
click at [547, 247] on button "Confirm" at bounding box center [539, 252] width 54 height 26
click at [424, 103] on span "Lunch & Others Bookings (₹60) (2 - 8 Business Hours)" at bounding box center [503, 95] width 313 height 24
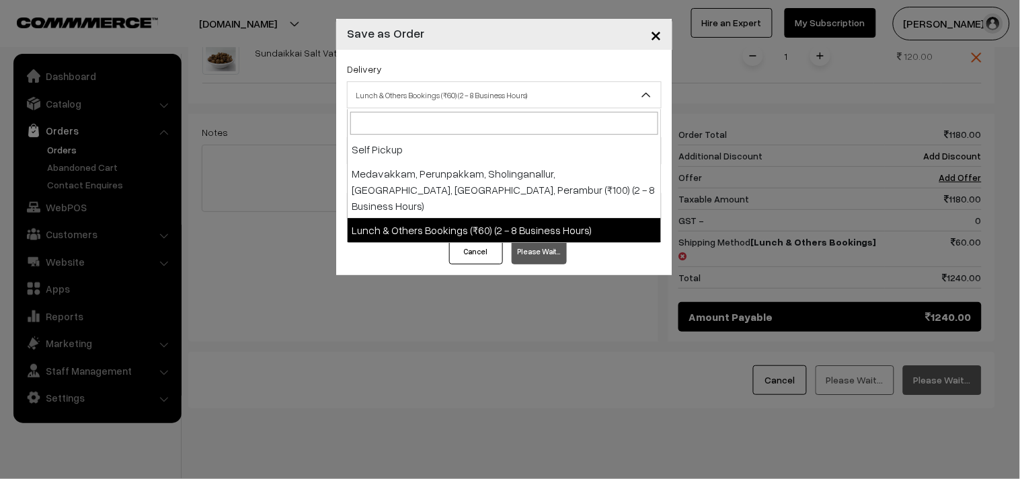
click at [424, 103] on span "Lunch & Others Bookings (₹60) (2 - 8 Business Hours)" at bounding box center [503, 95] width 313 height 24
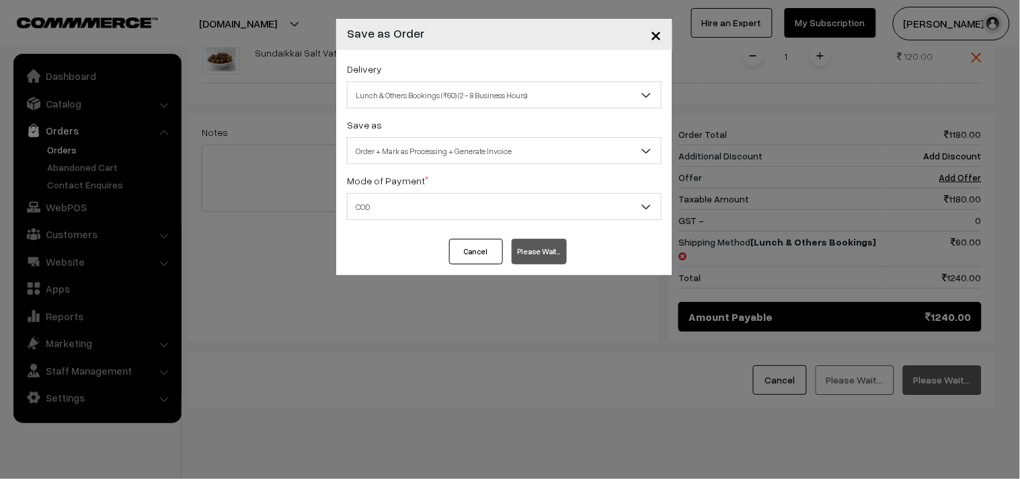
click at [654, 35] on span "×" at bounding box center [655, 34] width 11 height 25
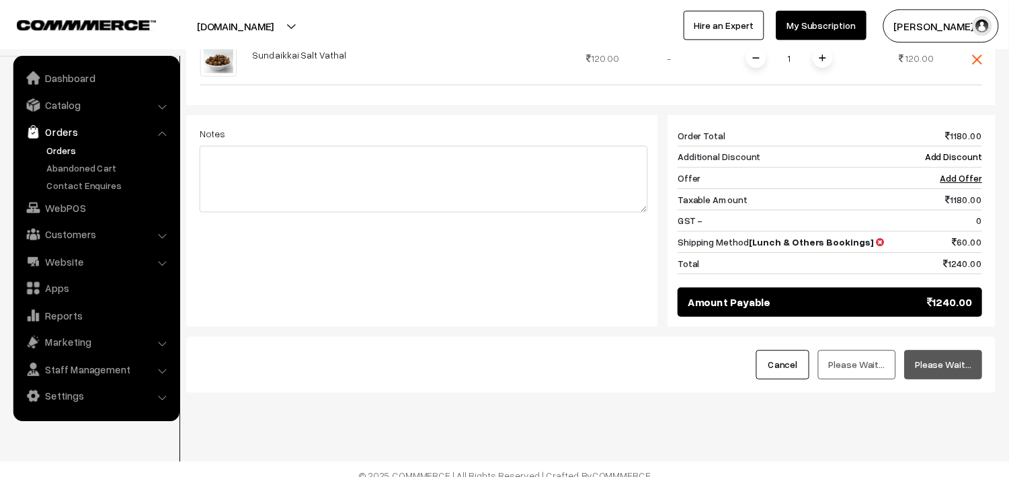
scroll to position [905, 0]
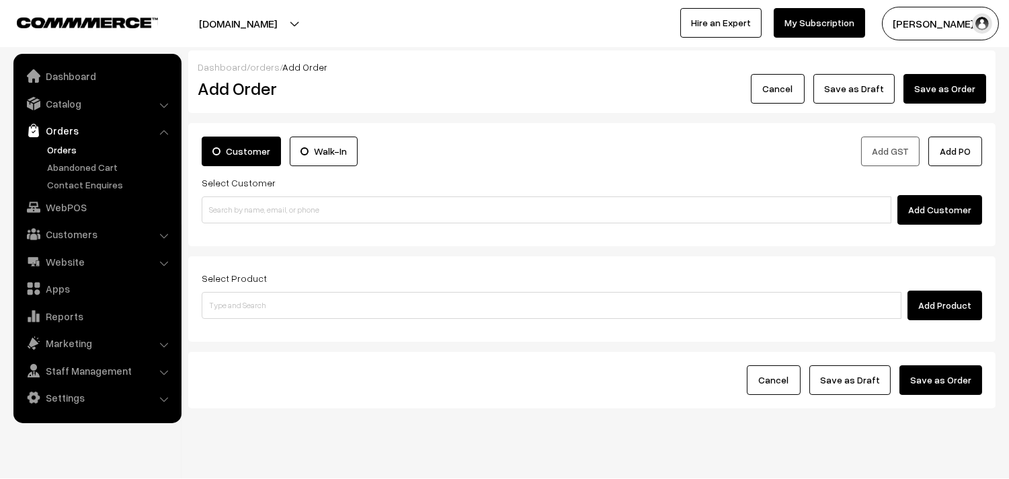
click at [67, 155] on link "Orders" at bounding box center [110, 149] width 133 height 14
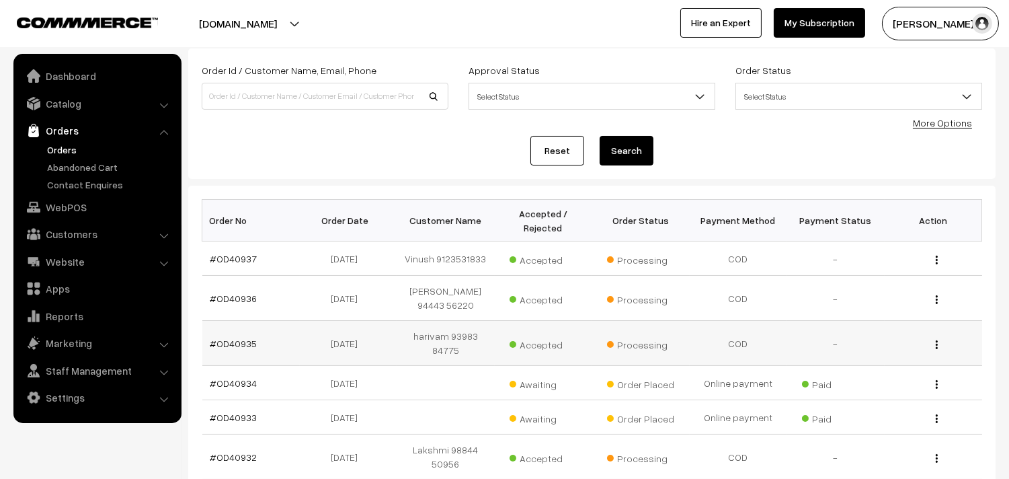
scroll to position [149, 0]
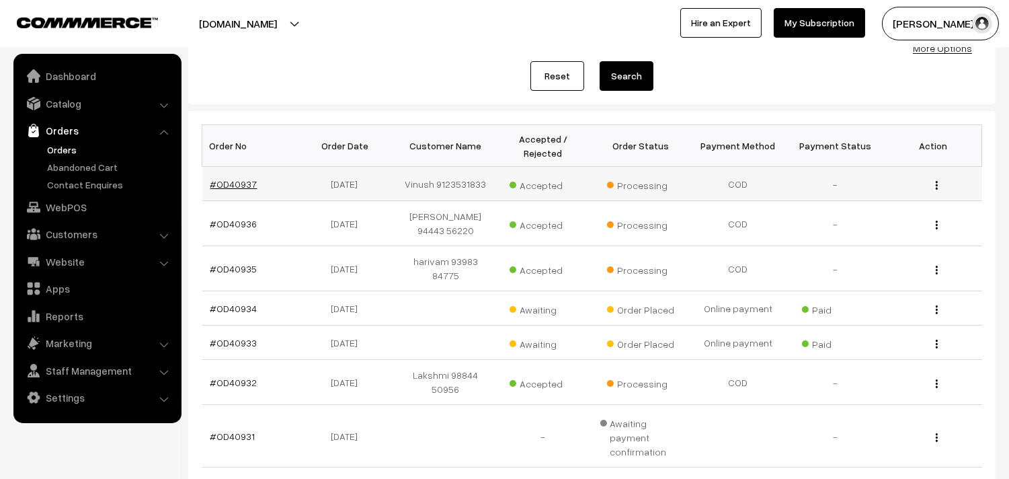
click at [235, 183] on link "#OD40937" at bounding box center [233, 183] width 47 height 11
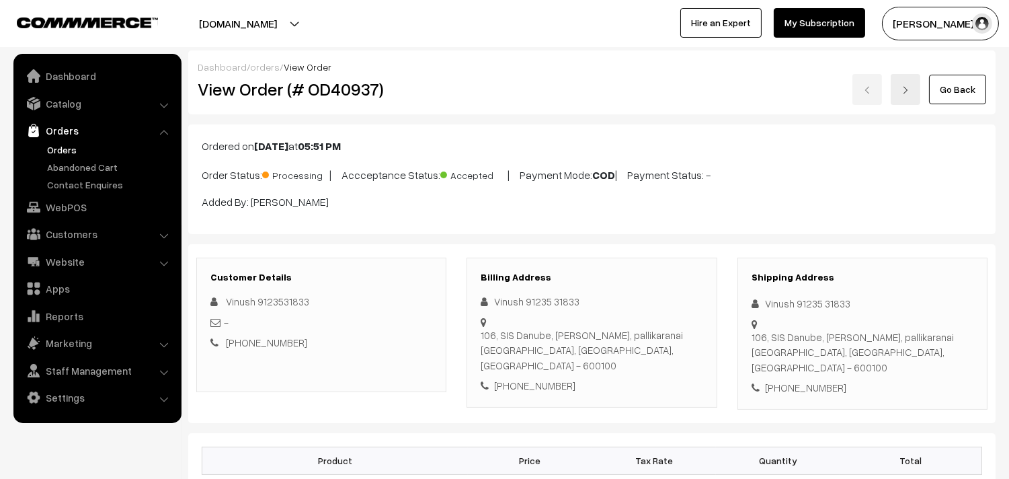
click at [51, 140] on link "Orders" at bounding box center [97, 130] width 160 height 24
click at [66, 142] on link "Orders" at bounding box center [110, 149] width 133 height 14
click at [66, 146] on link "Orders" at bounding box center [110, 149] width 133 height 14
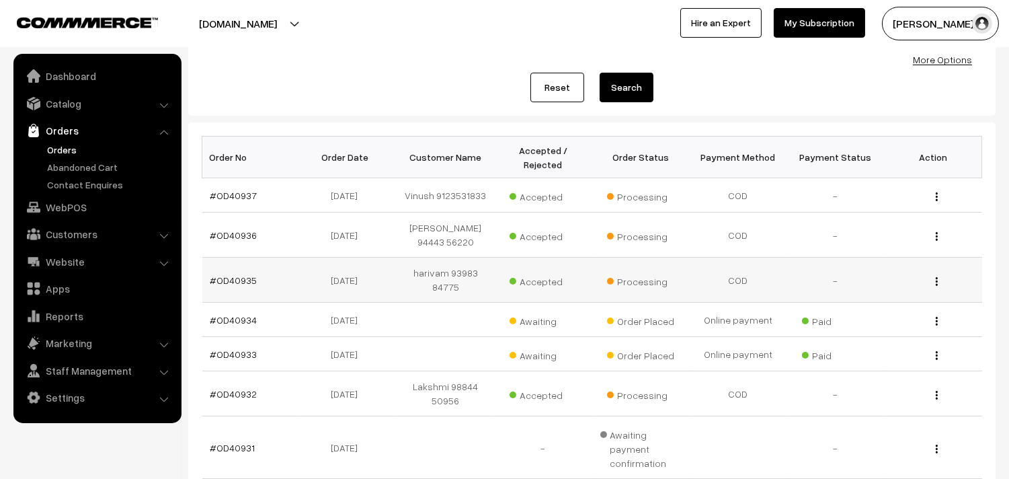
scroll to position [149, 0]
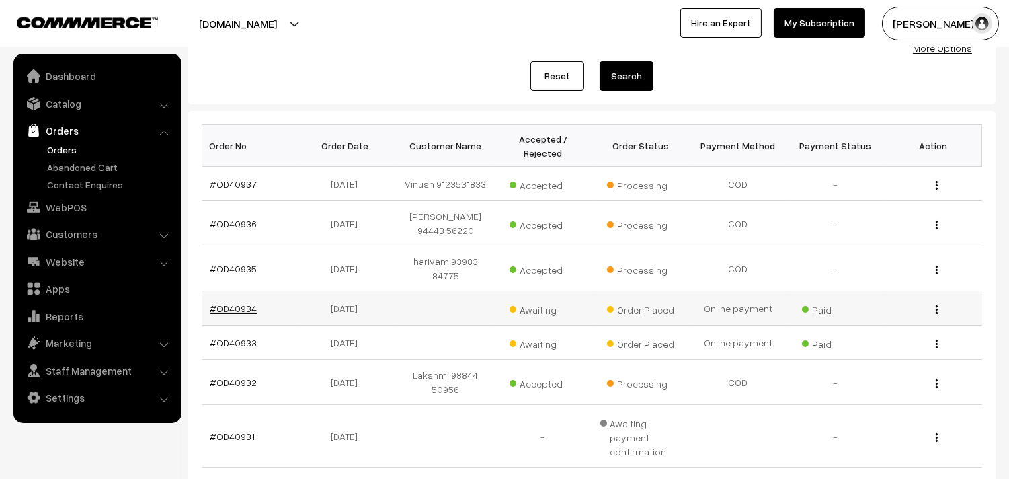
click at [224, 307] on link "#OD40934" at bounding box center [233, 307] width 47 height 11
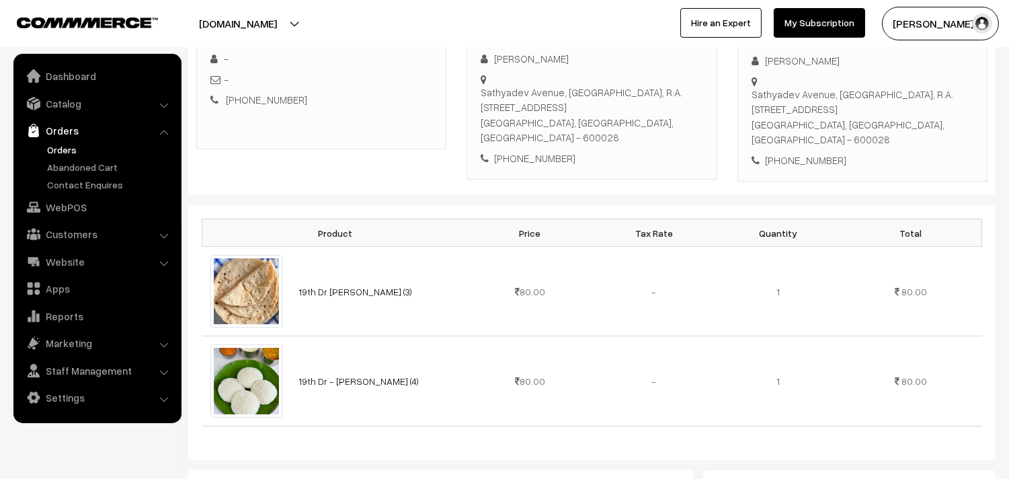
scroll to position [149, 0]
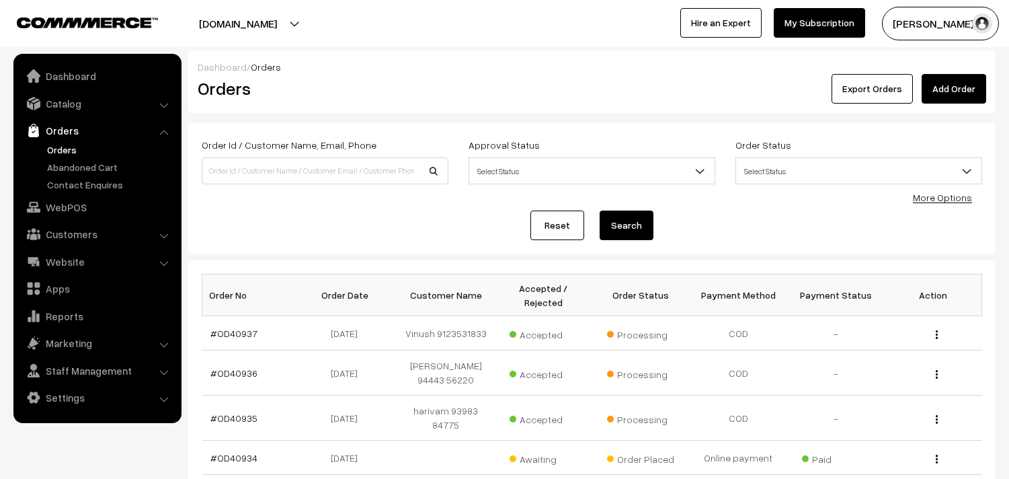
scroll to position [223, 0]
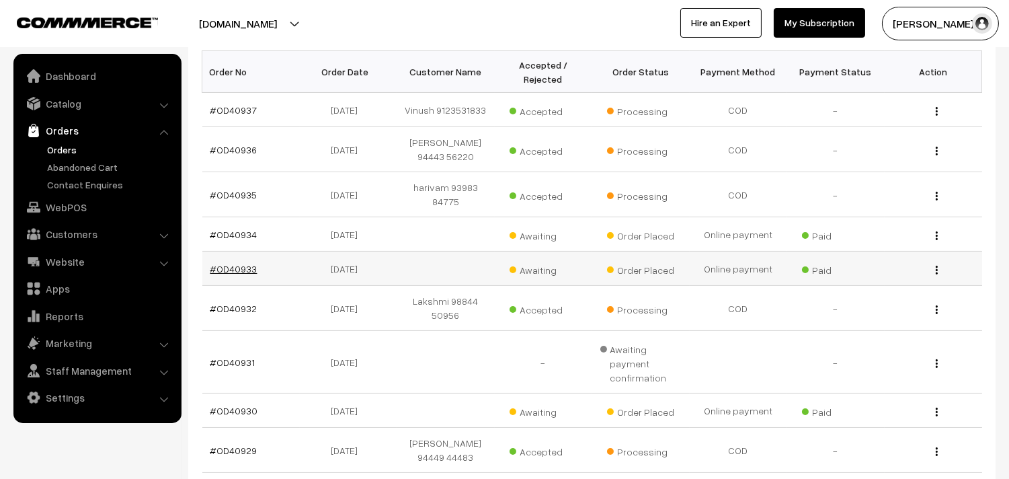
click at [239, 263] on link "#OD40933" at bounding box center [233, 268] width 47 height 11
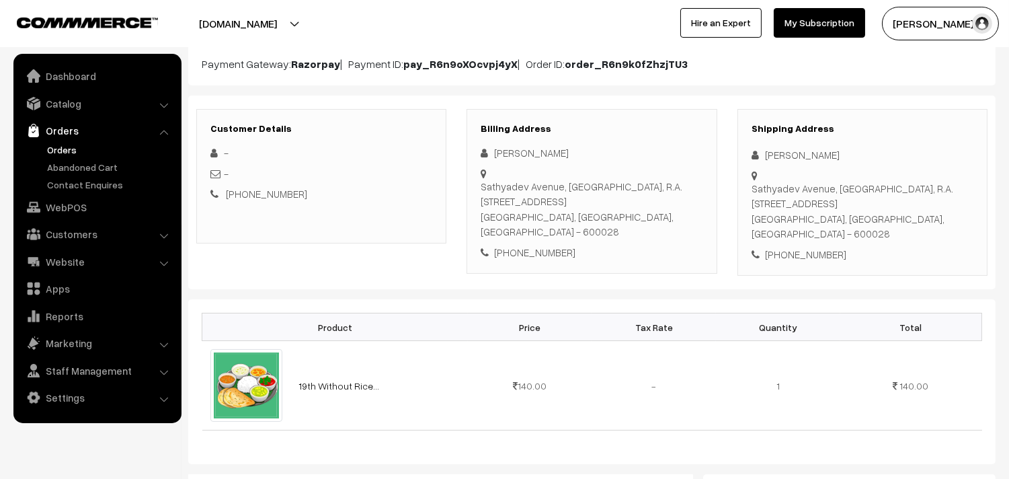
scroll to position [149, 0]
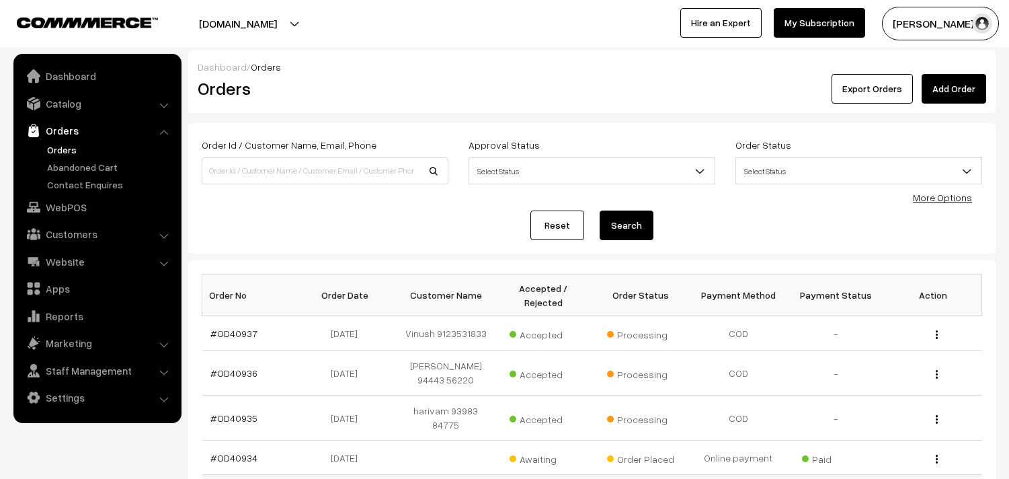
scroll to position [223, 0]
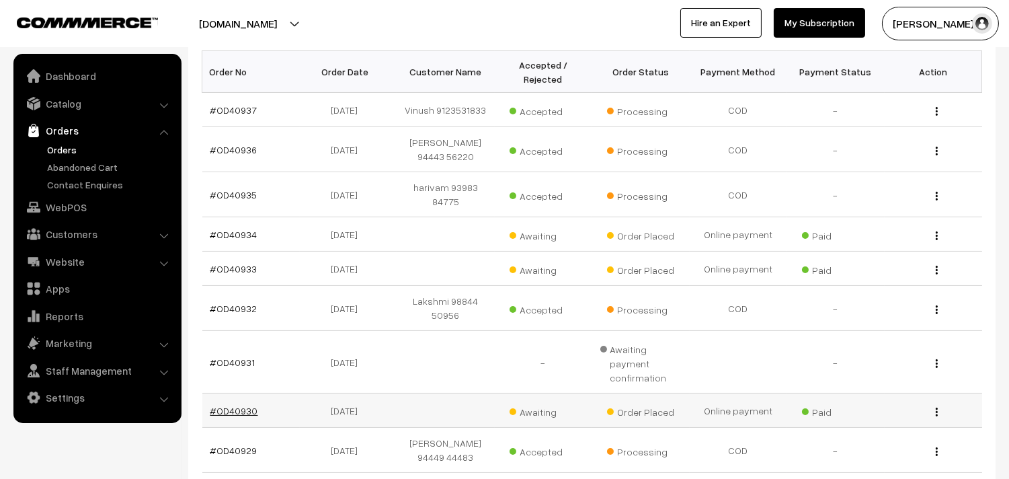
click at [230, 405] on link "#OD40930" at bounding box center [234, 410] width 48 height 11
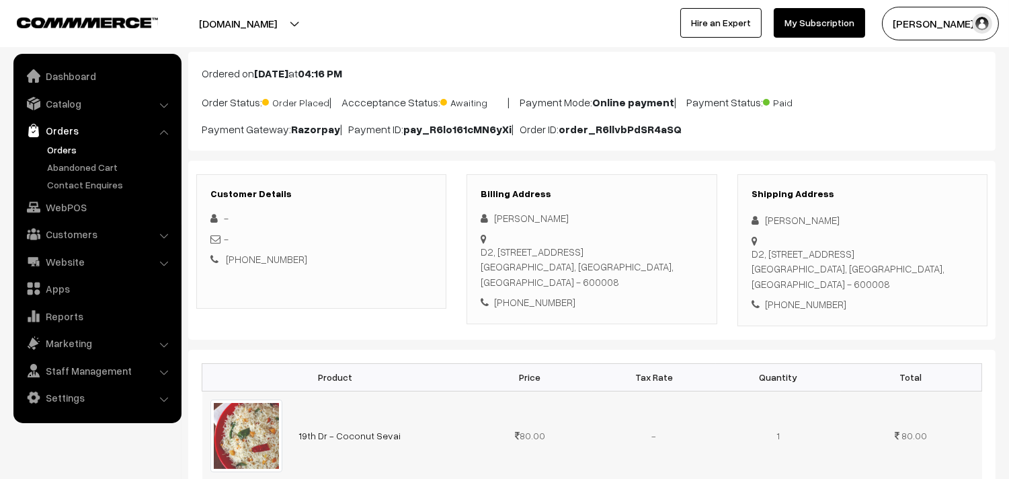
scroll to position [224, 0]
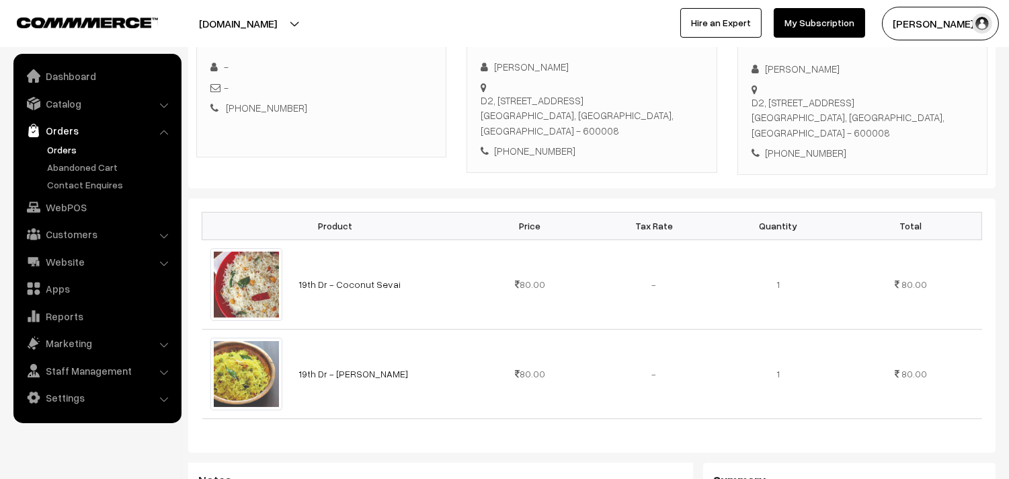
click at [52, 141] on link "Orders" at bounding box center [97, 130] width 160 height 24
click at [72, 148] on link "Orders" at bounding box center [110, 149] width 133 height 14
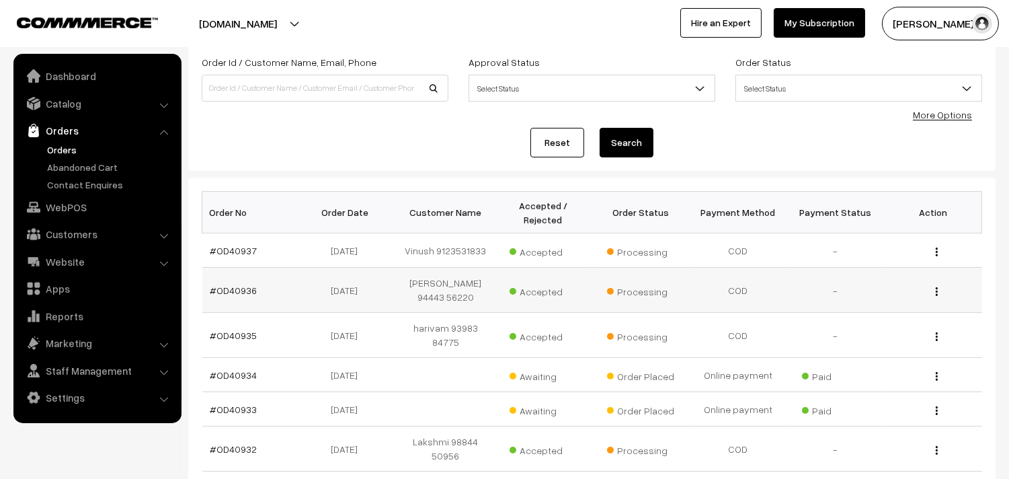
scroll to position [149, 0]
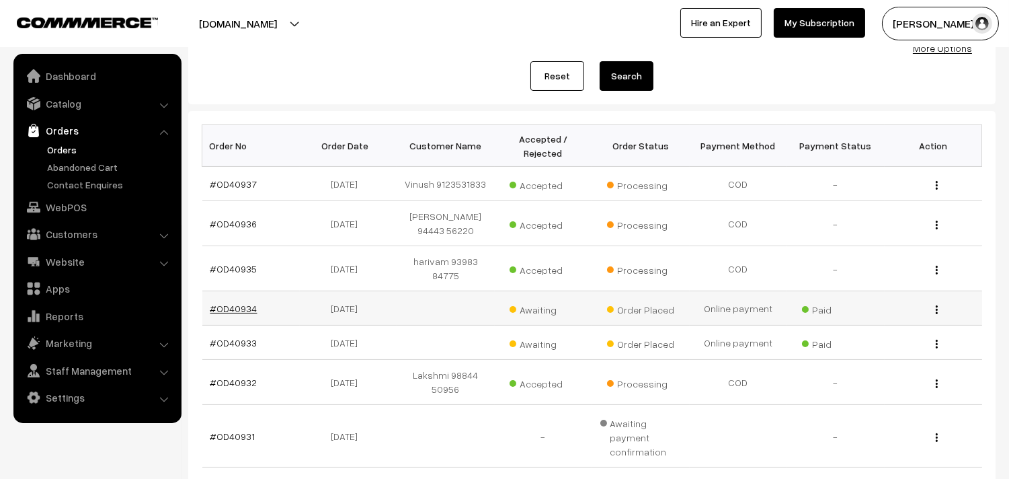
click at [234, 312] on link "#OD40934" at bounding box center [233, 307] width 47 height 11
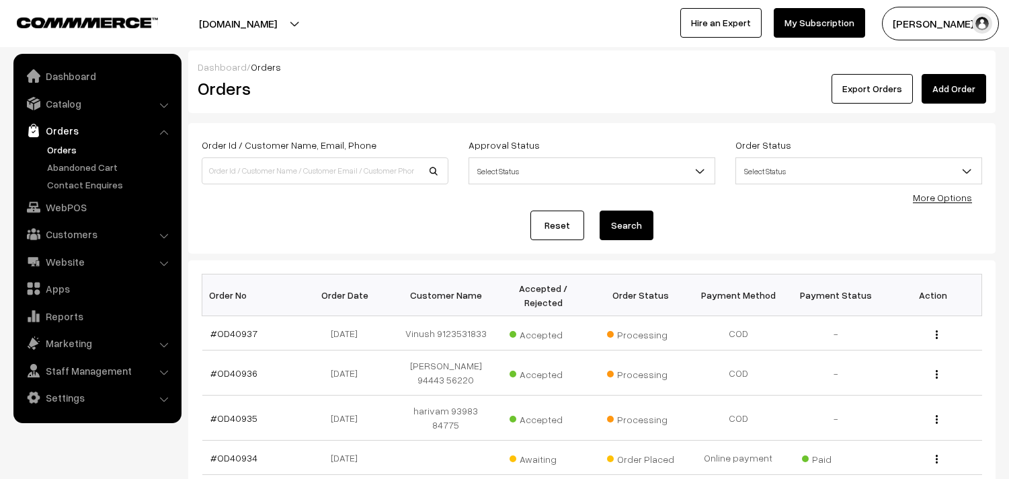
scroll to position [149, 0]
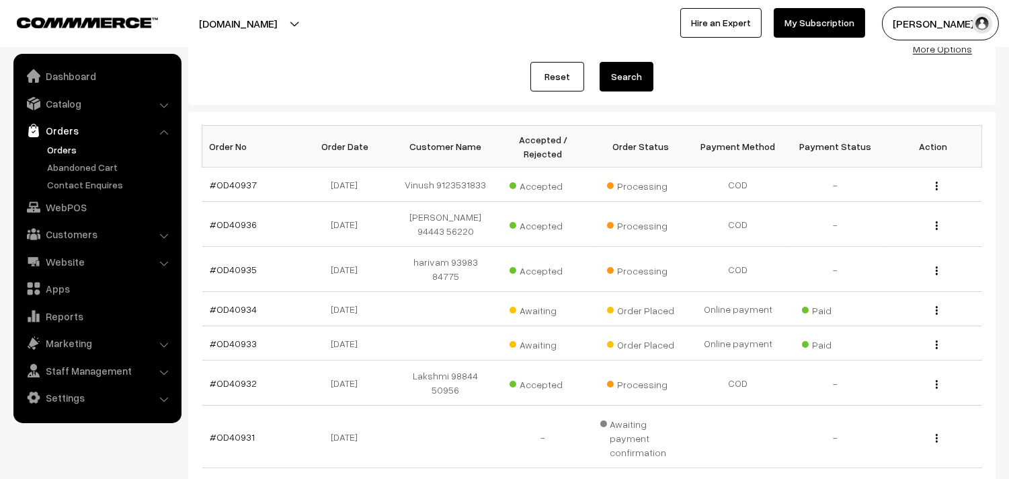
click at [65, 153] on link "Orders" at bounding box center [110, 149] width 133 height 14
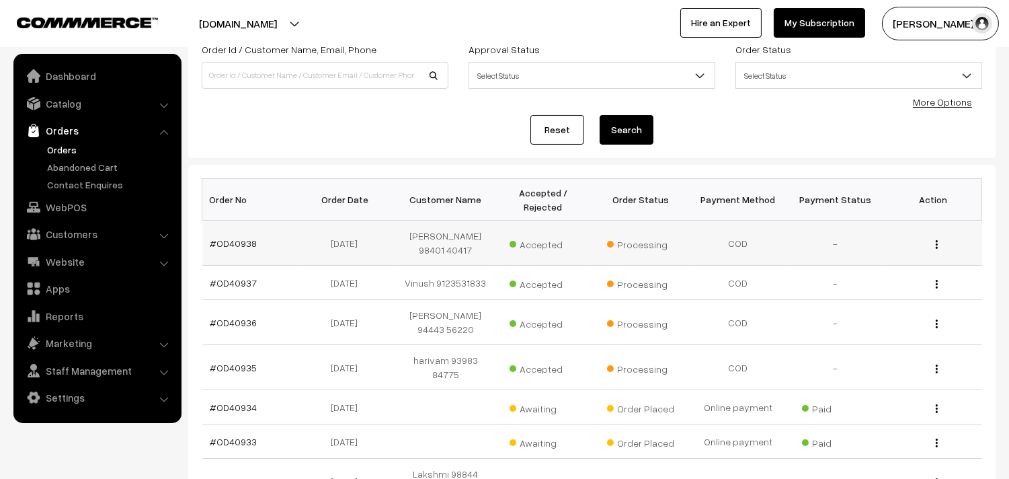
scroll to position [149, 0]
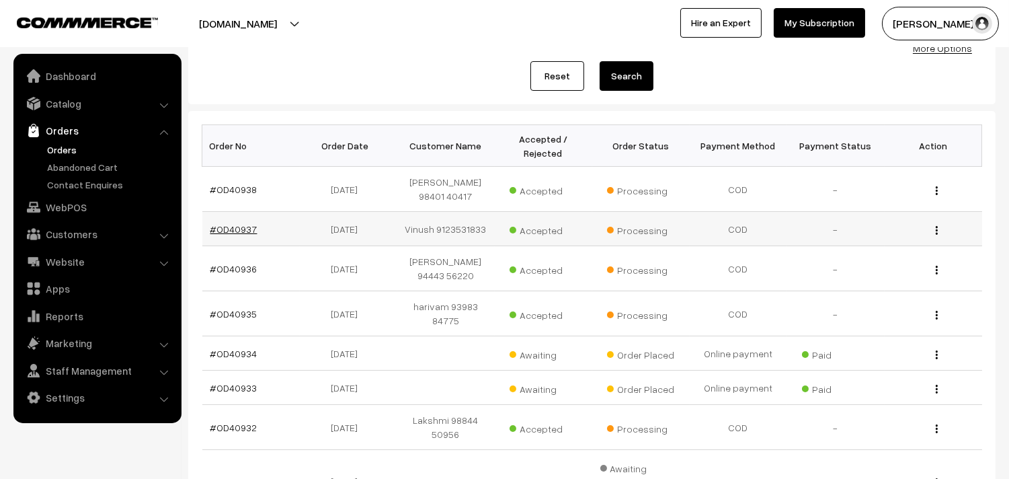
click at [233, 227] on link "#OD40937" at bounding box center [233, 228] width 47 height 11
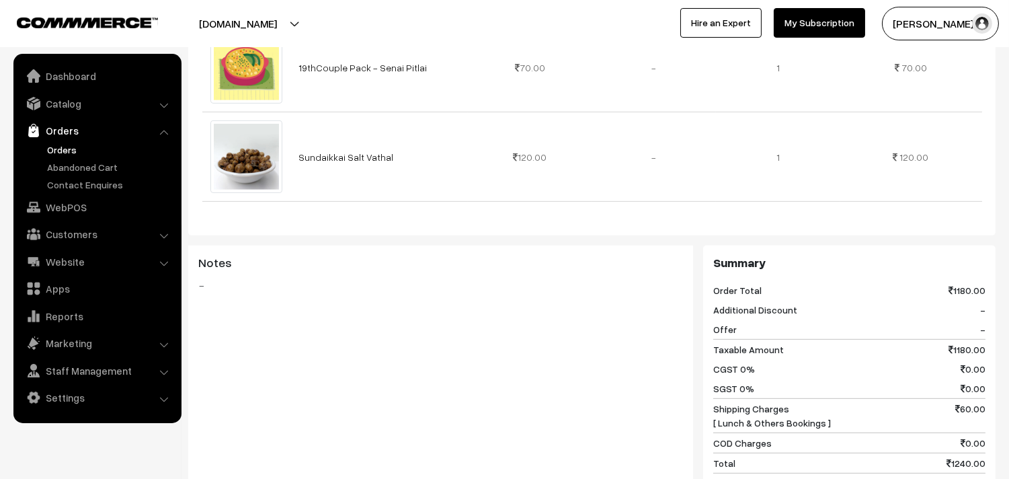
scroll to position [1120, 0]
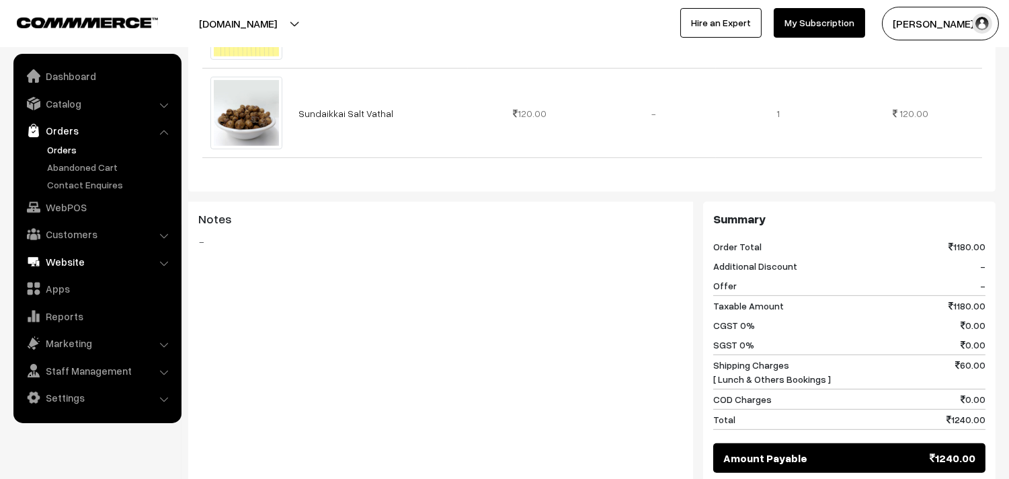
click at [54, 203] on link "WebPOS" at bounding box center [97, 207] width 160 height 24
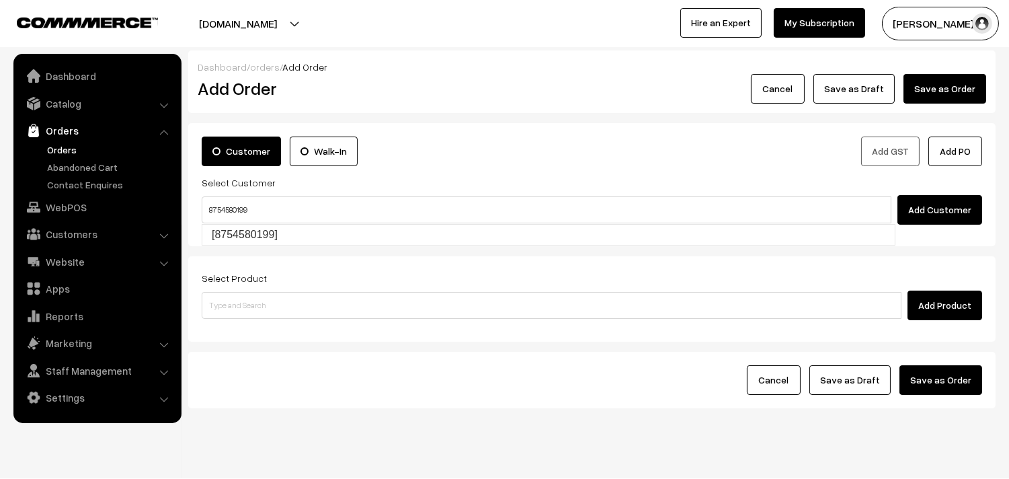
type input "8754580199"
click at [77, 219] on ul "Dashboard Catalog" at bounding box center [97, 238] width 168 height 369
click at [79, 224] on link "Customers" at bounding box center [97, 234] width 160 height 24
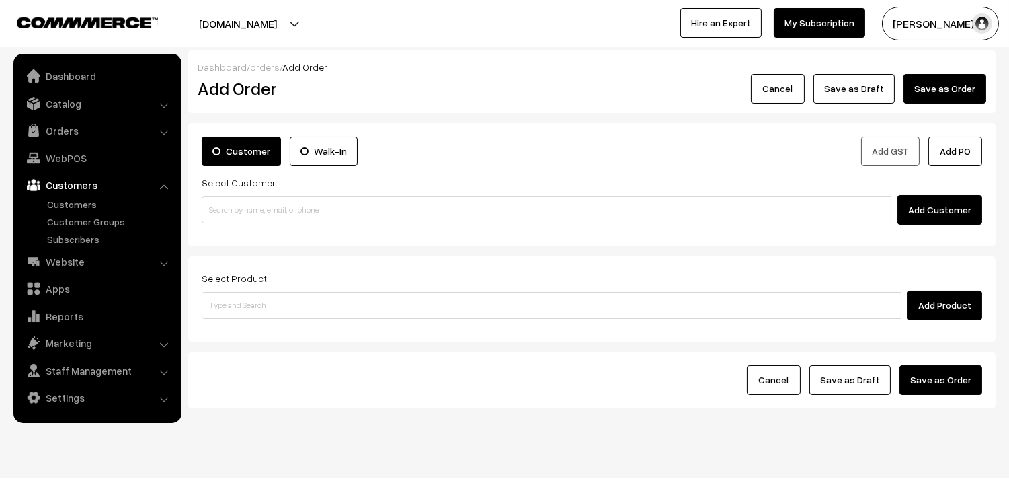
click at [82, 195] on link "Customers" at bounding box center [97, 185] width 160 height 24
click at [88, 200] on link "Customers" at bounding box center [110, 204] width 133 height 14
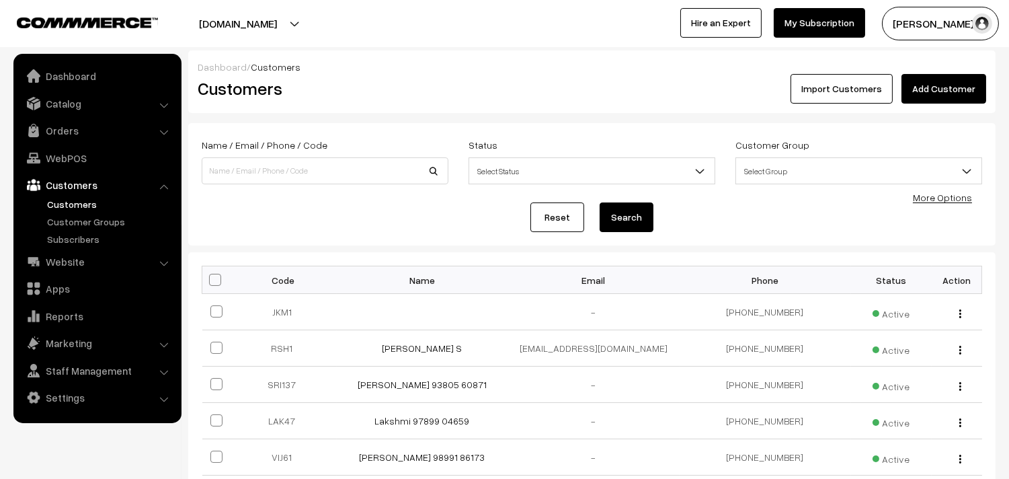
click at [965, 83] on link "Add Customer" at bounding box center [943, 89] width 85 height 30
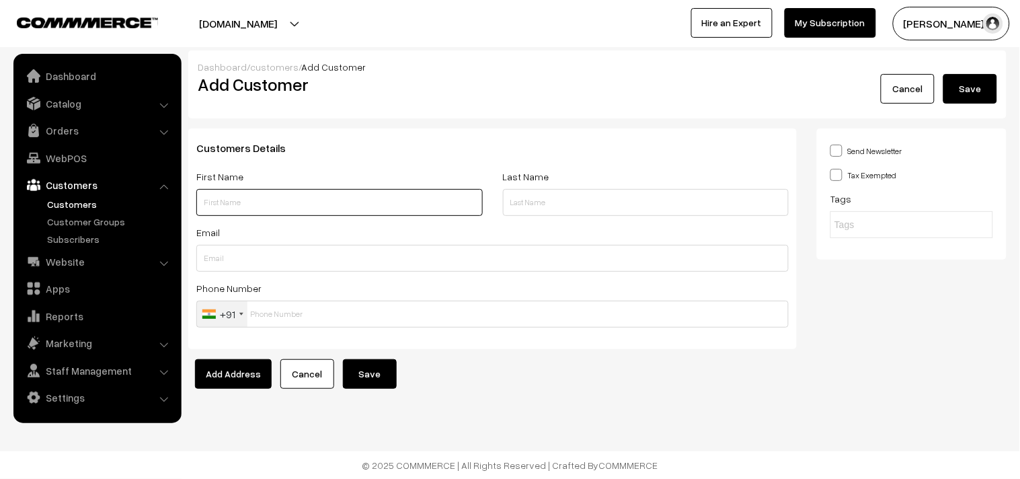
drag, startPoint x: 272, startPoint y: 205, endPoint x: 273, endPoint y: 190, distance: 14.8
click at [272, 197] on input "text" at bounding box center [339, 202] width 286 height 27
paste input "87545 80199"
type input "[PERSON_NAME] 87545 80199"
click at [239, 313] on div at bounding box center [241, 314] width 4 height 3
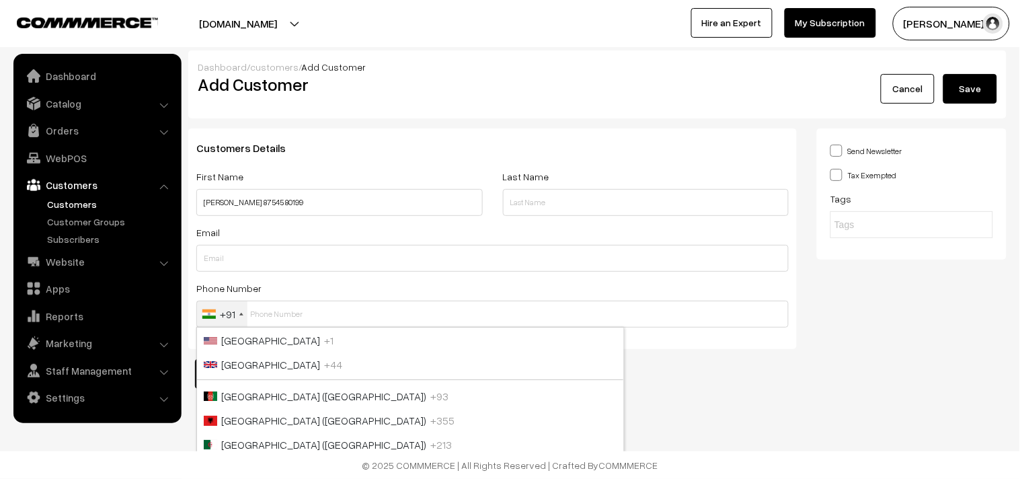
scroll to position [2382, 0]
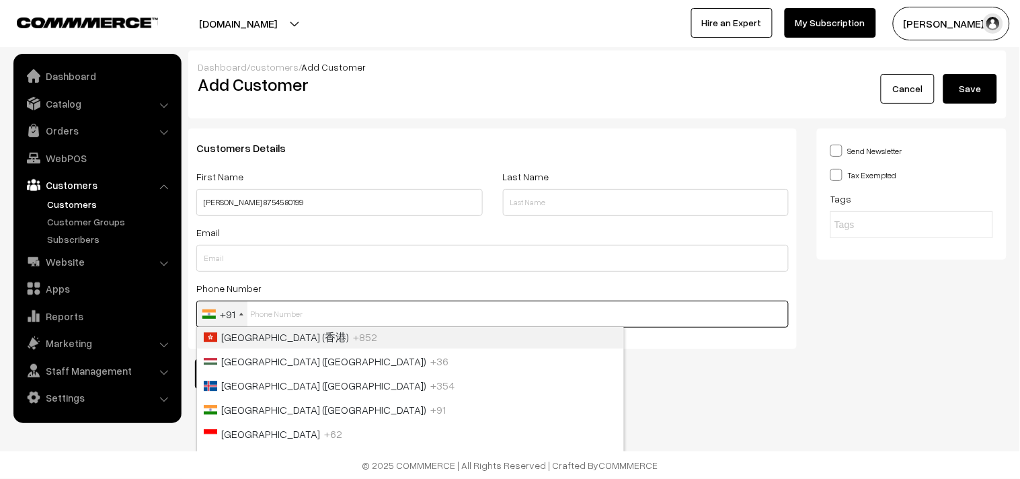
click at [336, 317] on input "text" at bounding box center [492, 313] width 592 height 27
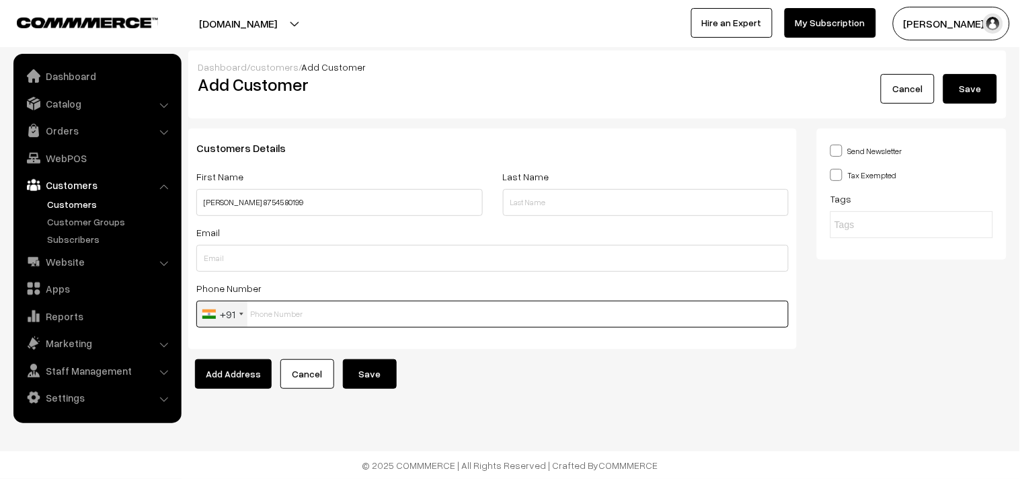
paste input "87545 8019"
type input "8754580199"
click at [375, 380] on button "Save" at bounding box center [370, 374] width 54 height 30
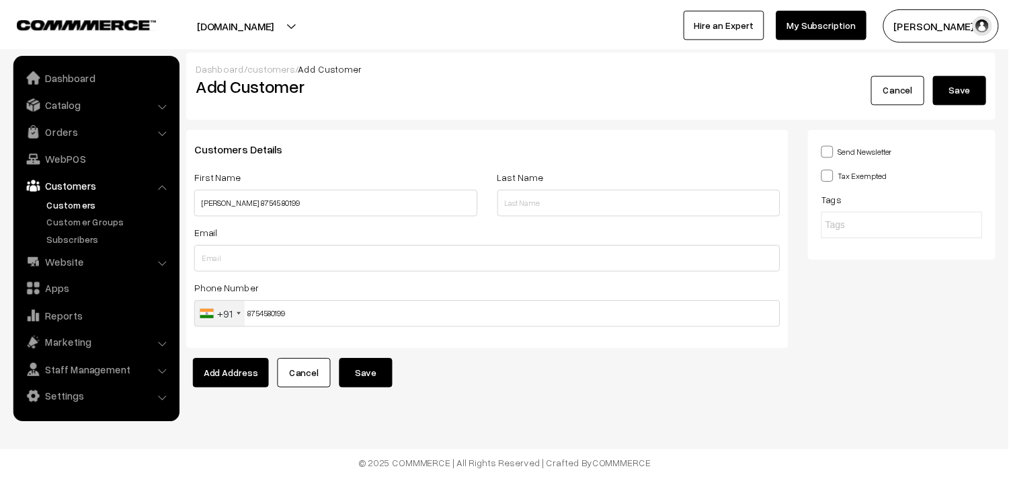
scroll to position [3, 0]
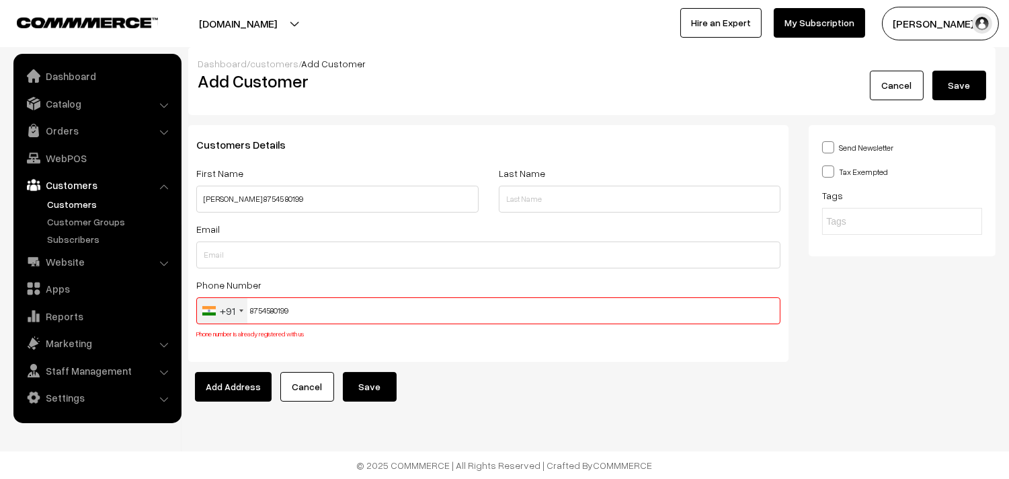
drag, startPoint x: 300, startPoint y: 304, endPoint x: 226, endPoint y: 304, distance: 74.6
click at [224, 305] on div "+91 United States +1 United Kingdom +44 Afghanistan (‫افغانستان‬‎) +93 Albania …" at bounding box center [488, 310] width 584 height 27
click at [65, 128] on link "Orders" at bounding box center [97, 130] width 160 height 24
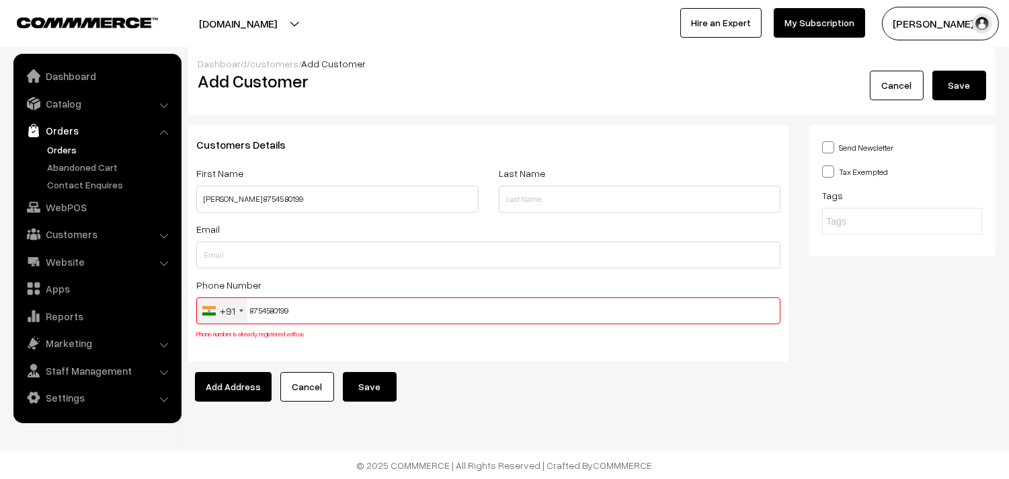
click at [65, 145] on link "Orders" at bounding box center [110, 149] width 133 height 14
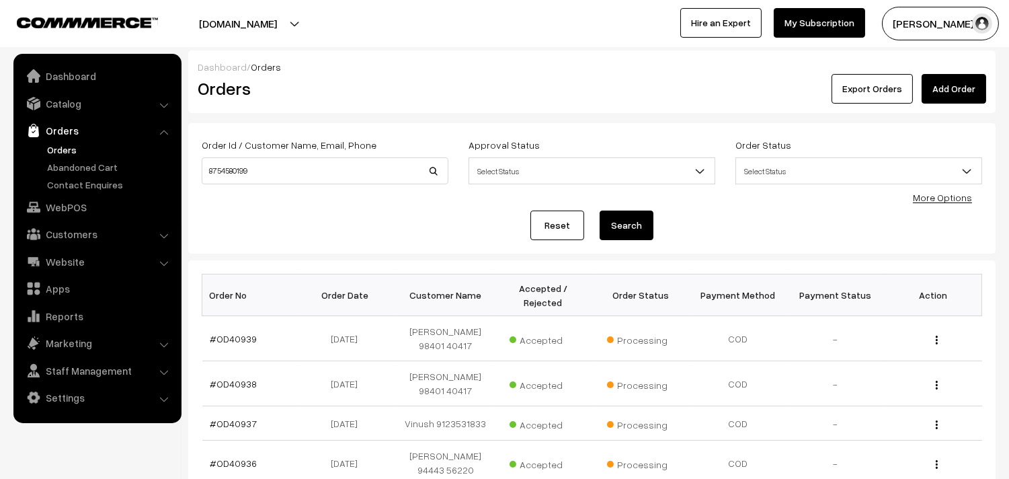
type input "8754580199"
click at [600, 210] on button "Search" at bounding box center [627, 225] width 54 height 30
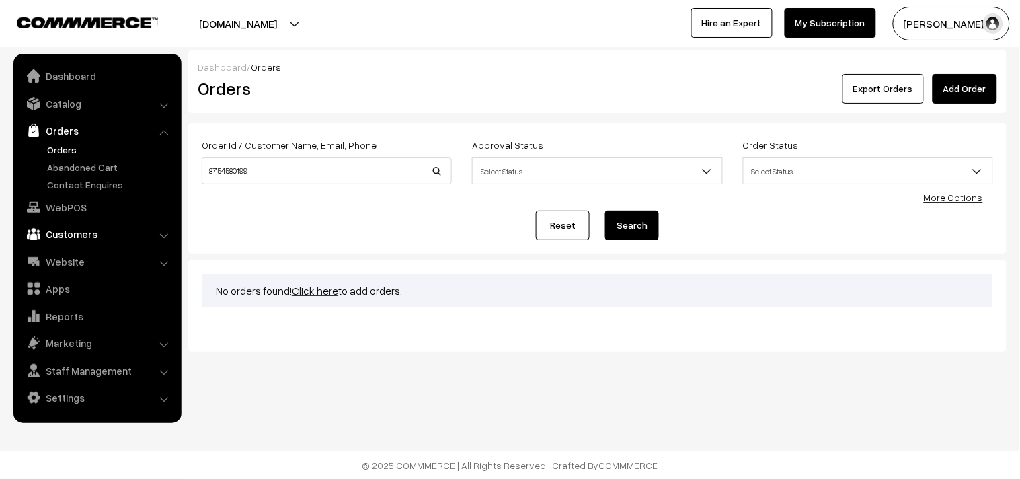
click at [60, 227] on link "Customers" at bounding box center [97, 234] width 160 height 24
click at [64, 212] on ul "Customers" at bounding box center [97, 221] width 161 height 49
click at [64, 210] on link "Customers" at bounding box center [110, 204] width 133 height 14
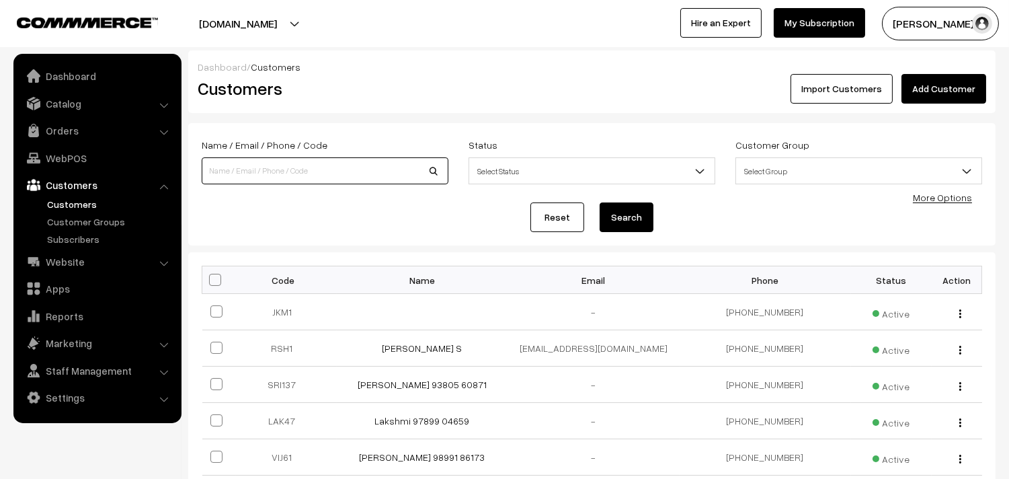
click at [284, 175] on input at bounding box center [325, 170] width 247 height 27
paste input "8754580199"
type input "8754580199"
click at [630, 210] on button "Search" at bounding box center [627, 217] width 54 height 30
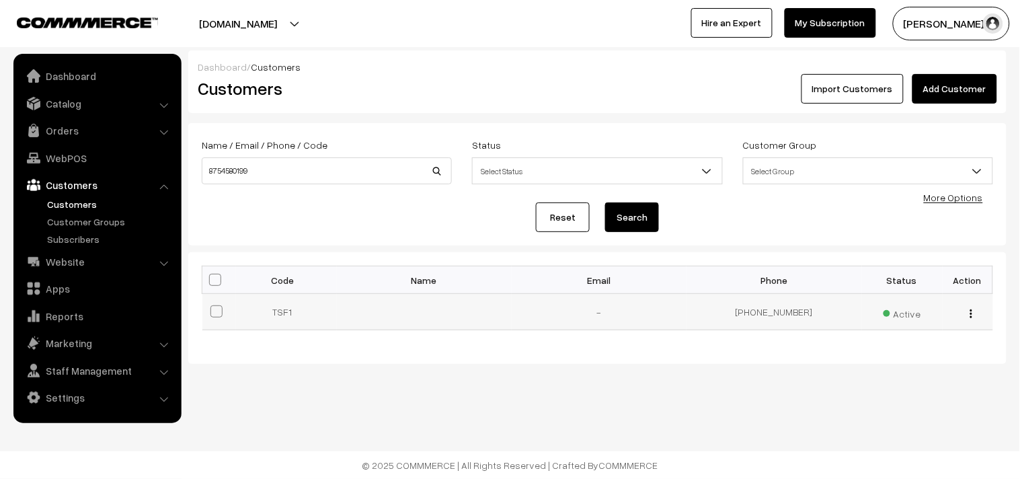
click at [971, 311] on img "button" at bounding box center [971, 313] width 2 height 9
click at [880, 360] on link "Edit" at bounding box center [911, 362] width 114 height 30
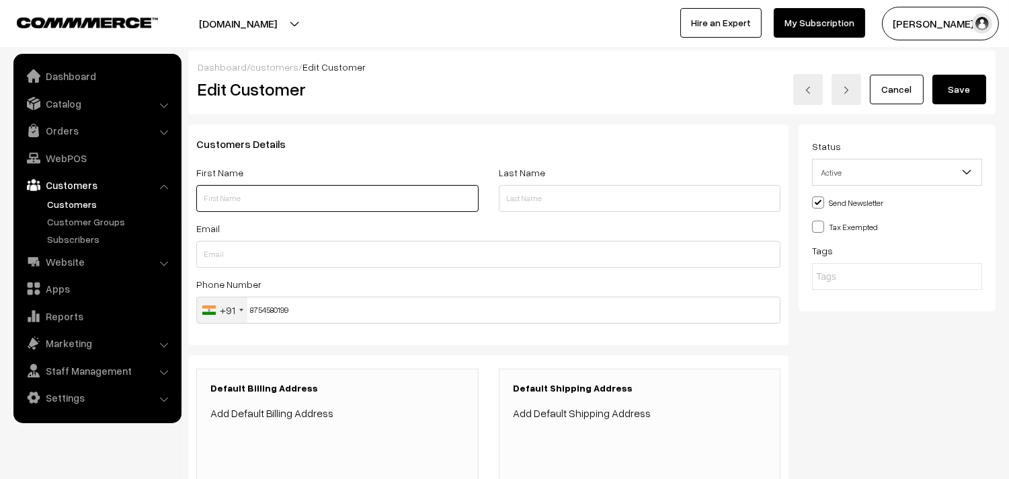
click at [276, 198] on input "text" at bounding box center [337, 198] width 282 height 27
paste input "8754580199"
drag, startPoint x: 258, startPoint y: 199, endPoint x: 380, endPoint y: 240, distance: 128.4
click at [257, 198] on input "Uma Siva 8754580199" at bounding box center [337, 198] width 282 height 27
type input "Uma Siva 87545 80199"
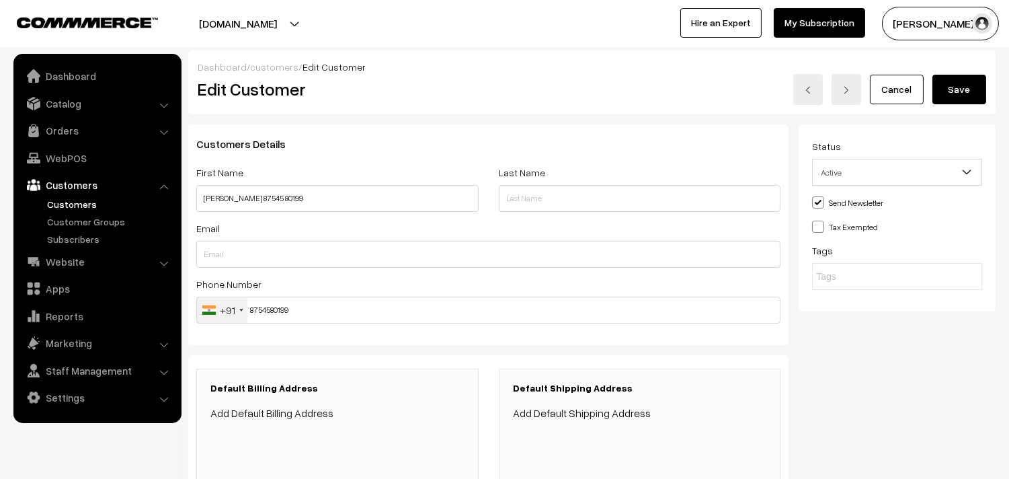
click at [953, 90] on button "Save" at bounding box center [959, 90] width 54 height 30
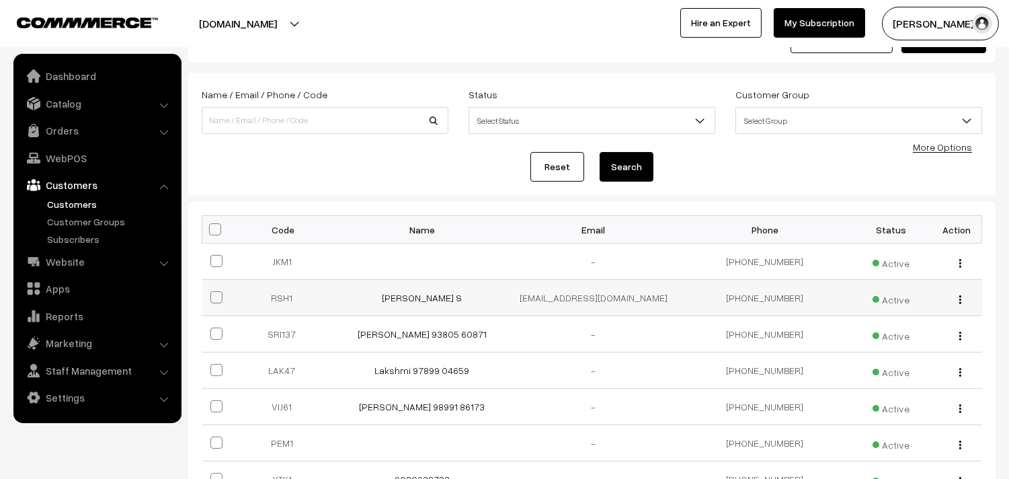
scroll to position [75, 0]
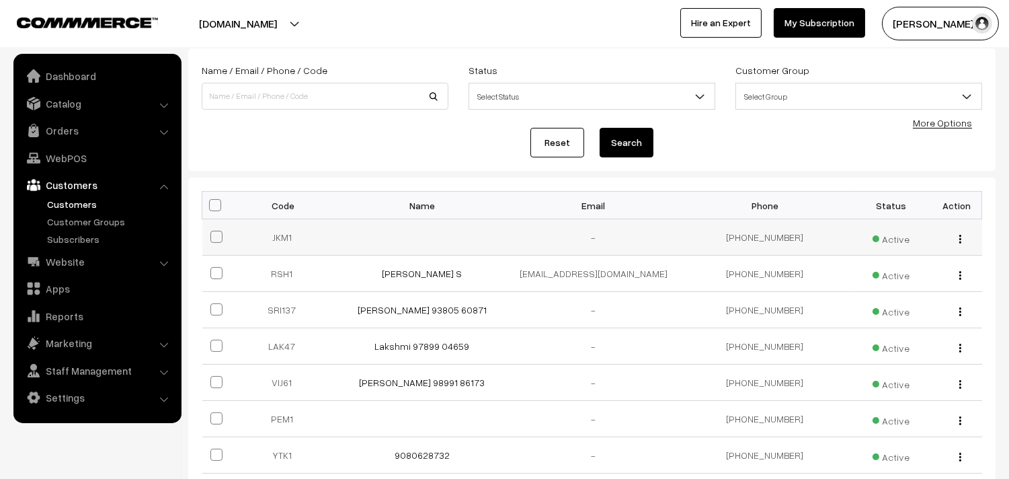
click at [962, 239] on div "view Edit Delete" at bounding box center [957, 237] width 34 height 14
click at [959, 238] on img "button" at bounding box center [960, 239] width 2 height 9
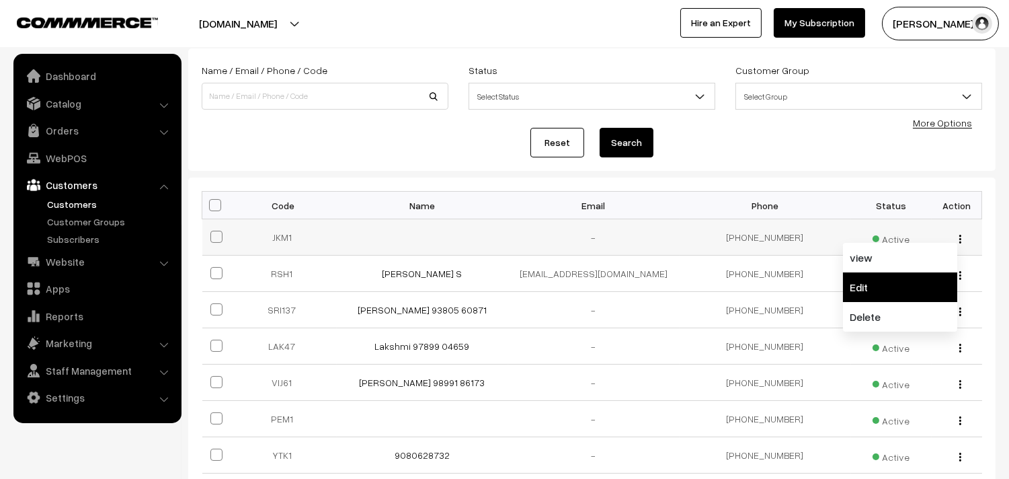
click at [885, 292] on link "Edit" at bounding box center [900, 287] width 114 height 30
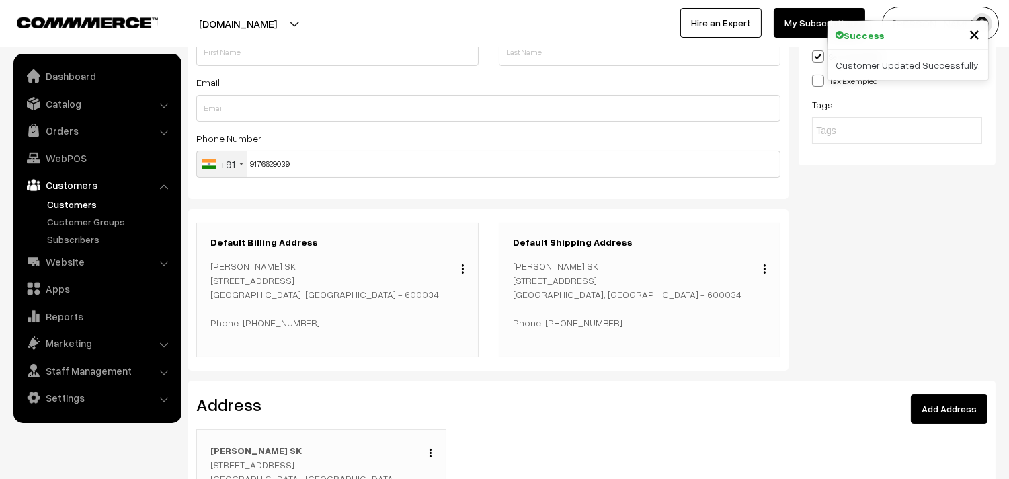
scroll to position [75, 0]
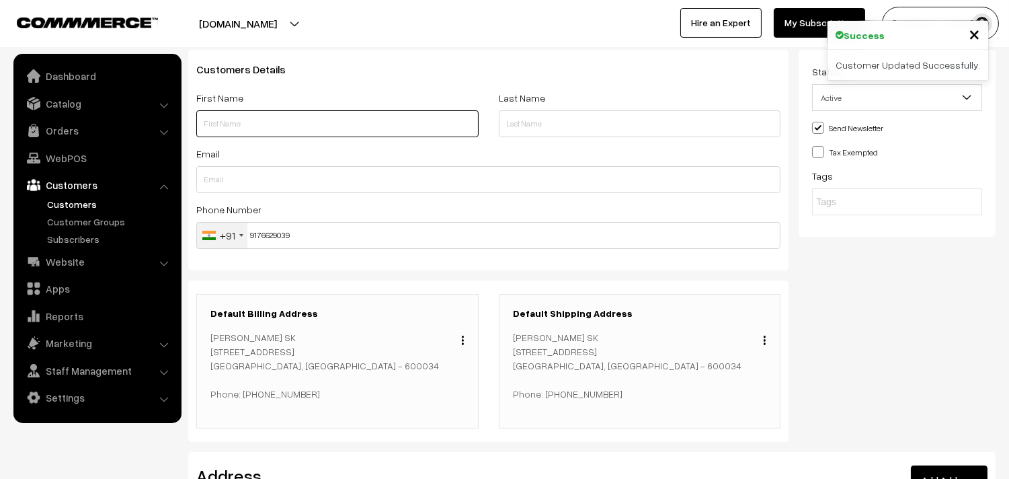
click at [289, 124] on input "text" at bounding box center [337, 123] width 282 height 27
paste input "8754580199"
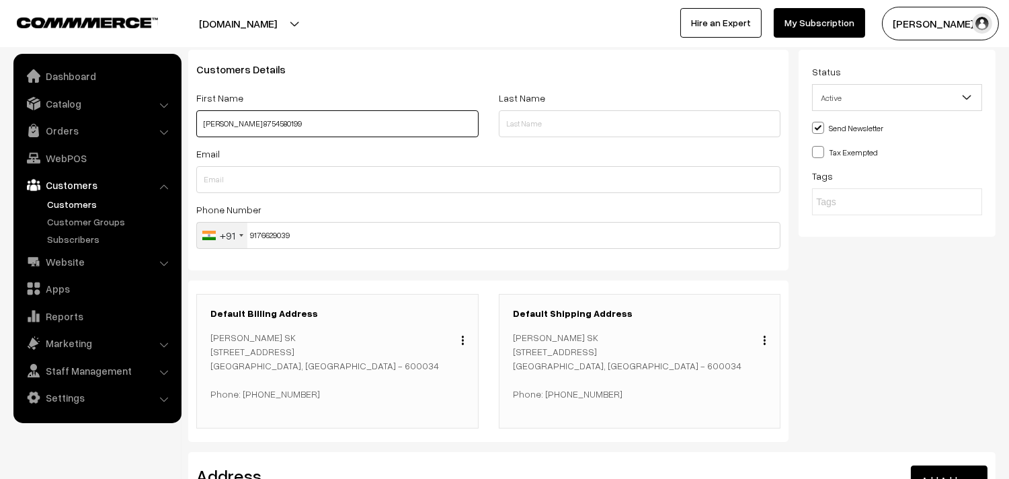
click at [291, 125] on input "[PERSON_NAME] 8754580199" at bounding box center [337, 123] width 282 height 27
type input "[PERSON_NAME] 87545 80199"
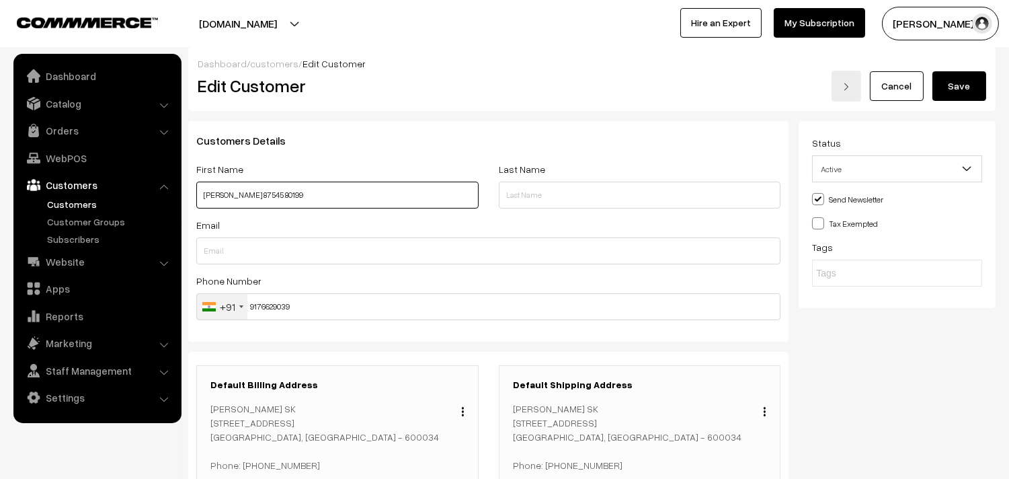
scroll to position [0, 0]
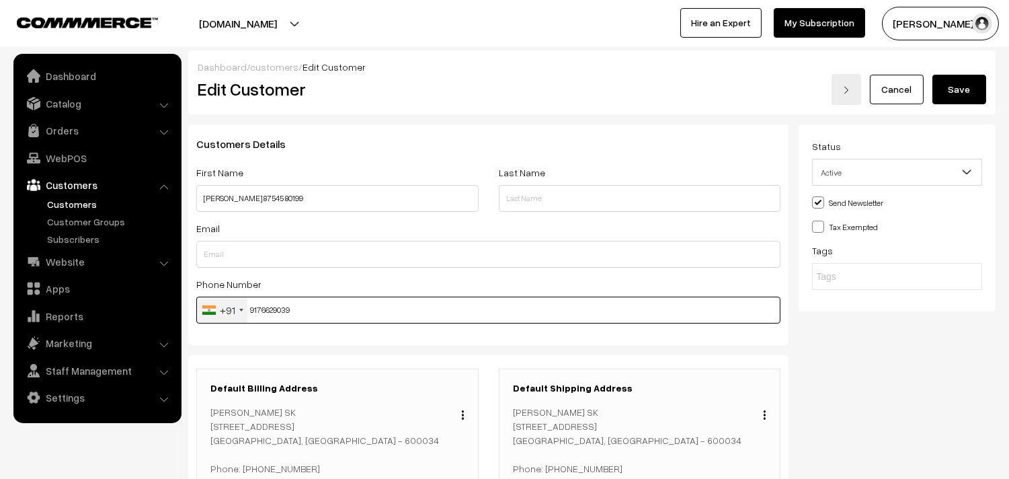
drag, startPoint x: 335, startPoint y: 306, endPoint x: 230, endPoint y: 317, distance: 105.4
click at [230, 317] on div "+91 United States +1 United Kingdom +44 Afghanistan (‫افغانستان‬‎) +93 Albania …" at bounding box center [488, 309] width 584 height 27
paste input "875458019"
type input "8754580199"
click at [73, 204] on link "Customers" at bounding box center [110, 204] width 133 height 14
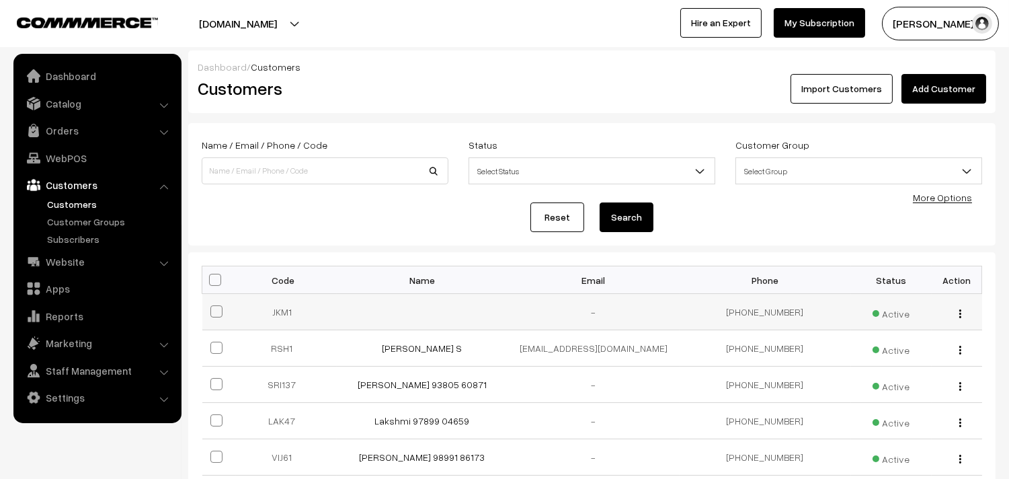
click at [959, 311] on img "button" at bounding box center [960, 313] width 2 height 9
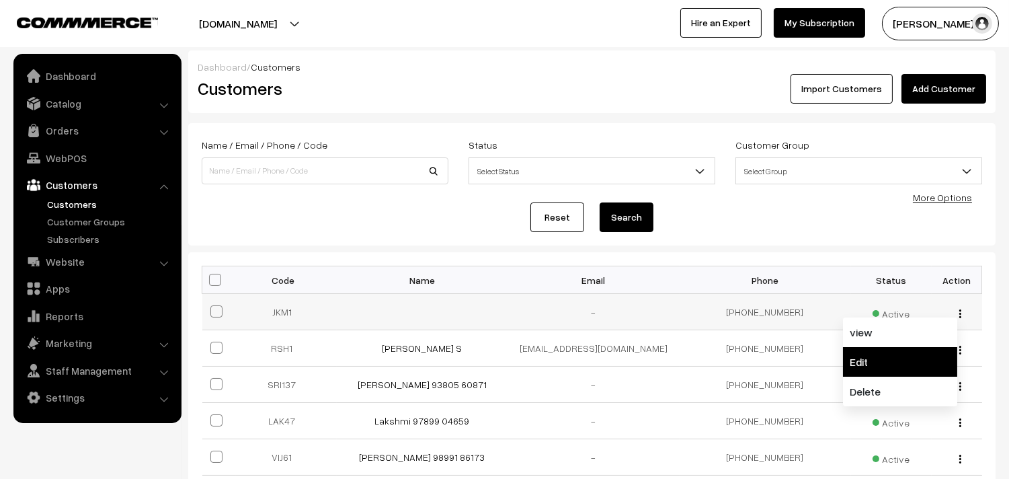
click at [857, 354] on link "Edit" at bounding box center [900, 362] width 114 height 30
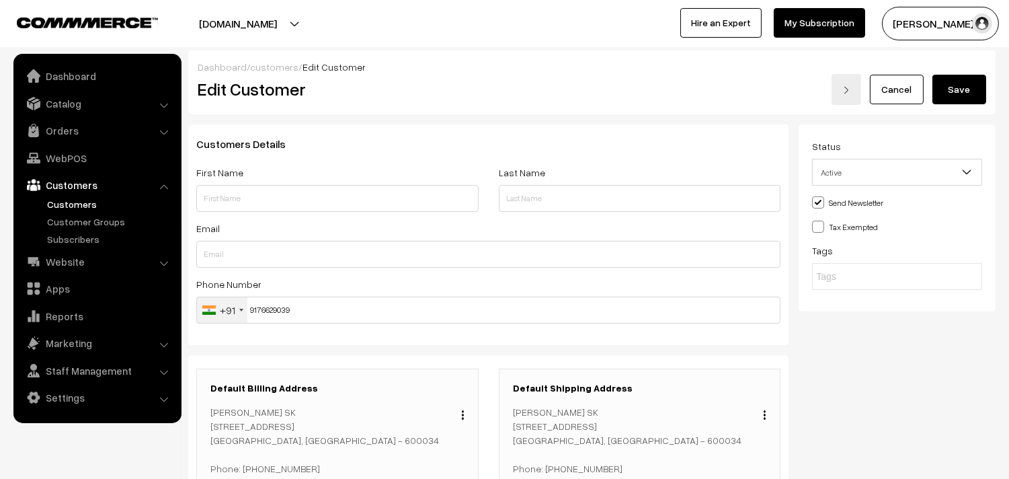
click at [73, 197] on link "Customers" at bounding box center [110, 204] width 133 height 14
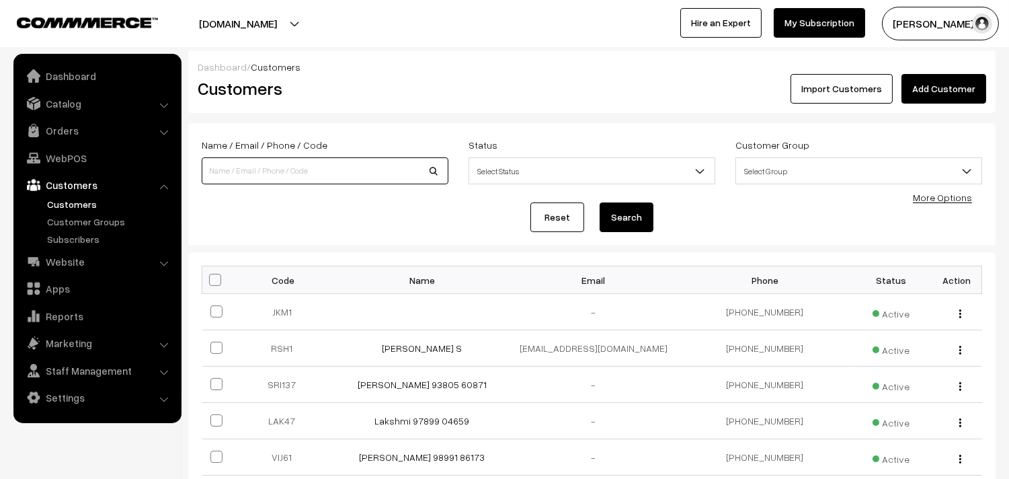
click at [283, 178] on input at bounding box center [325, 170] width 247 height 27
paste input "8754580199"
type input "8754580199"
click at [620, 218] on button "Search" at bounding box center [627, 217] width 54 height 30
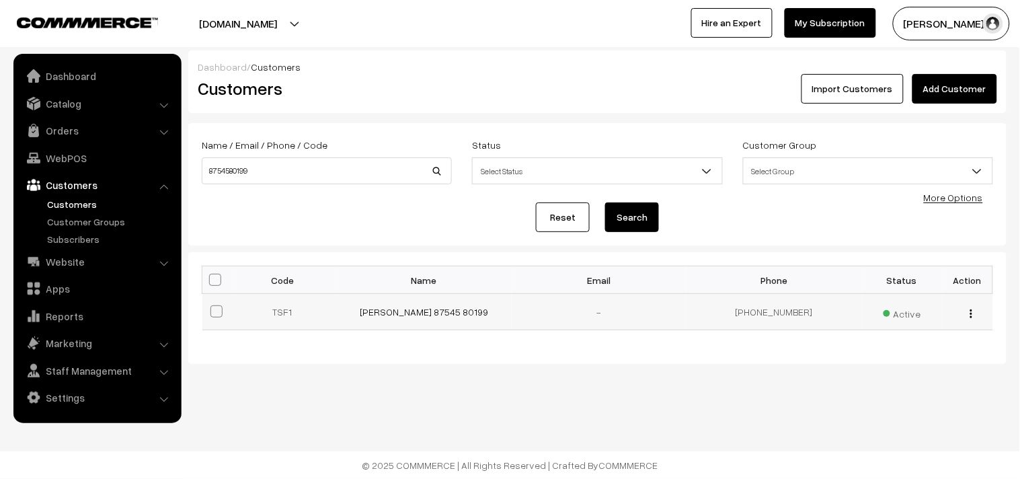
click at [975, 315] on div "view Edit Delete" at bounding box center [967, 311] width 34 height 14
click at [971, 315] on img "button" at bounding box center [971, 313] width 2 height 9
click at [880, 364] on link "Edit" at bounding box center [911, 362] width 114 height 30
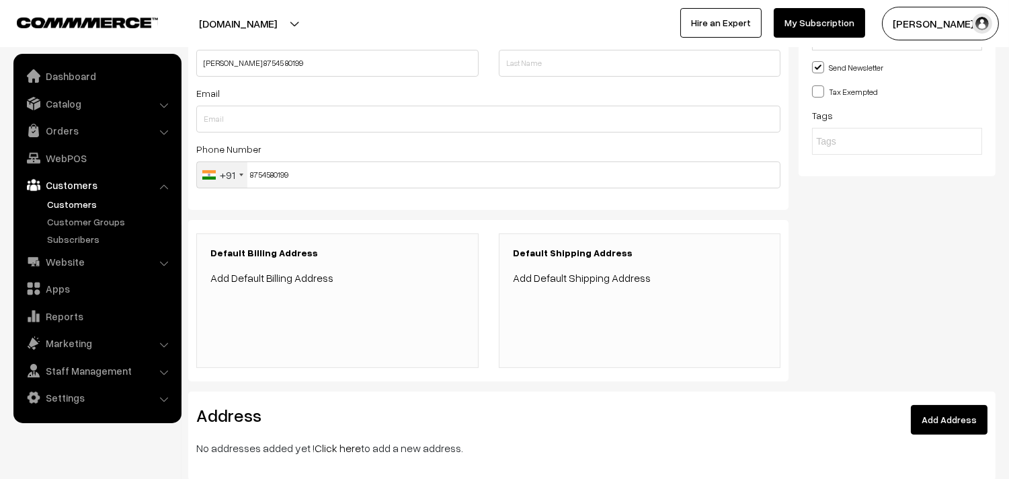
scroll to position [265, 0]
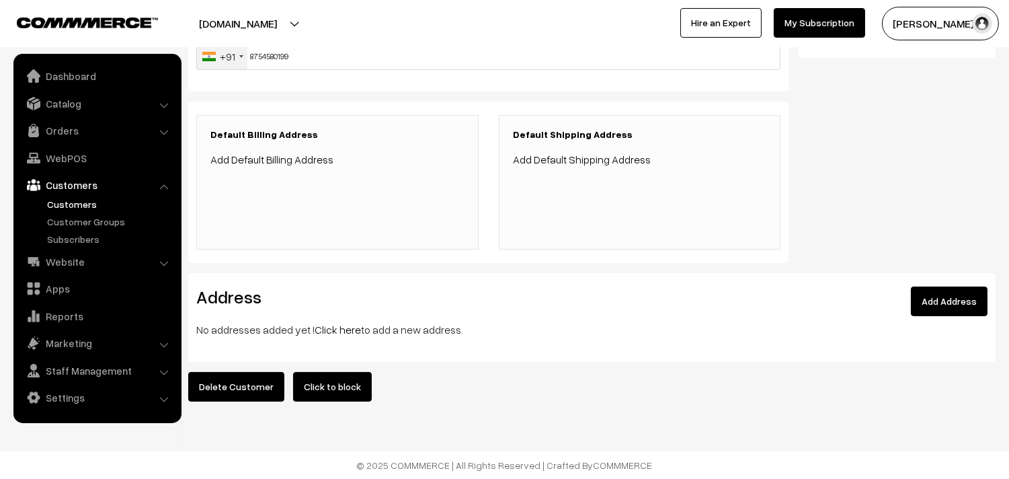
click at [333, 323] on link "Click here" at bounding box center [338, 329] width 46 height 13
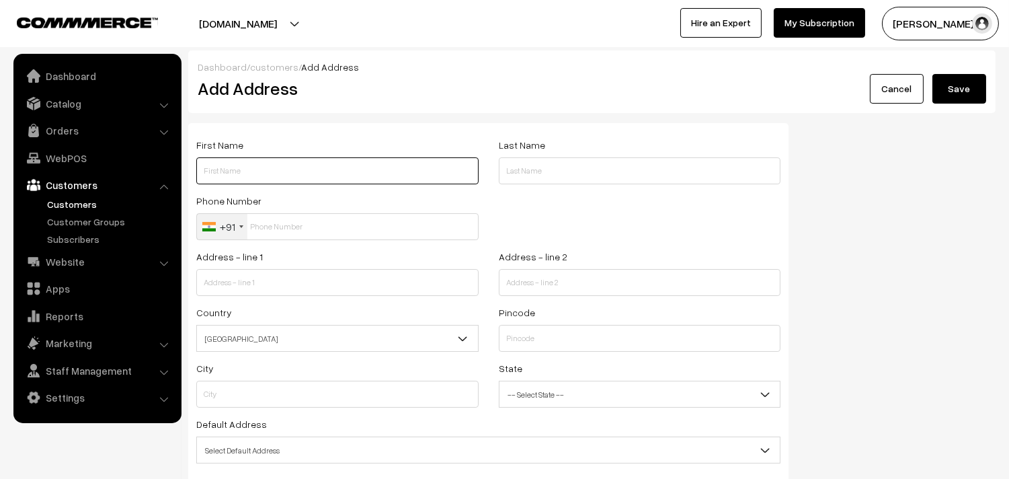
click at [294, 169] on input "text" at bounding box center [337, 170] width 282 height 27
paste input "8754580199"
click at [304, 170] on input "Uma Siva 8754580199" at bounding box center [337, 170] width 282 height 27
type input "[PERSON_NAME] 87545 80199"
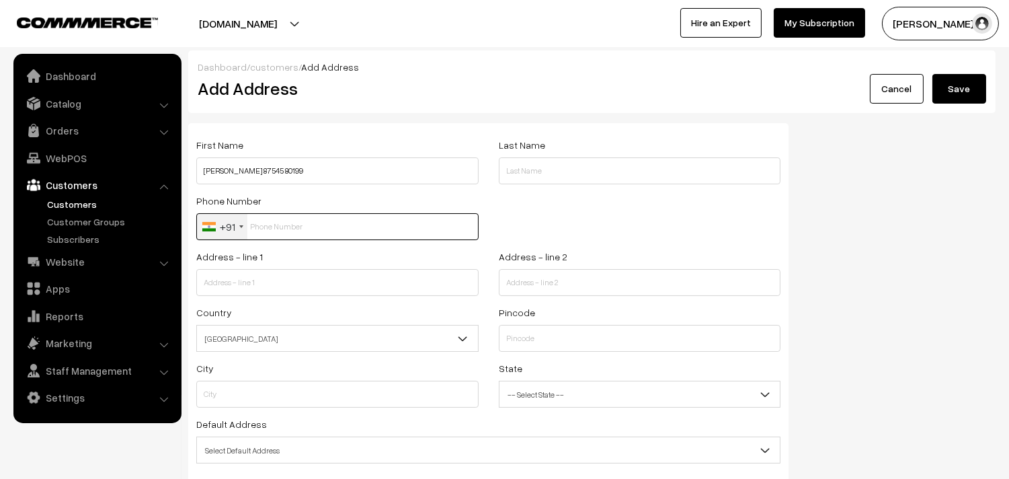
click at [291, 227] on input "text" at bounding box center [337, 226] width 282 height 27
paste input "8754580199"
type input "8754580199"
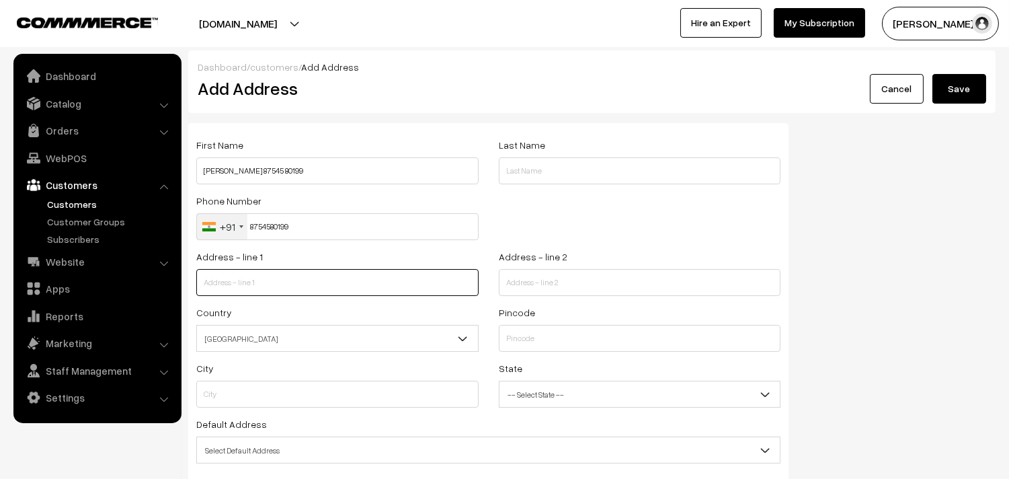
click at [270, 276] on input "text" at bounding box center [337, 282] width 282 height 27
paste input "S2, Keshav Flats, 2nd floor"
type input "S2, Keshav Flats, 2nd floor"
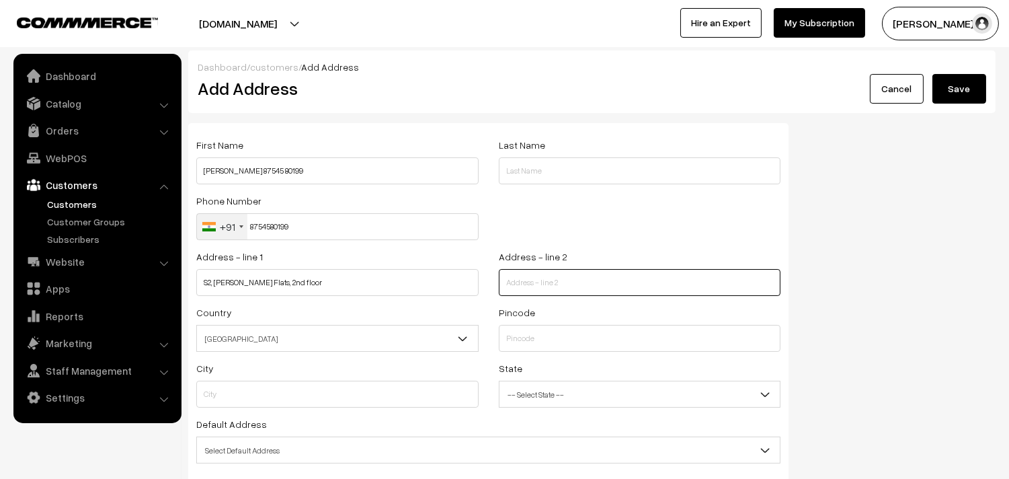
click at [538, 281] on input "text" at bounding box center [640, 282] width 282 height 27
paste input "43/21, Solaiappan Street, Mylapore,"
type input "43/21, Solaiappan Street, Mylapore,"
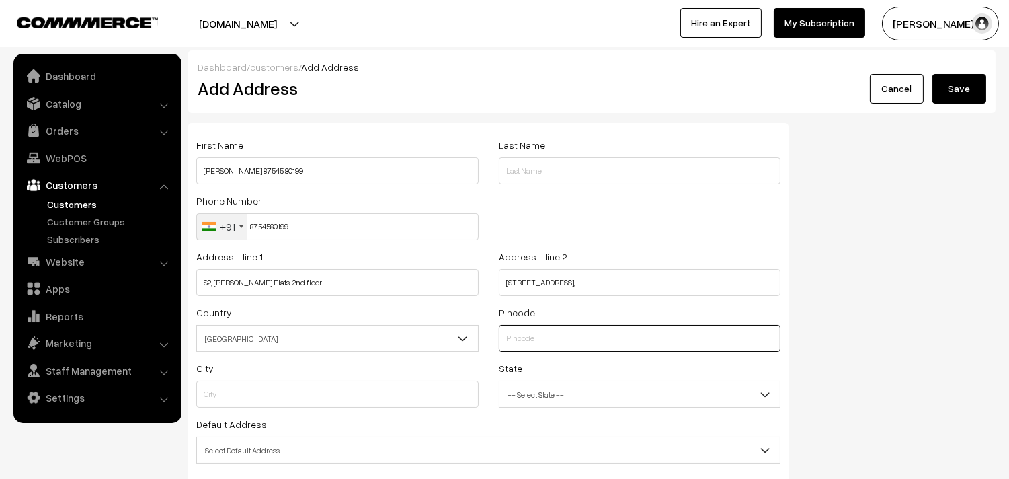
drag, startPoint x: 540, startPoint y: 332, endPoint x: 551, endPoint y: 331, distance: 11.5
click at [540, 332] on input "text" at bounding box center [640, 338] width 282 height 27
type input "600004"
type input "Chennai"
select select "Tamil Nadu"
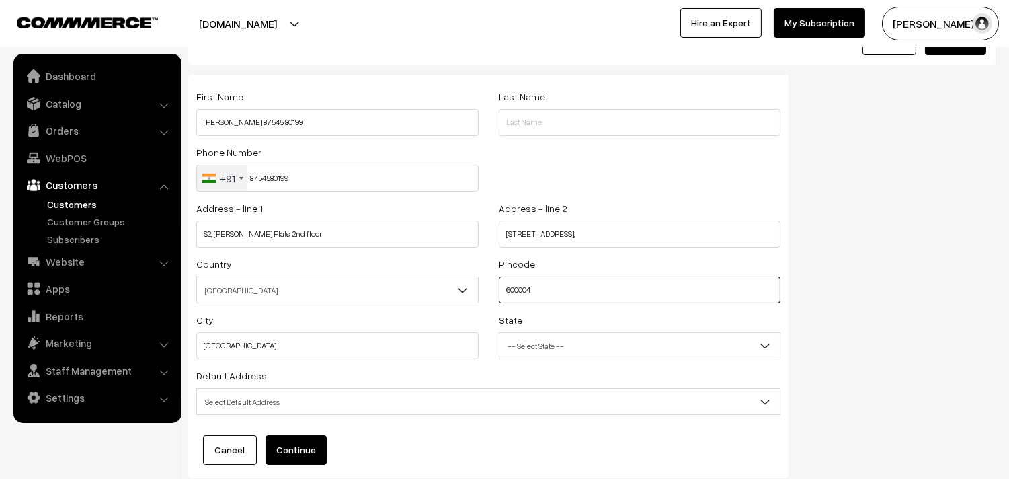
scroll to position [61, 0]
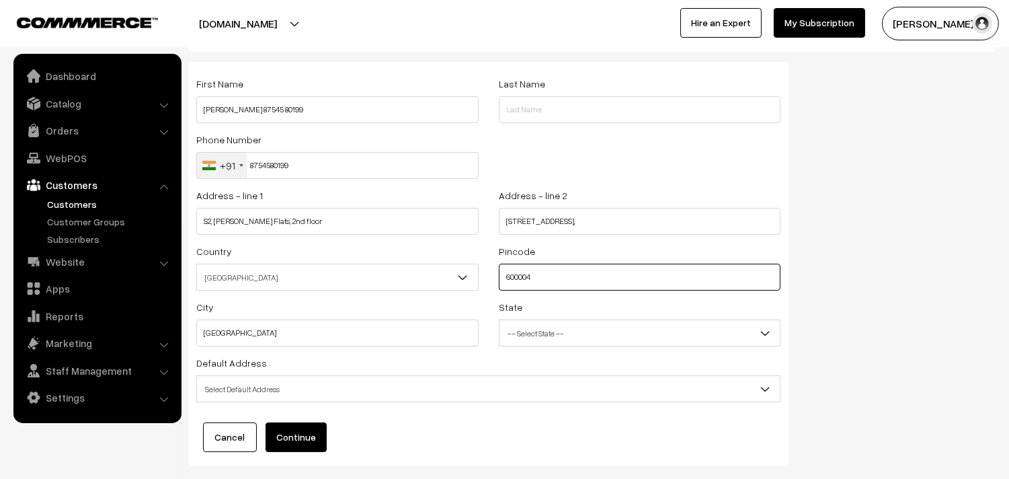
type input "600004"
click at [250, 382] on span "Select Default Address" at bounding box center [488, 389] width 583 height 24
select select "3"
click at [309, 444] on button "Continue" at bounding box center [295, 437] width 61 height 30
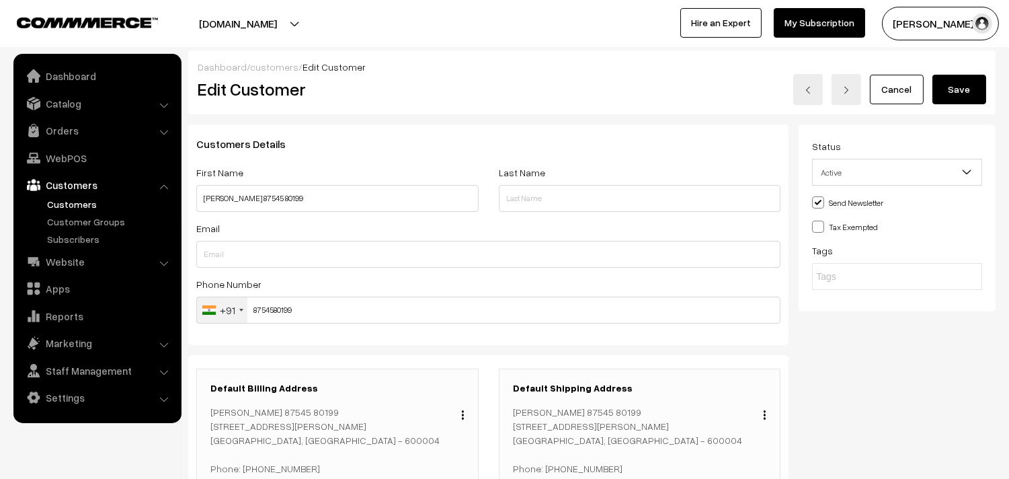
drag, startPoint x: 962, startPoint y: 94, endPoint x: 27, endPoint y: 198, distance: 940.7
click at [961, 94] on button "Save" at bounding box center [959, 90] width 54 height 30
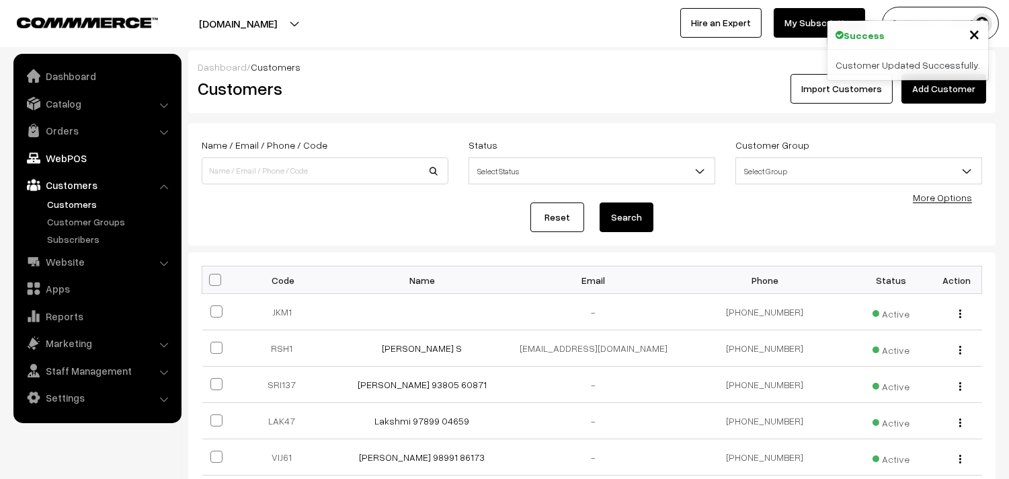
click at [56, 146] on link "WebPOS" at bounding box center [97, 158] width 160 height 24
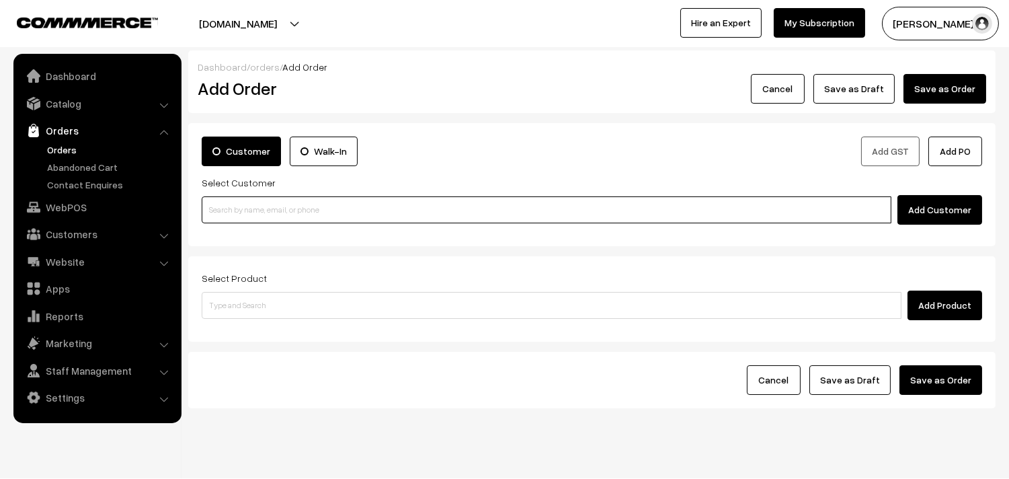
click at [279, 208] on input at bounding box center [547, 209] width 690 height 27
paste input "87545 80199"
click at [239, 239] on link "Uma Siva 87545 80199 [8754580199]" at bounding box center [548, 234] width 692 height 20
type input "87545 80199"
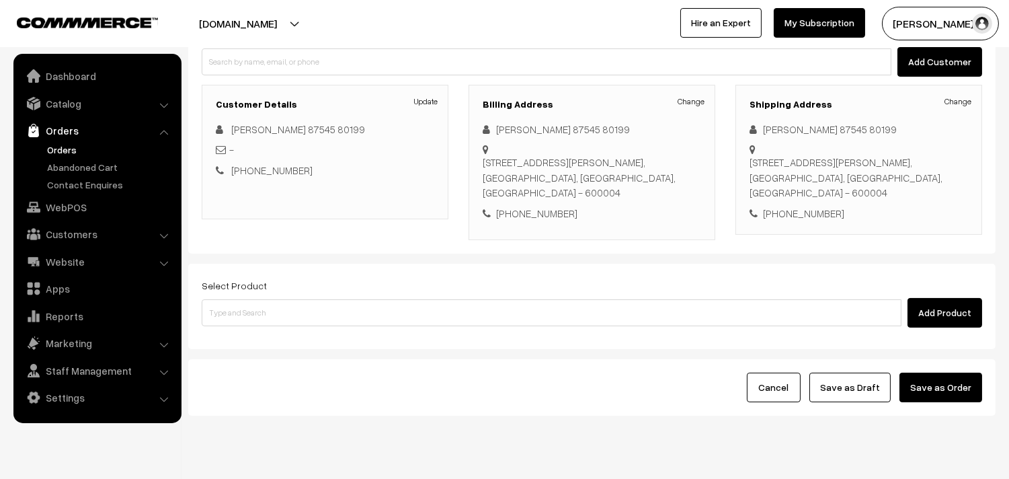
scroll to position [149, 0]
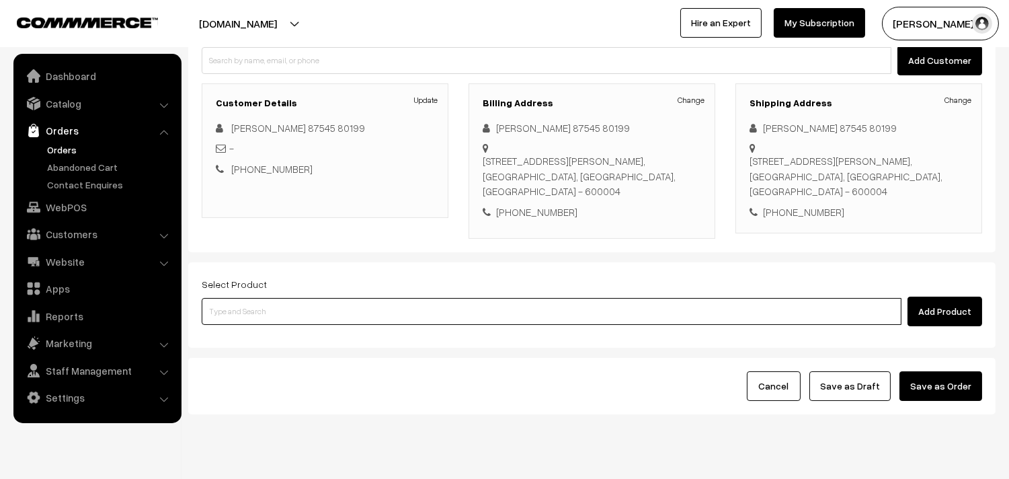
click at [236, 318] on input at bounding box center [552, 311] width 700 height 27
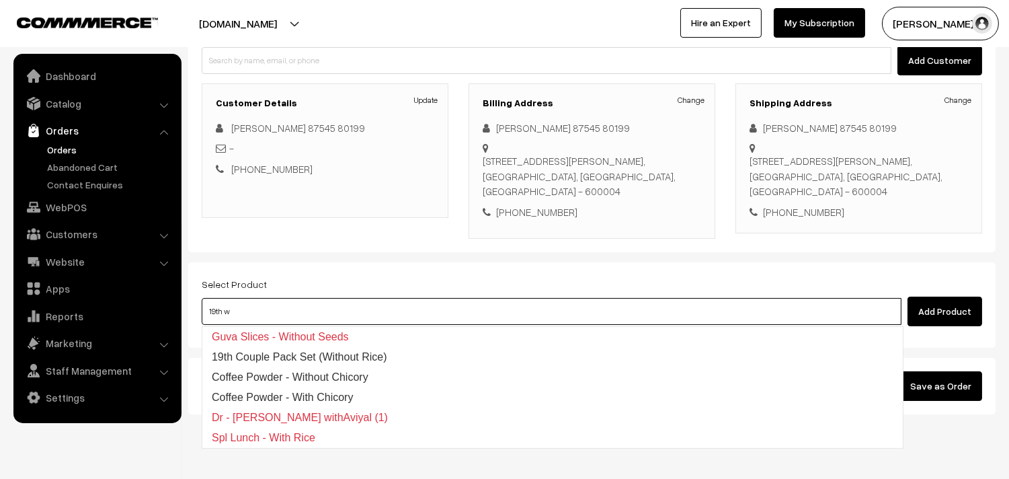
type input "19th wi"
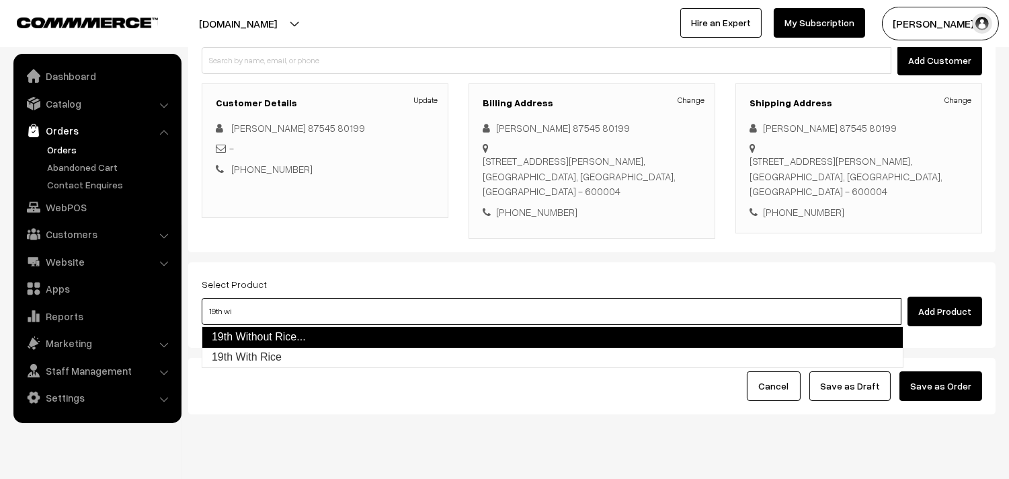
click at [331, 331] on link "19th Without Rice..." at bounding box center [553, 337] width 702 height 22
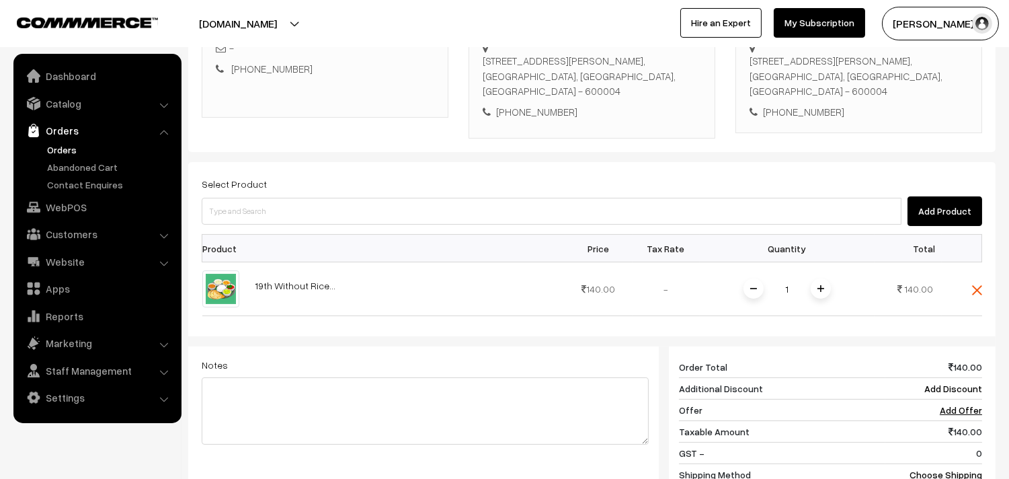
scroll to position [373, 0]
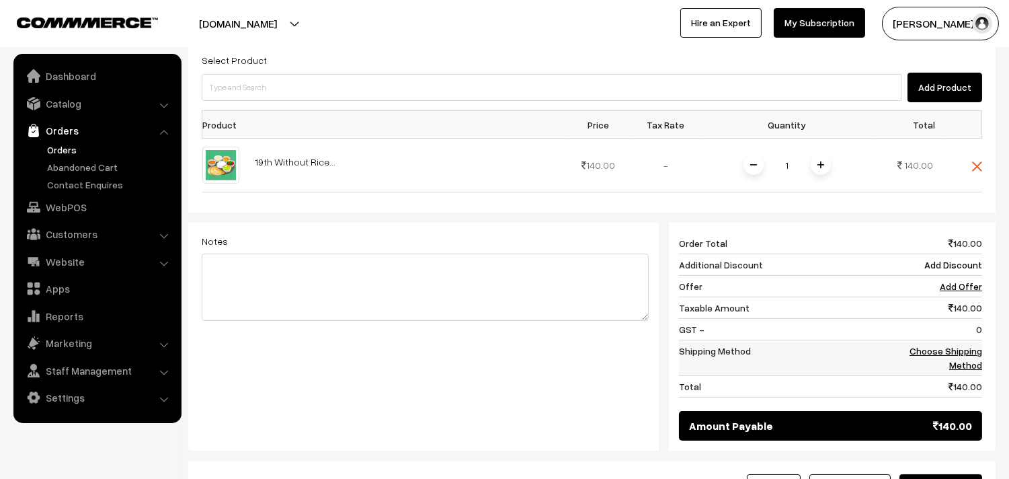
click at [941, 351] on link "Choose Shipping Method" at bounding box center [945, 358] width 73 height 26
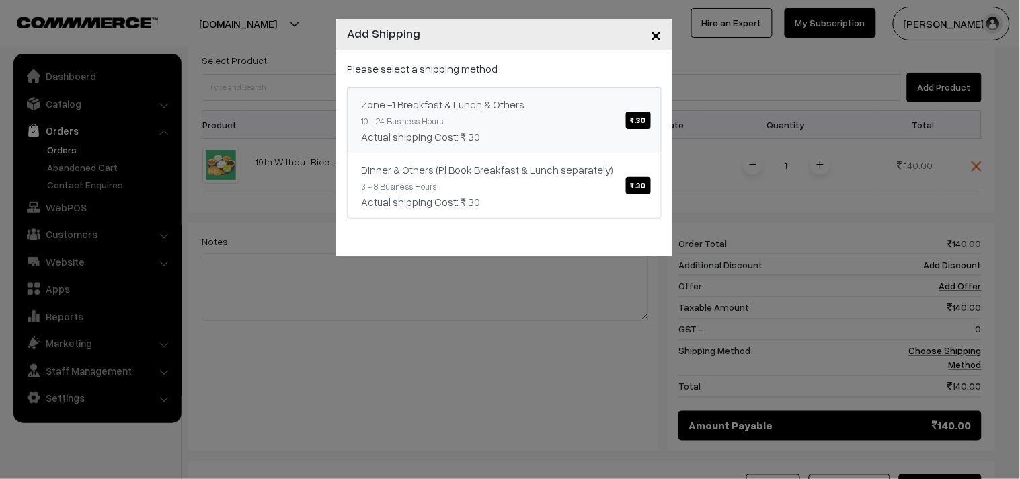
click at [650, 110] on link "Zone -1 Breakfast & Lunch & Others ₹.30 10 - 24 Business Hours Actual shipping …" at bounding box center [504, 120] width 315 height 66
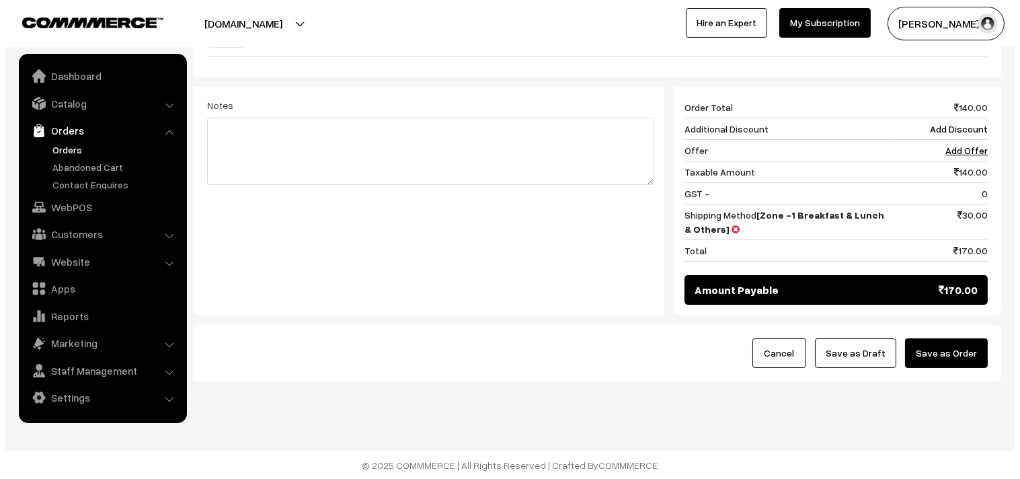
scroll to position [511, 0]
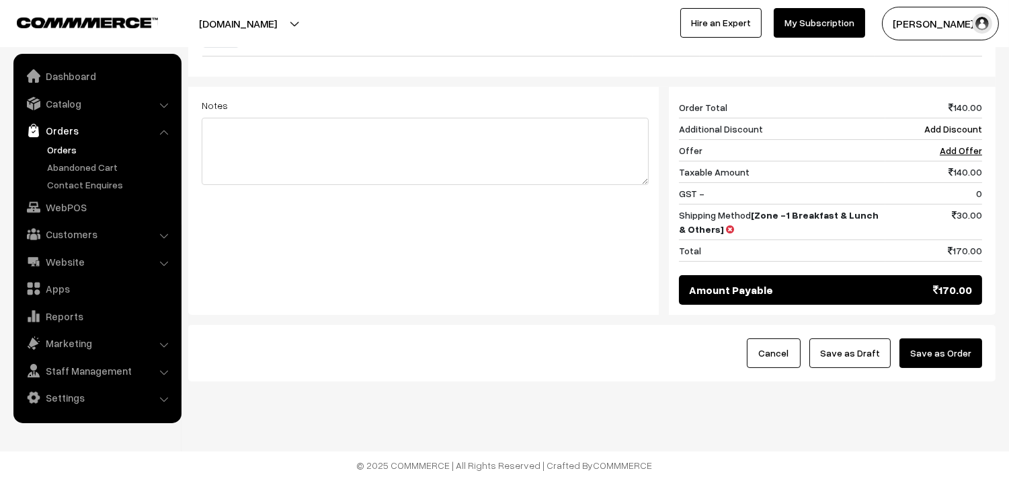
click at [937, 361] on button "Save as Order" at bounding box center [940, 353] width 83 height 30
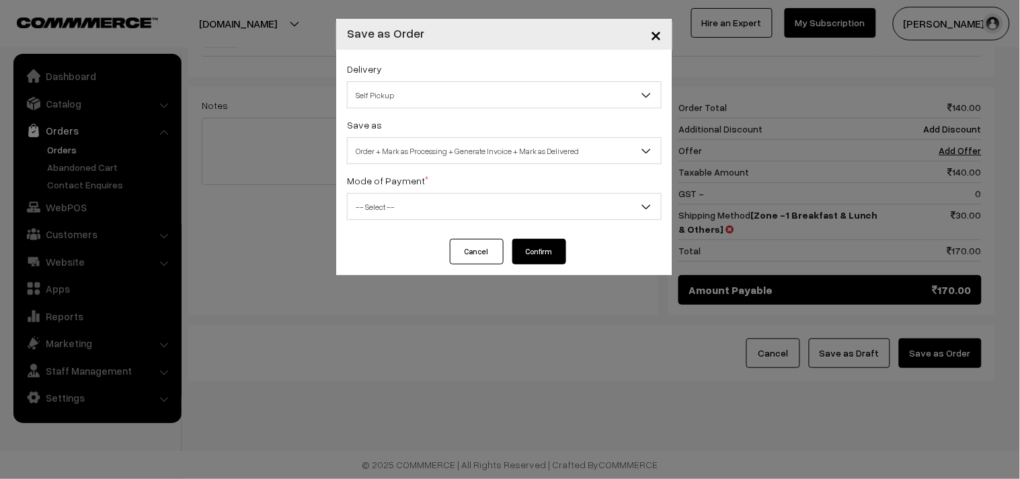
click at [414, 84] on span "Self Pickup" at bounding box center [503, 95] width 313 height 24
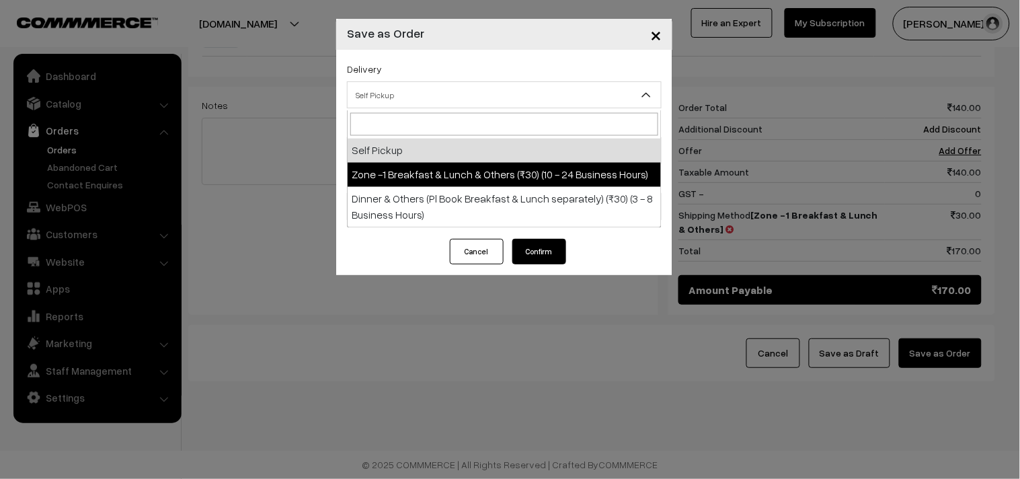
select select "ZON1"
select select "3"
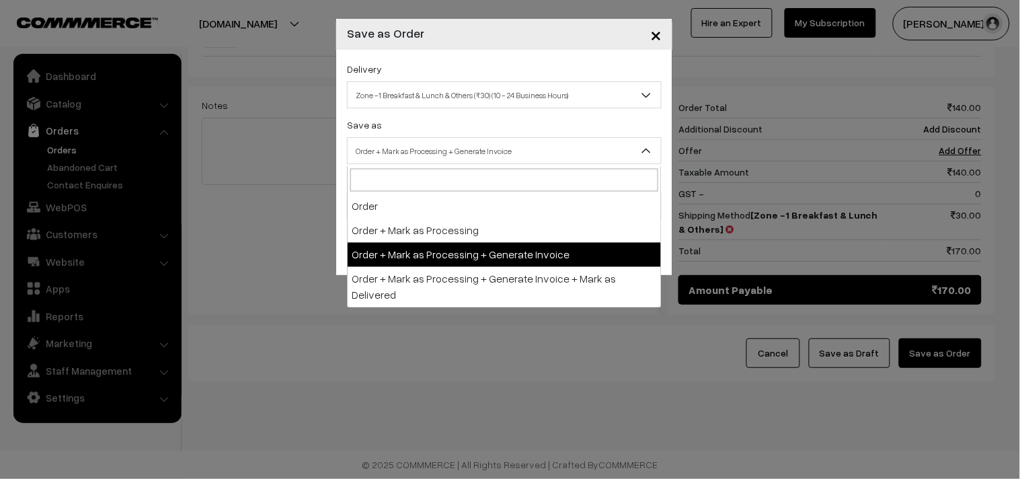
click at [432, 158] on span "Order + Mark as Processing + Generate Invoice" at bounding box center [503, 151] width 313 height 24
drag, startPoint x: 434, startPoint y: 249, endPoint x: 421, endPoint y: 225, distance: 27.7
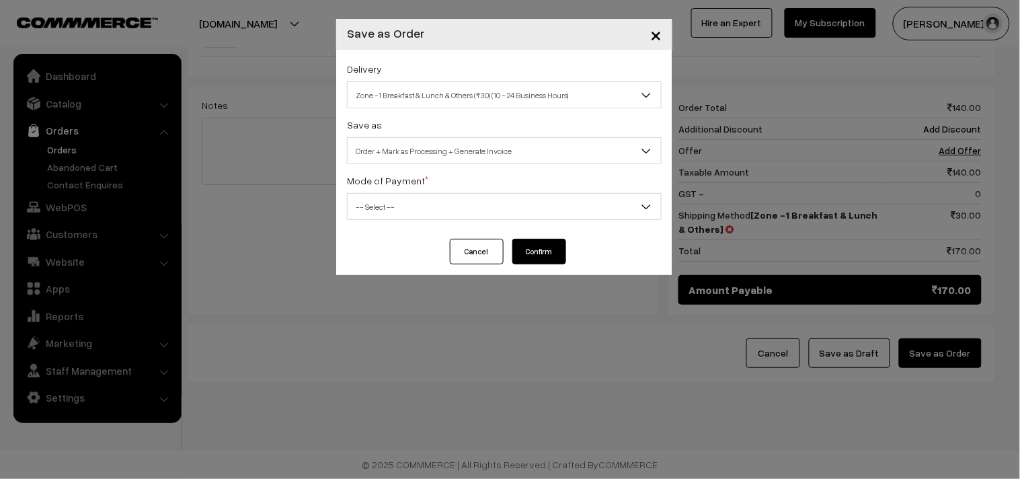
click at [407, 202] on span "-- Select --" at bounding box center [503, 207] width 313 height 24
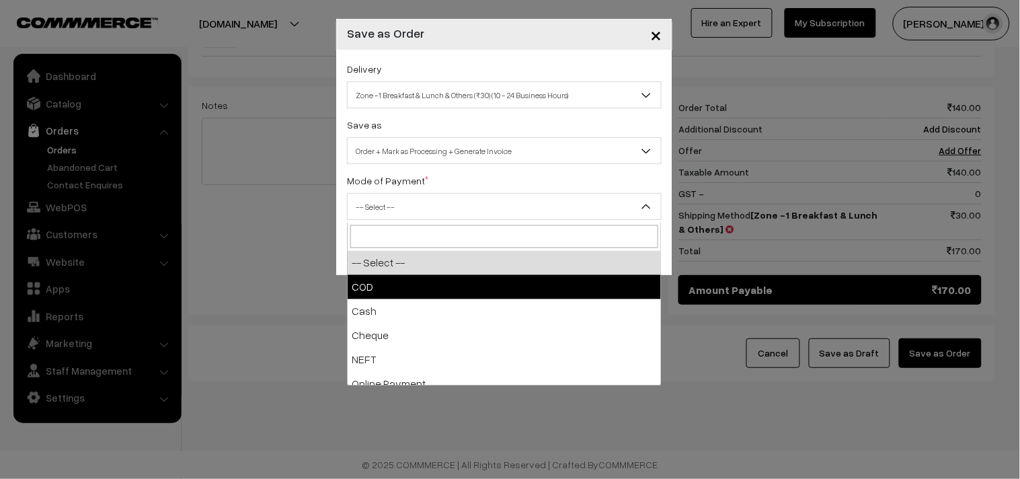
drag, startPoint x: 394, startPoint y: 276, endPoint x: 506, endPoint y: 265, distance: 112.7
select select "1"
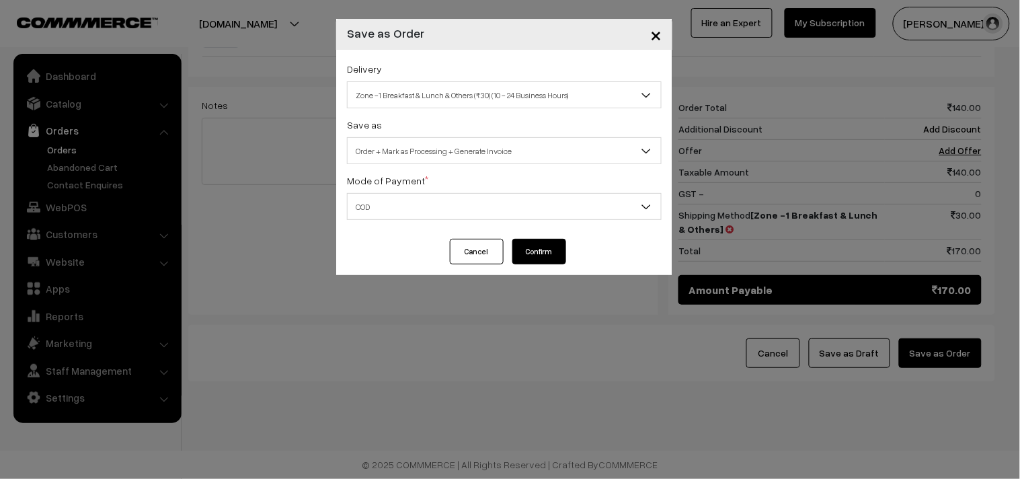
click at [525, 237] on div "Delivery Self Pickup Zone -1 Breakfast & Lunch & Others (₹30) (10 - 24 Business…" at bounding box center [504, 144] width 336 height 189
click at [524, 245] on button "Confirm" at bounding box center [539, 252] width 54 height 26
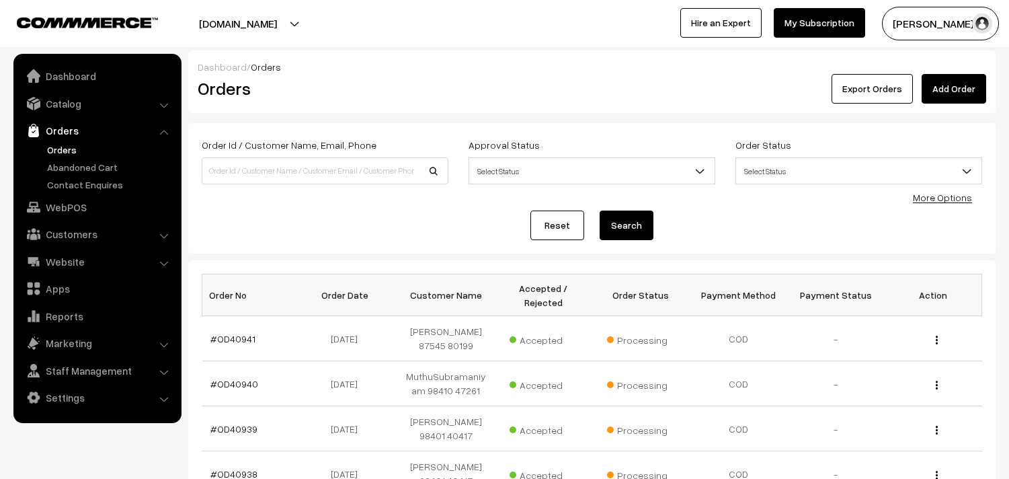
click at [244, 333] on link "#OD40941" at bounding box center [232, 338] width 45 height 11
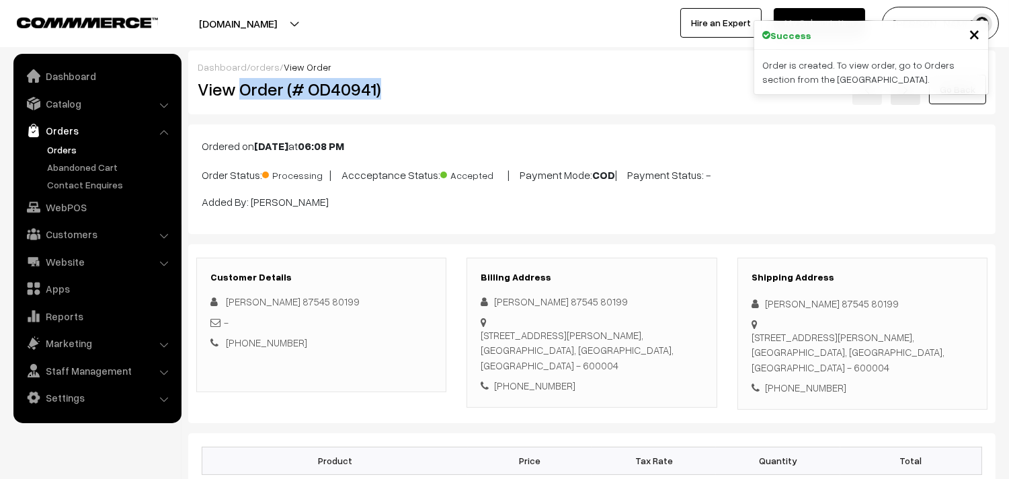
click at [417, 89] on h2 "View Order (# OD40941)" at bounding box center [322, 89] width 249 height 21
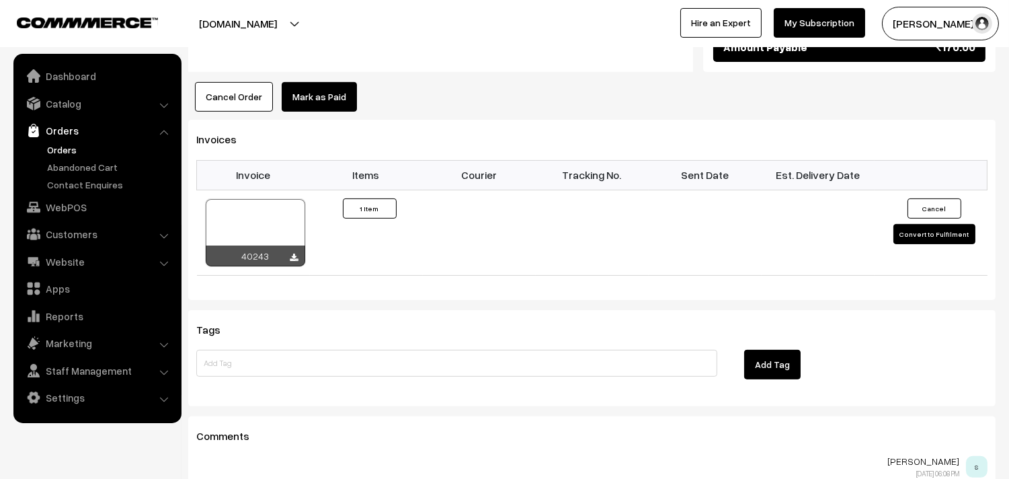
scroll to position [821, 0]
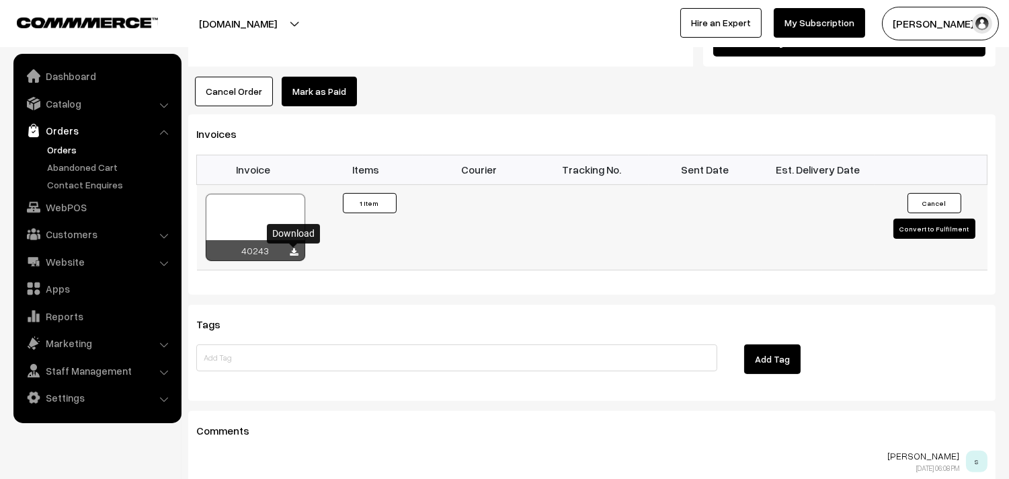
click at [296, 253] on icon at bounding box center [294, 252] width 8 height 9
click at [54, 149] on link "Orders" at bounding box center [110, 149] width 133 height 14
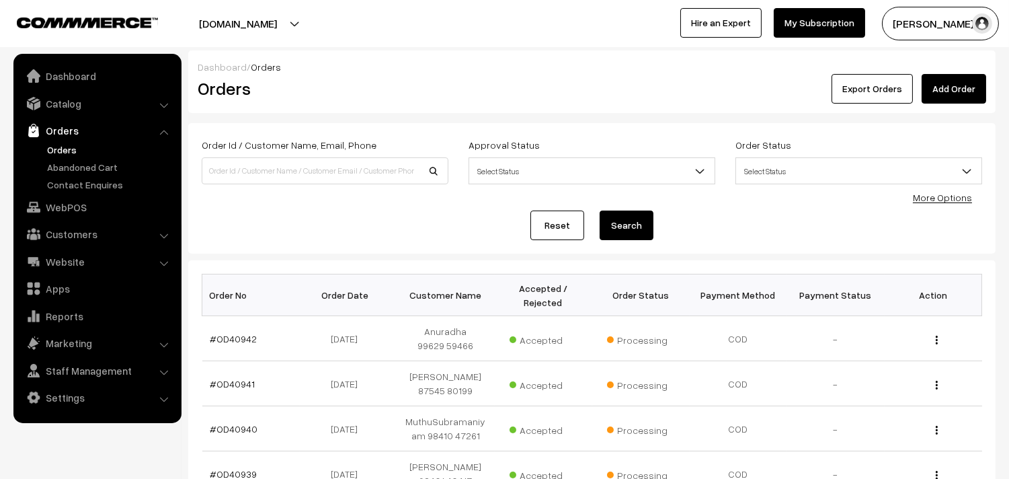
click at [65, 150] on link "Orders" at bounding box center [110, 149] width 133 height 14
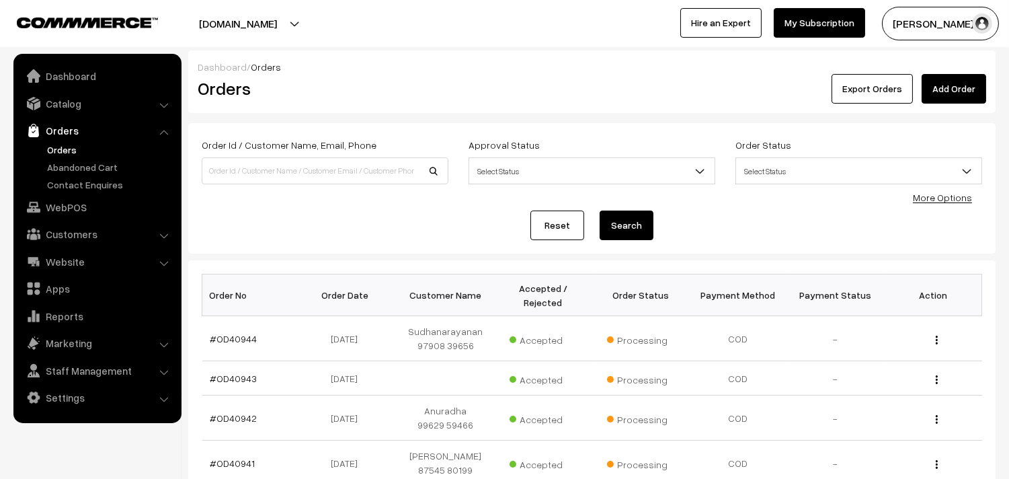
click at [76, 149] on link "Orders" at bounding box center [110, 149] width 133 height 14
click at [67, 149] on link "Orders" at bounding box center [110, 149] width 133 height 14
click at [52, 152] on link "Orders" at bounding box center [110, 149] width 133 height 14
click at [75, 145] on link "Orders" at bounding box center [110, 149] width 133 height 14
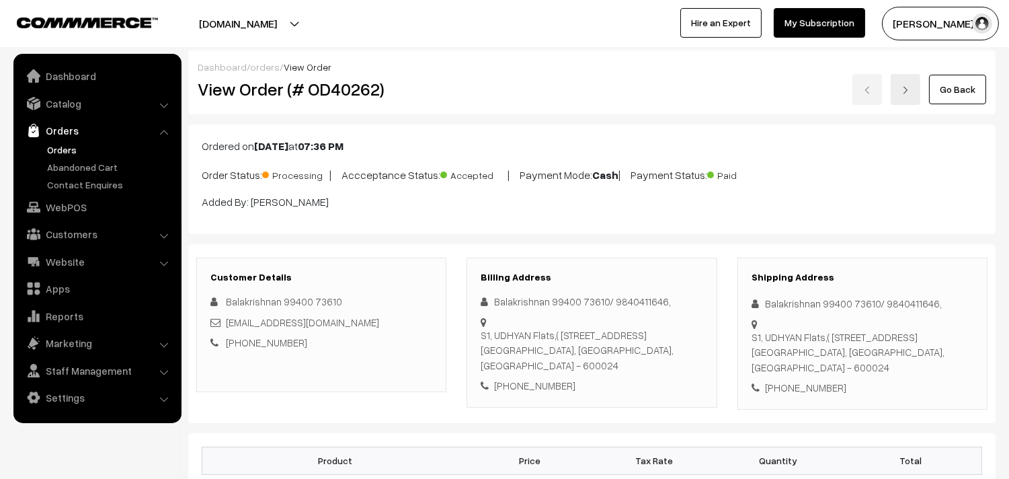
click at [962, 85] on link "Go Back" at bounding box center [957, 90] width 57 height 30
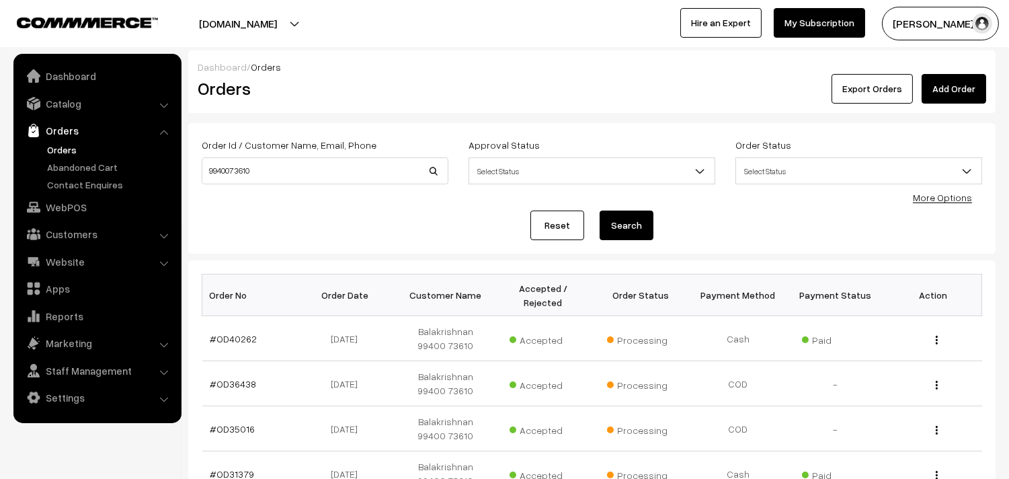
click at [62, 149] on link "Orders" at bounding box center [110, 149] width 133 height 14
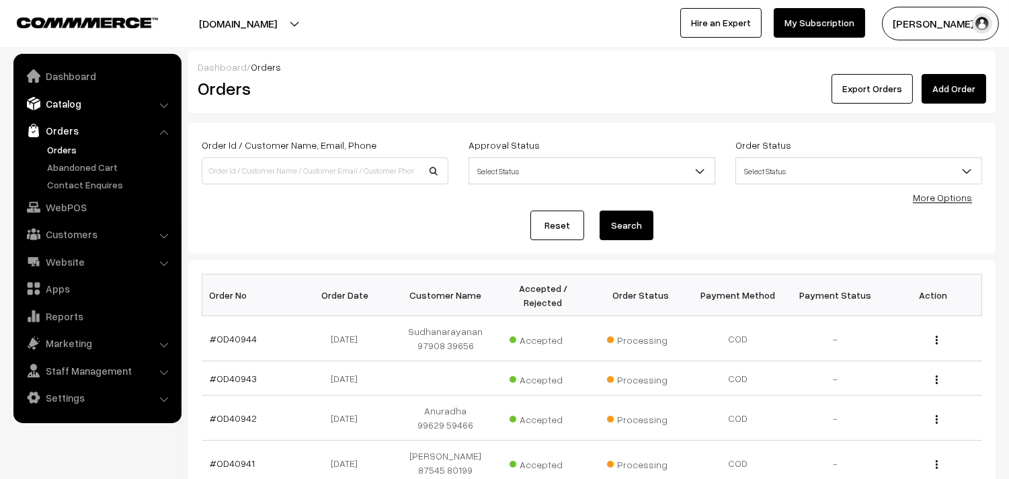
click at [61, 106] on link "Catalog" at bounding box center [97, 103] width 160 height 24
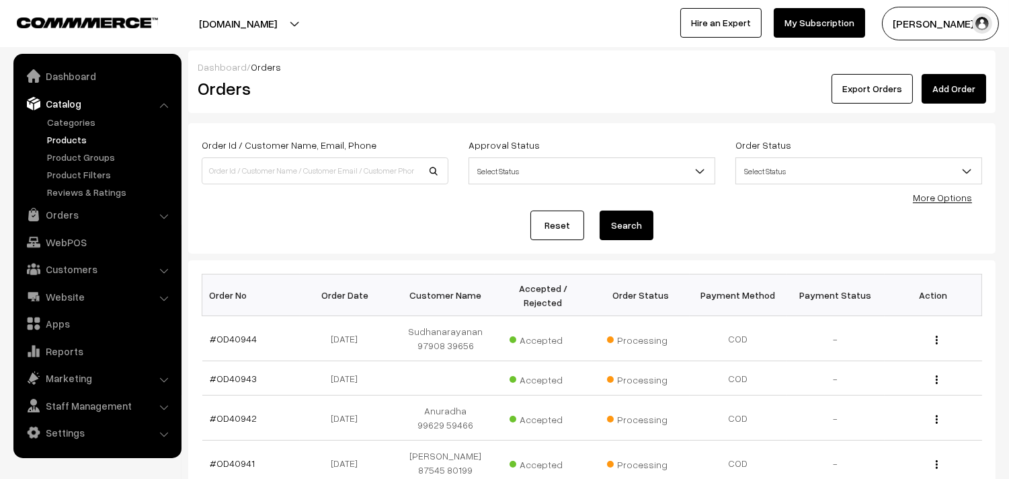
click at [72, 144] on link "Products" at bounding box center [110, 139] width 133 height 14
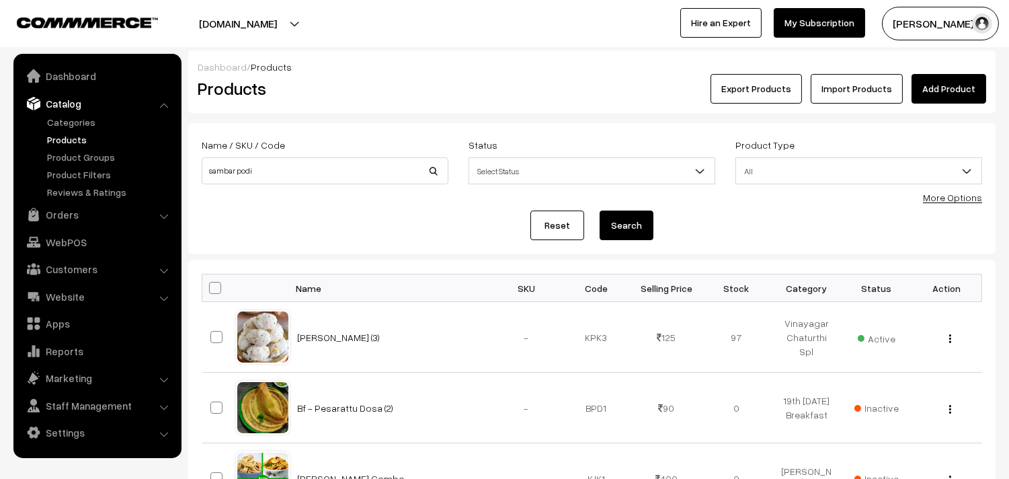
type input "sambar podi"
click at [600, 210] on button "Search" at bounding box center [627, 225] width 54 height 30
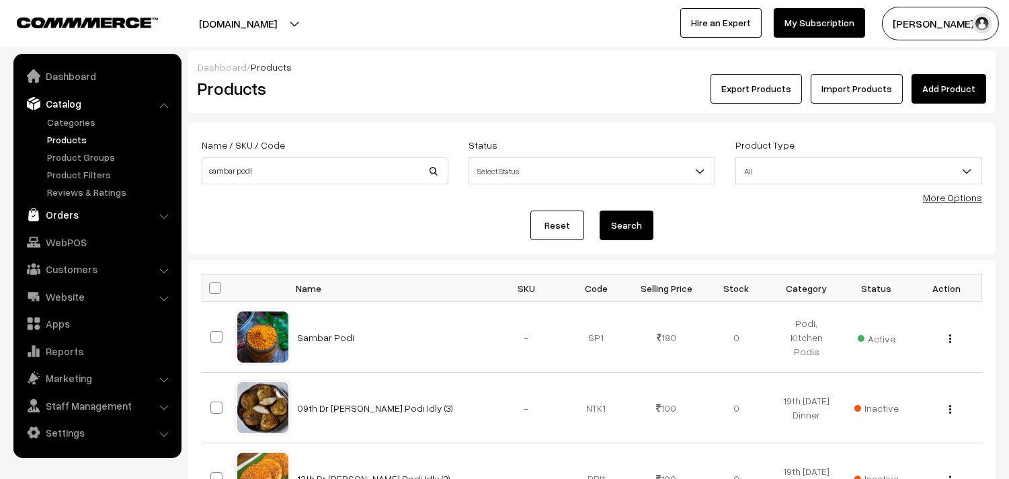
click at [64, 217] on link "Orders" at bounding box center [97, 214] width 160 height 24
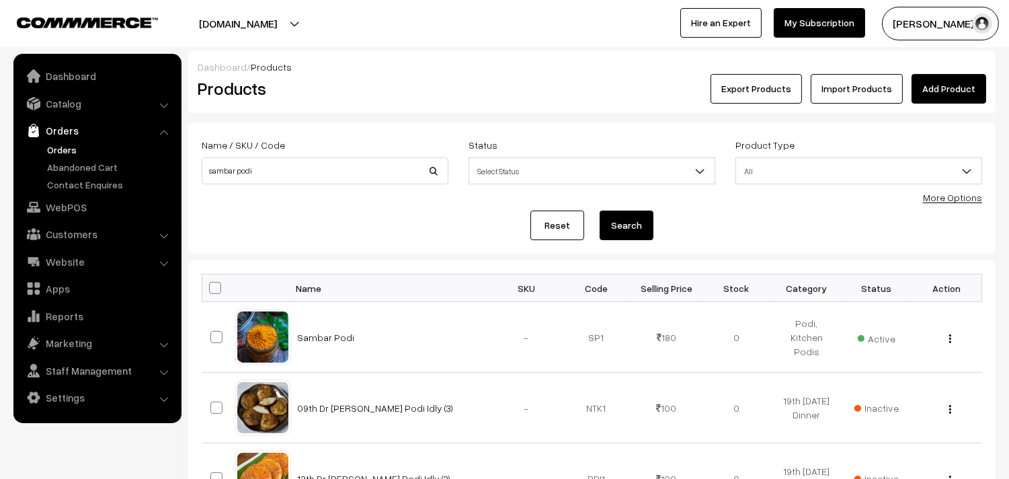
click at [64, 153] on link "Orders" at bounding box center [110, 149] width 133 height 14
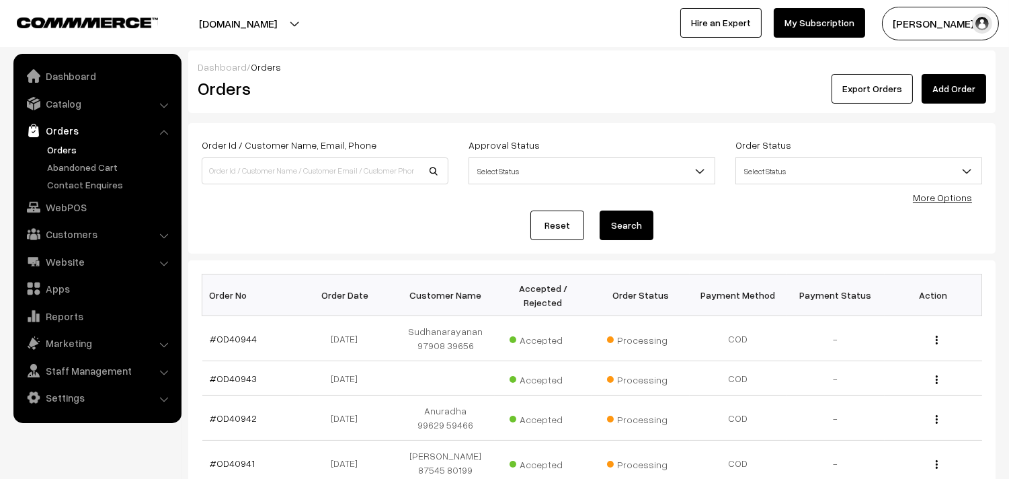
click at [63, 149] on link "Orders" at bounding box center [110, 149] width 133 height 14
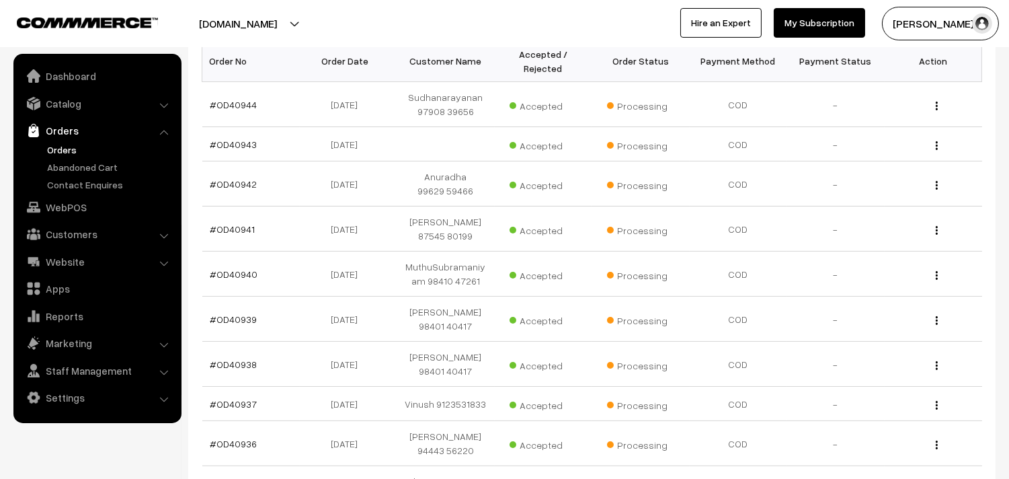
scroll to position [75, 0]
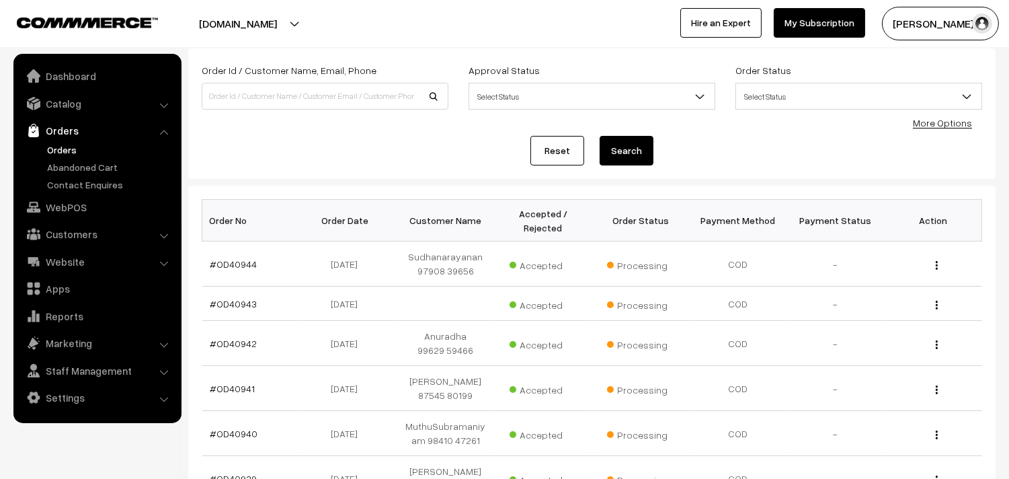
click at [66, 146] on link "Orders" at bounding box center [110, 149] width 133 height 14
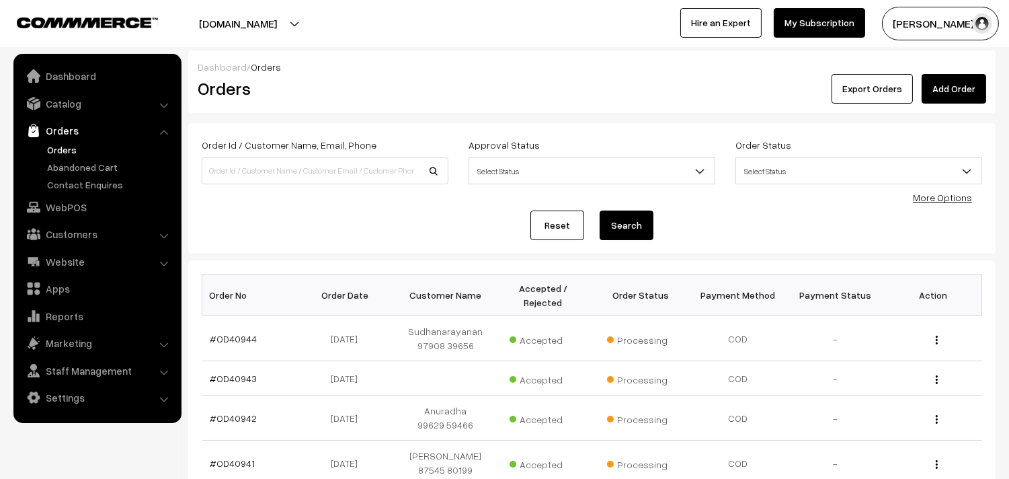
drag, startPoint x: 74, startPoint y: 148, endPoint x: 66, endPoint y: 148, distance: 8.1
click at [73, 149] on link "Orders" at bounding box center [110, 149] width 133 height 14
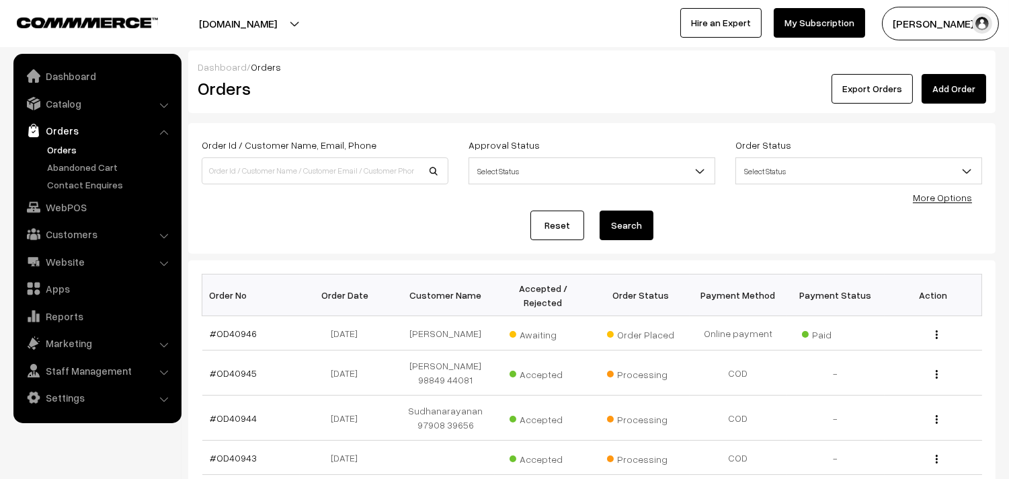
click at [76, 149] on link "Orders" at bounding box center [110, 149] width 133 height 14
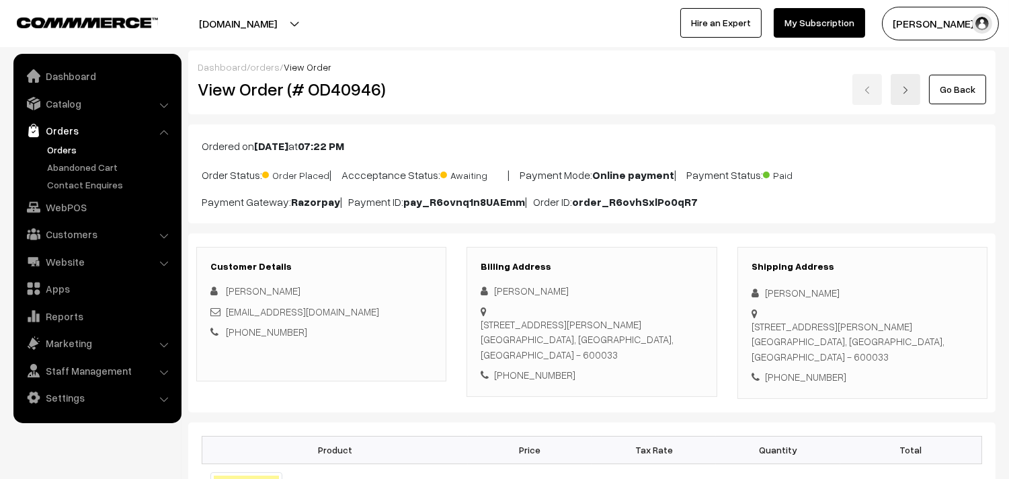
click at [963, 83] on link "Go Back" at bounding box center [957, 90] width 57 height 30
